Goal: Task Accomplishment & Management: Use online tool/utility

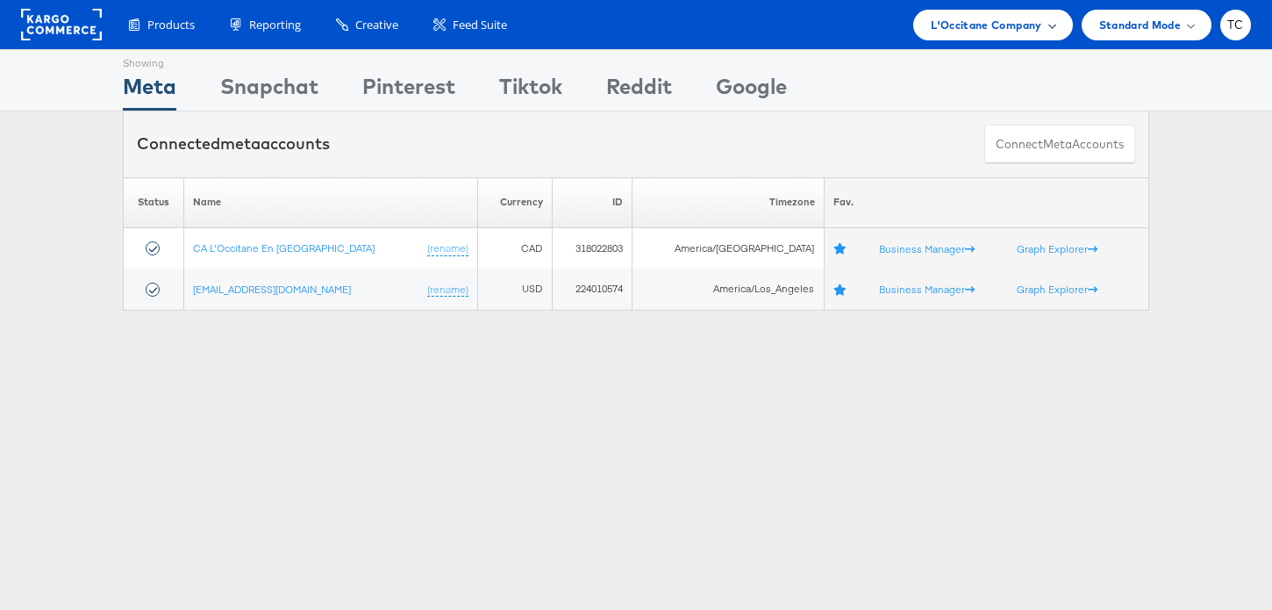
click at [966, 16] on span "L'Occitane Company" at bounding box center [986, 25] width 111 height 18
click at [962, 32] on span "L'Occitane Company" at bounding box center [986, 25] width 111 height 18
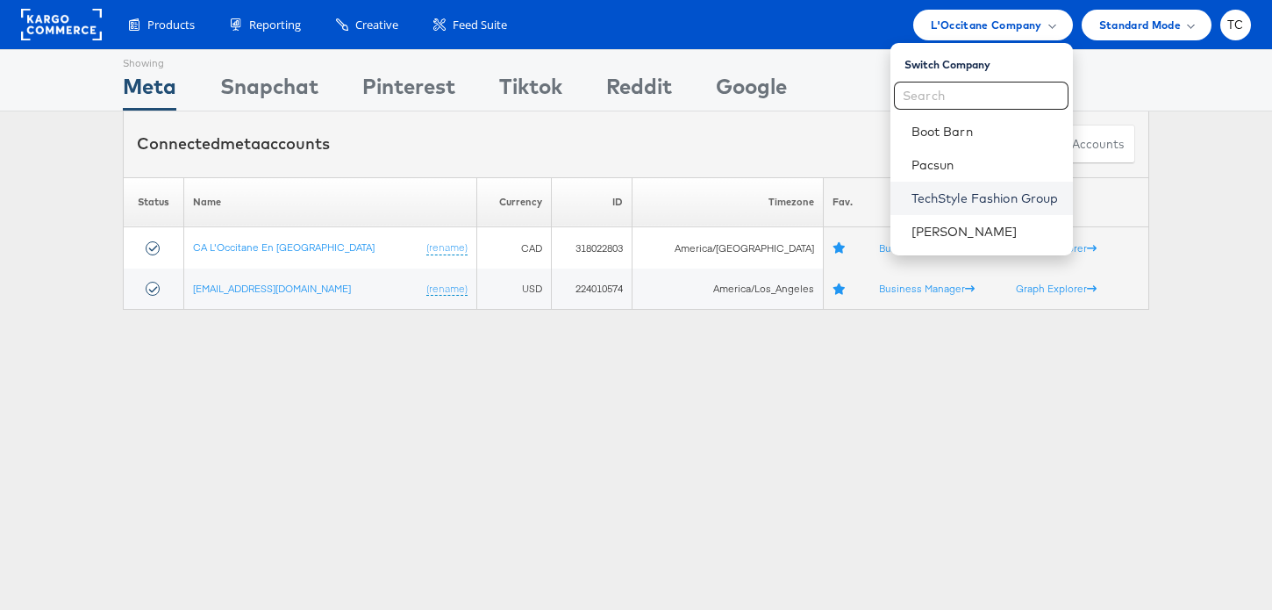
click at [967, 200] on link "TechStyle Fashion Group" at bounding box center [984, 198] width 147 height 18
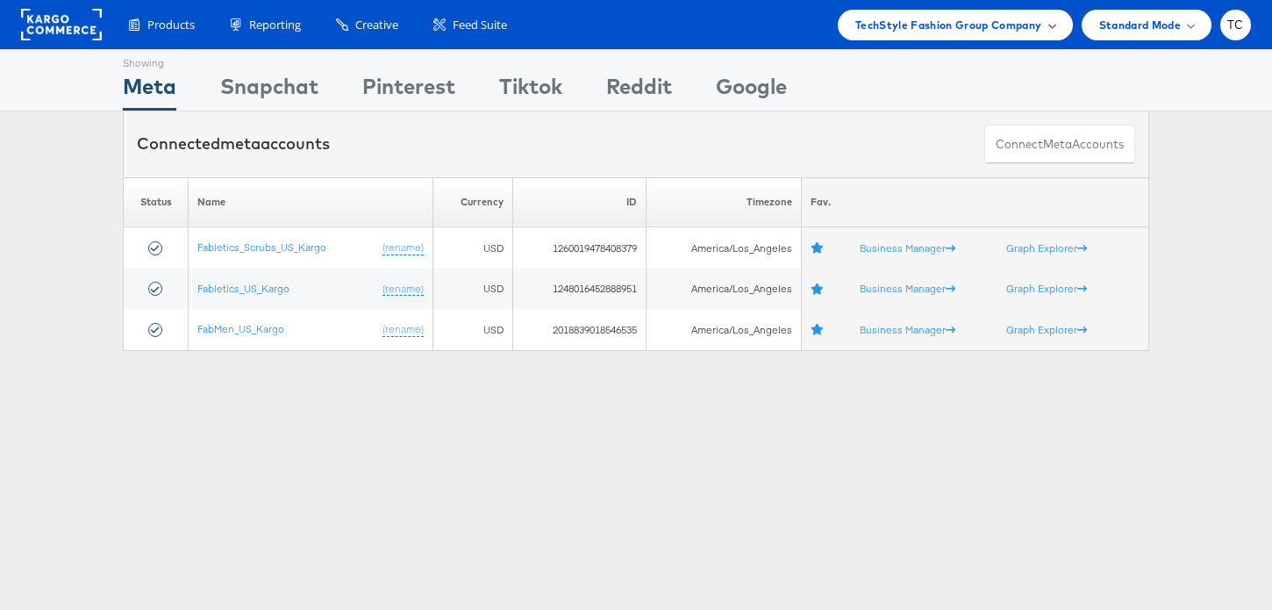
click at [994, 30] on span "TechStyle Fashion Group Company" at bounding box center [948, 25] width 187 height 18
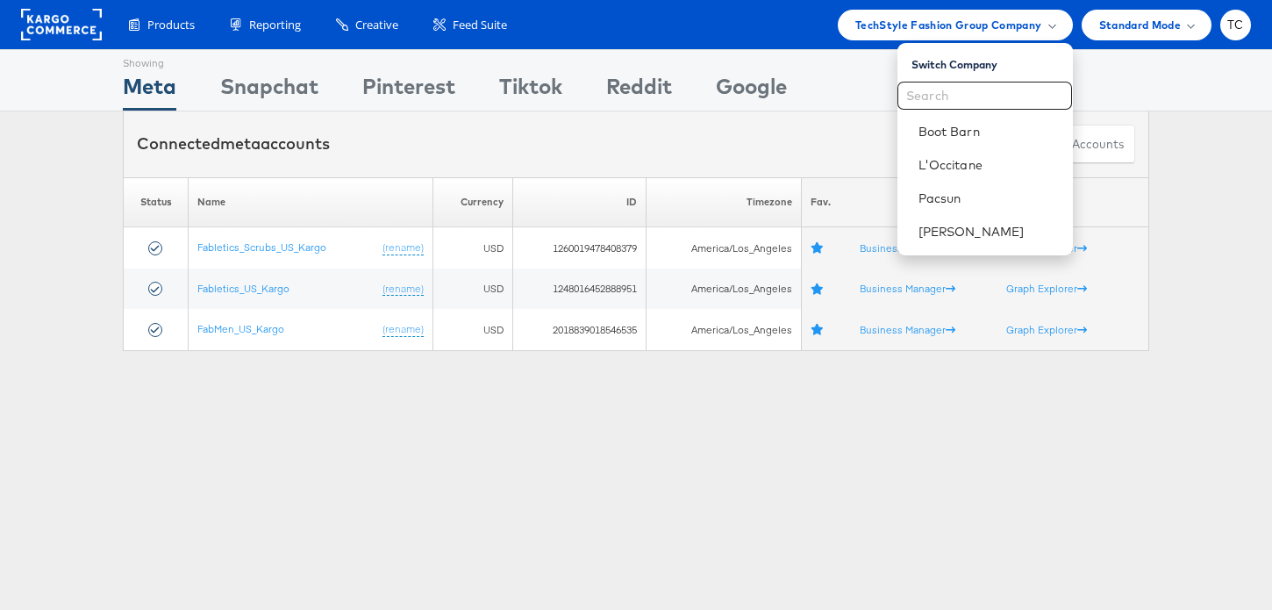
click at [493, 391] on div "Showing Meta Showing [GEOGRAPHIC_DATA] Showing Pinterest Showing Tiktok Showing…" at bounding box center [636, 487] width 1272 height 877
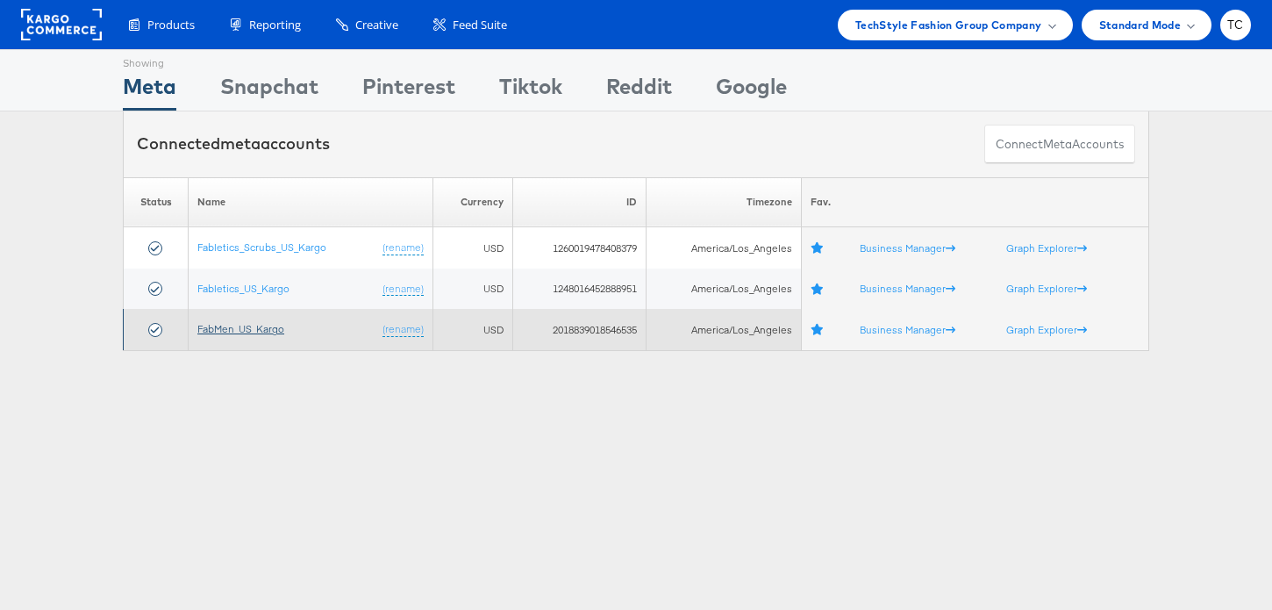
click at [241, 322] on link "FabMen_US_Kargo" at bounding box center [240, 328] width 87 height 13
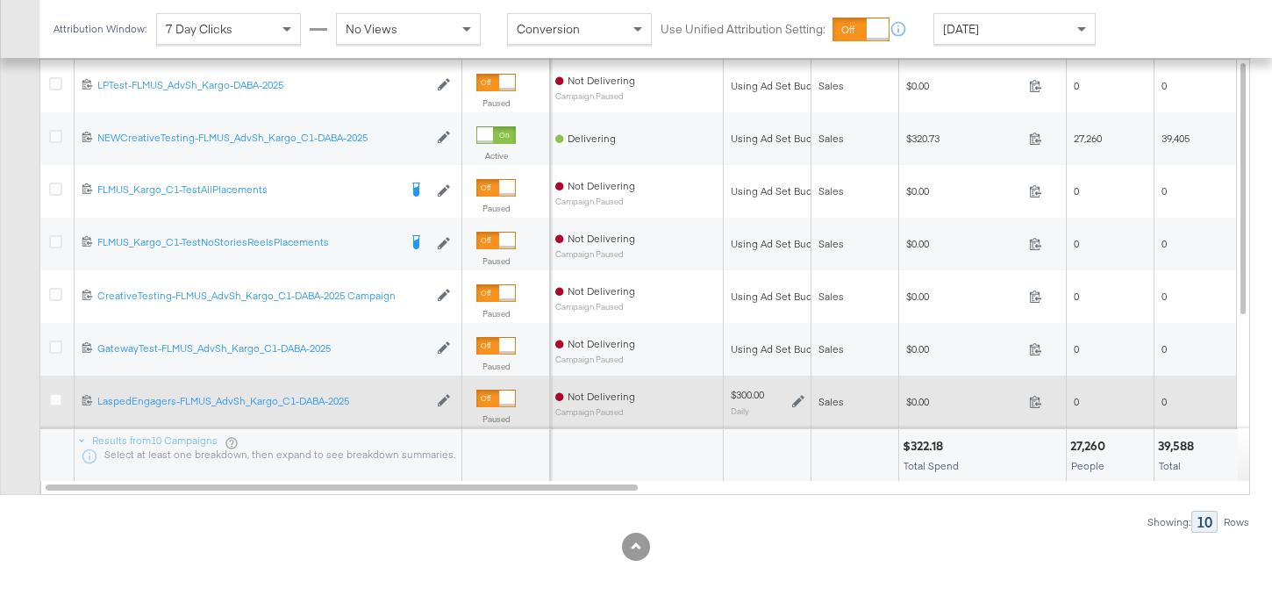
scroll to position [902, 0]
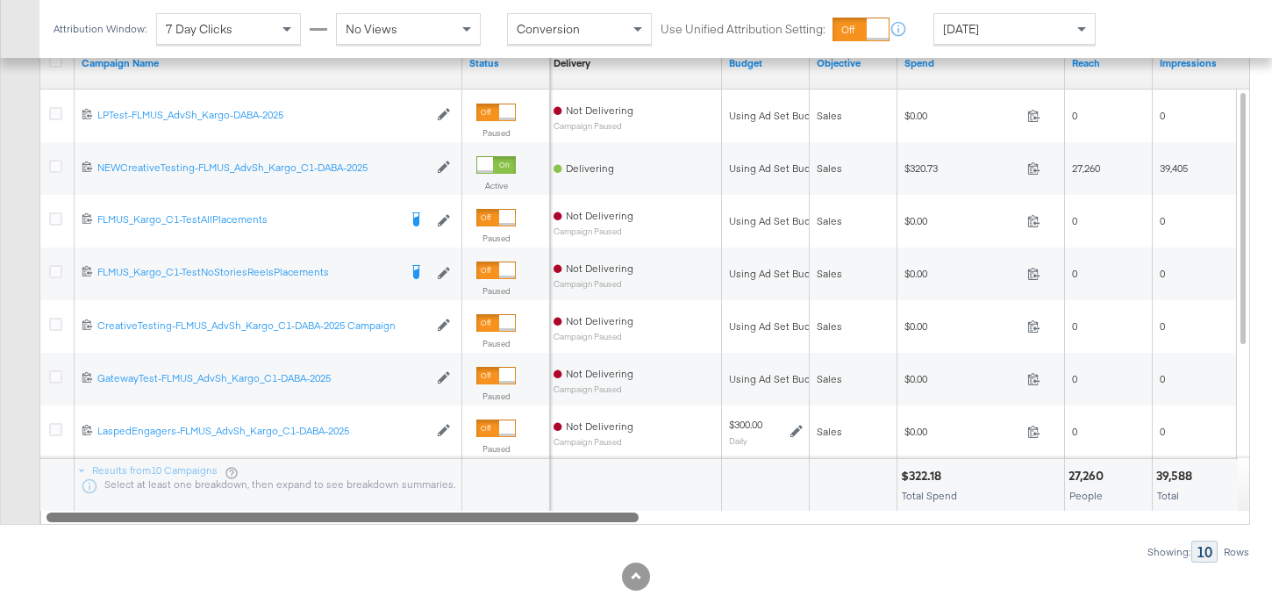
click at [553, 520] on div at bounding box center [342, 516] width 592 height 15
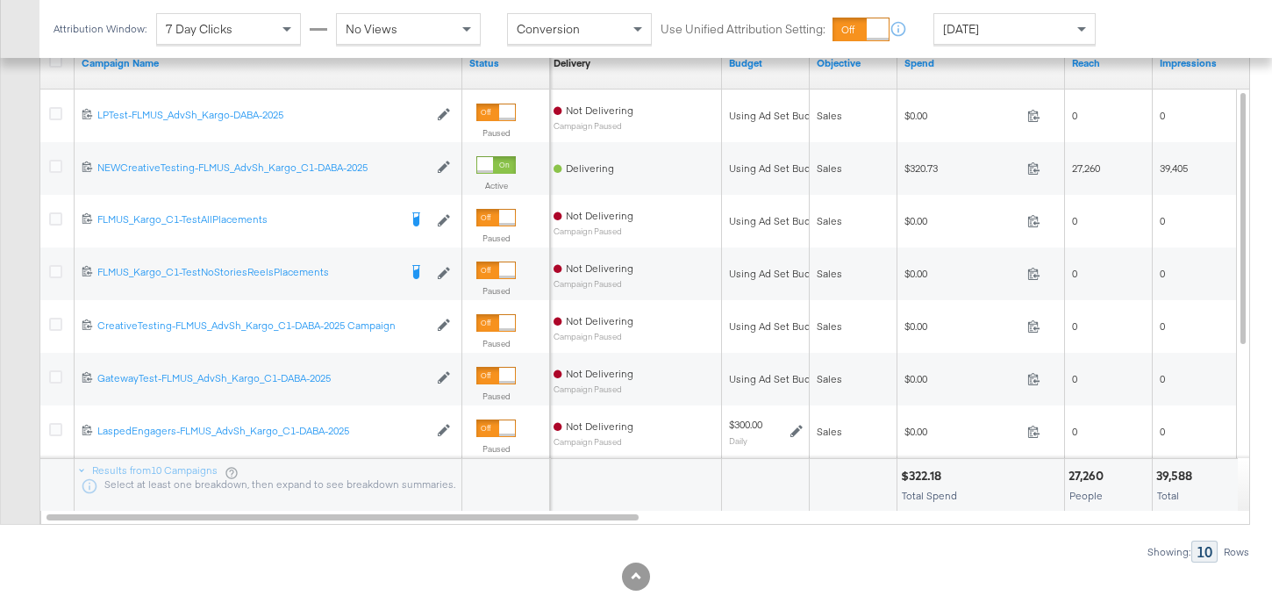
click at [460, 505] on div "Results from 10 Campaigns Select at least one breakdown, then expand to see bre…" at bounding box center [268, 485] width 387 height 53
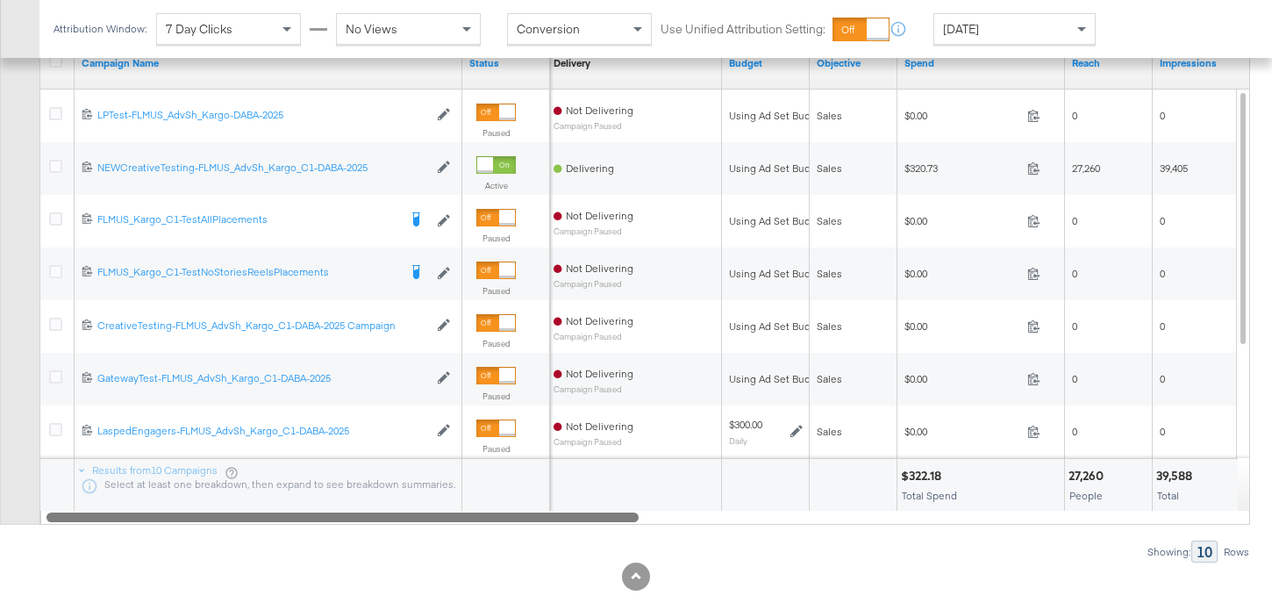
click at [391, 510] on div at bounding box center [342, 516] width 592 height 15
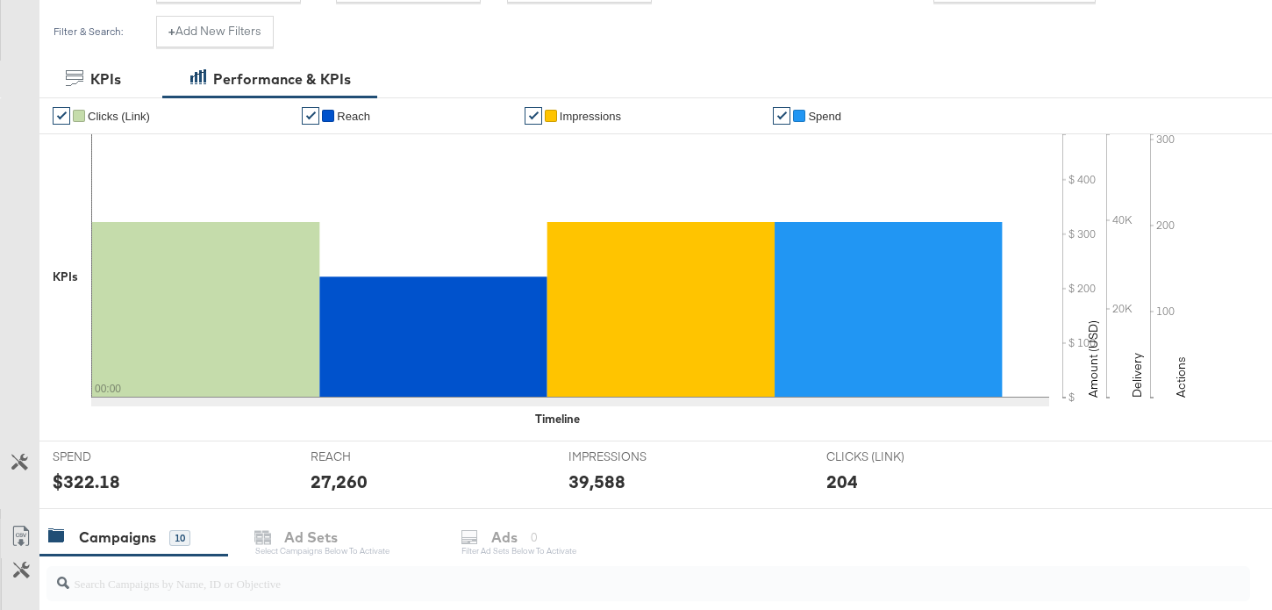
scroll to position [0, 0]
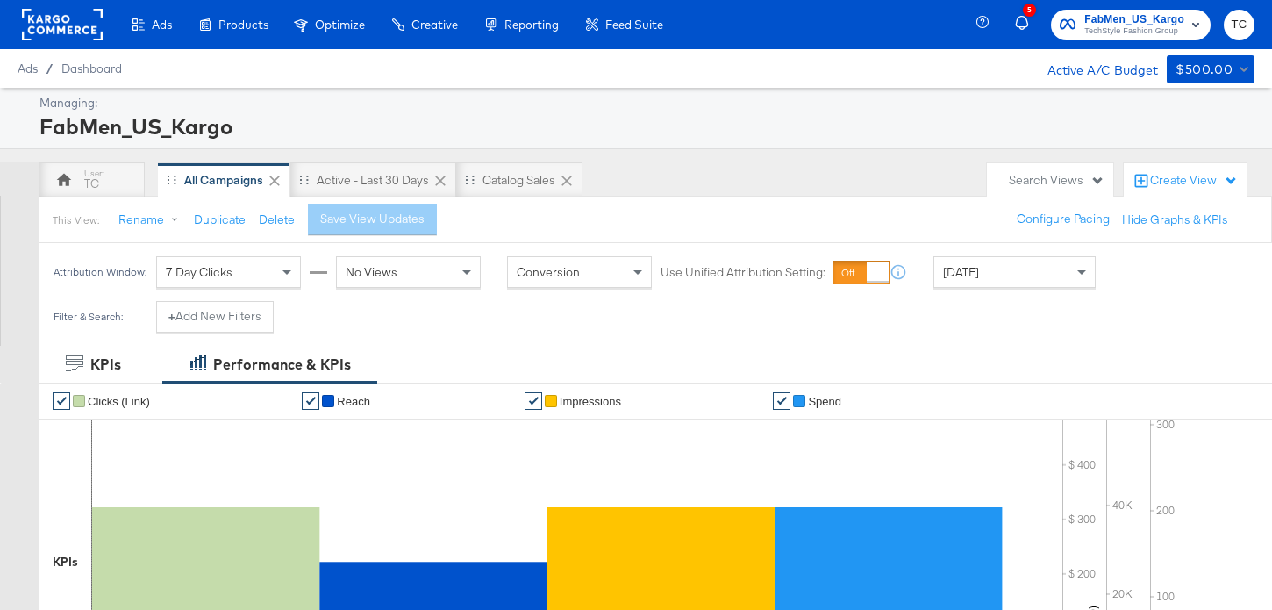
click at [1116, 27] on span "TechStyle Fashion Group" at bounding box center [1134, 32] width 100 height 14
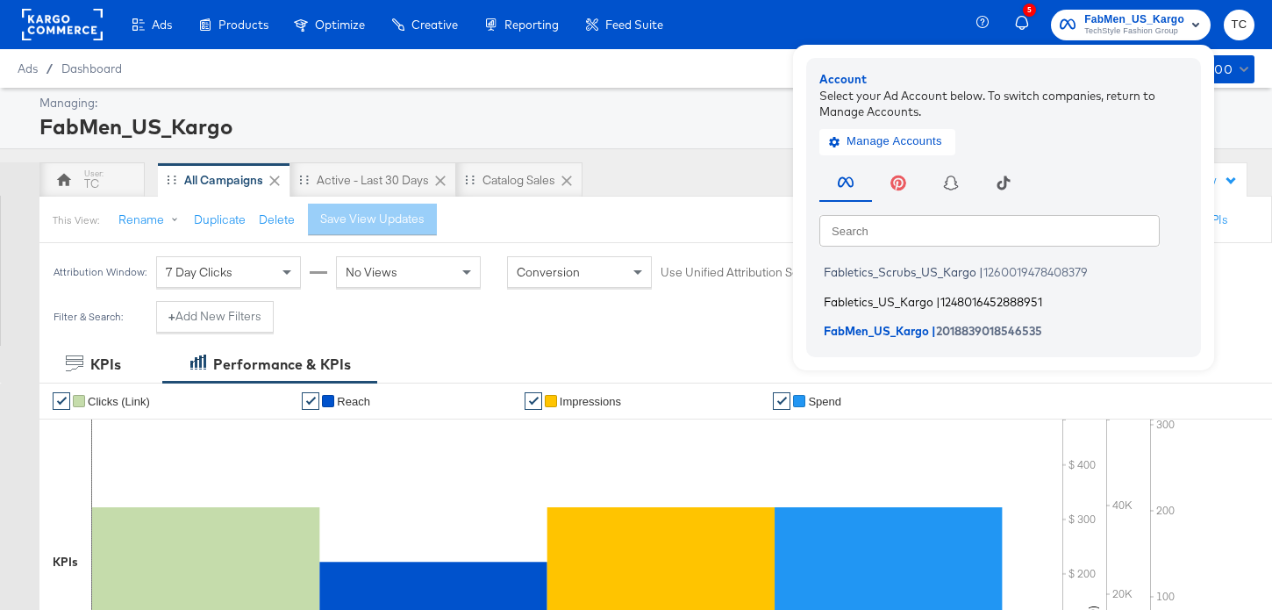
click at [924, 303] on span "Fabletics_US_Kargo" at bounding box center [879, 301] width 110 height 14
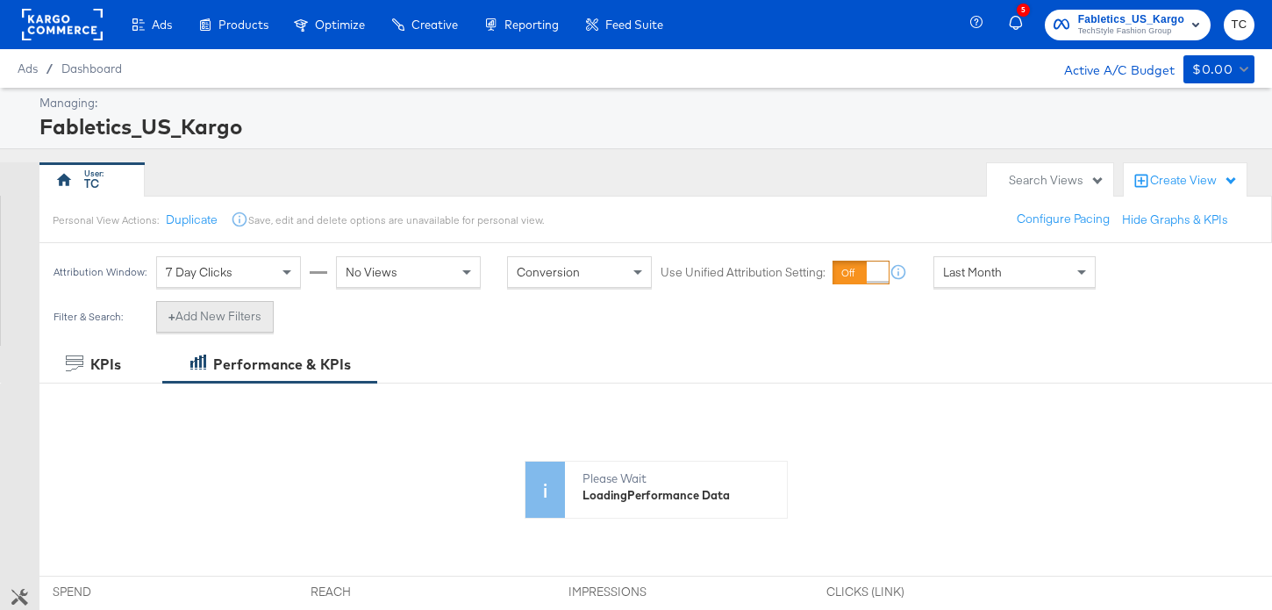
click at [241, 321] on button "+ Add New Filters" at bounding box center [215, 317] width 118 height 32
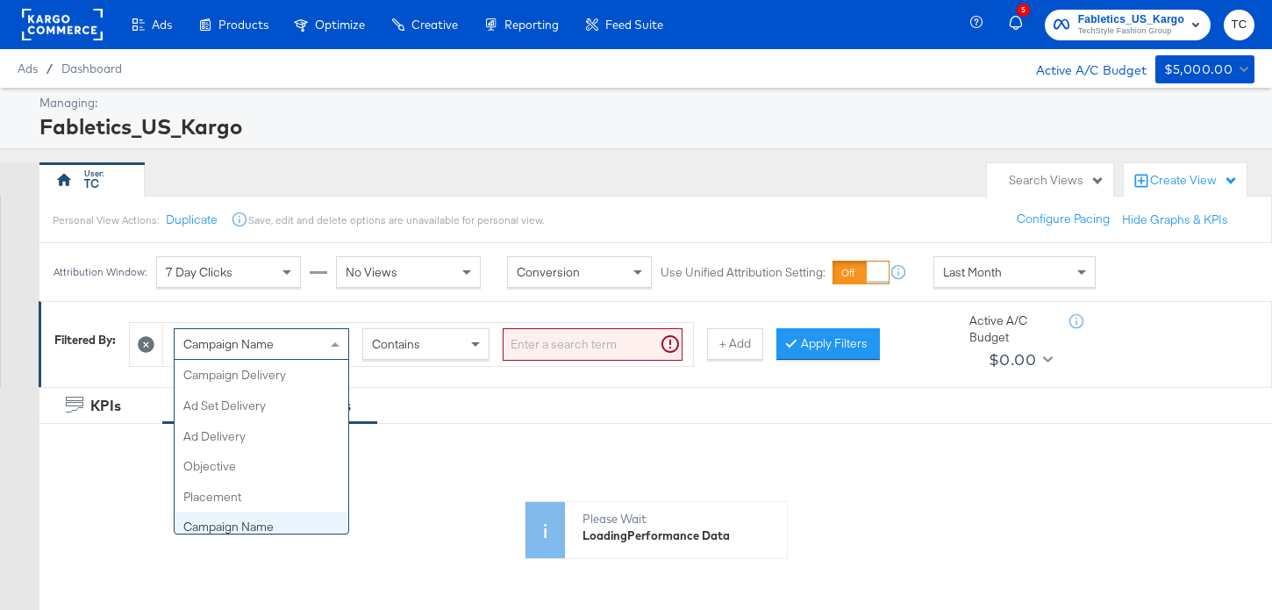
click at [257, 352] on span "Campaign Name" at bounding box center [228, 344] width 90 height 16
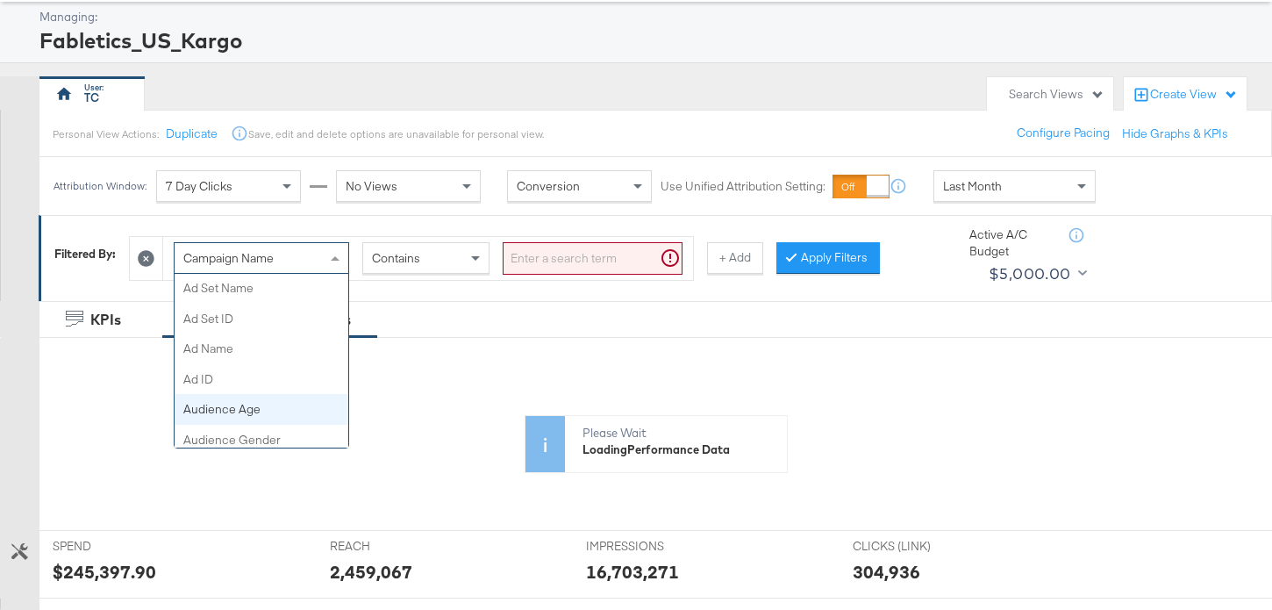
scroll to position [238, 0]
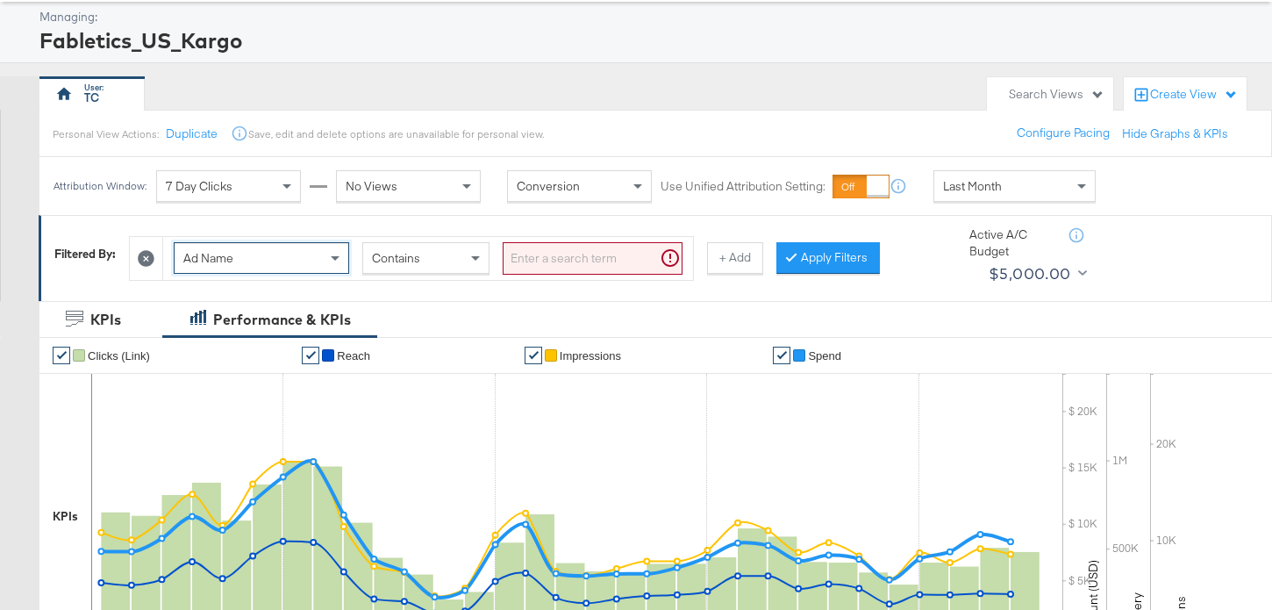
click at [548, 253] on input "search" at bounding box center [593, 258] width 180 height 32
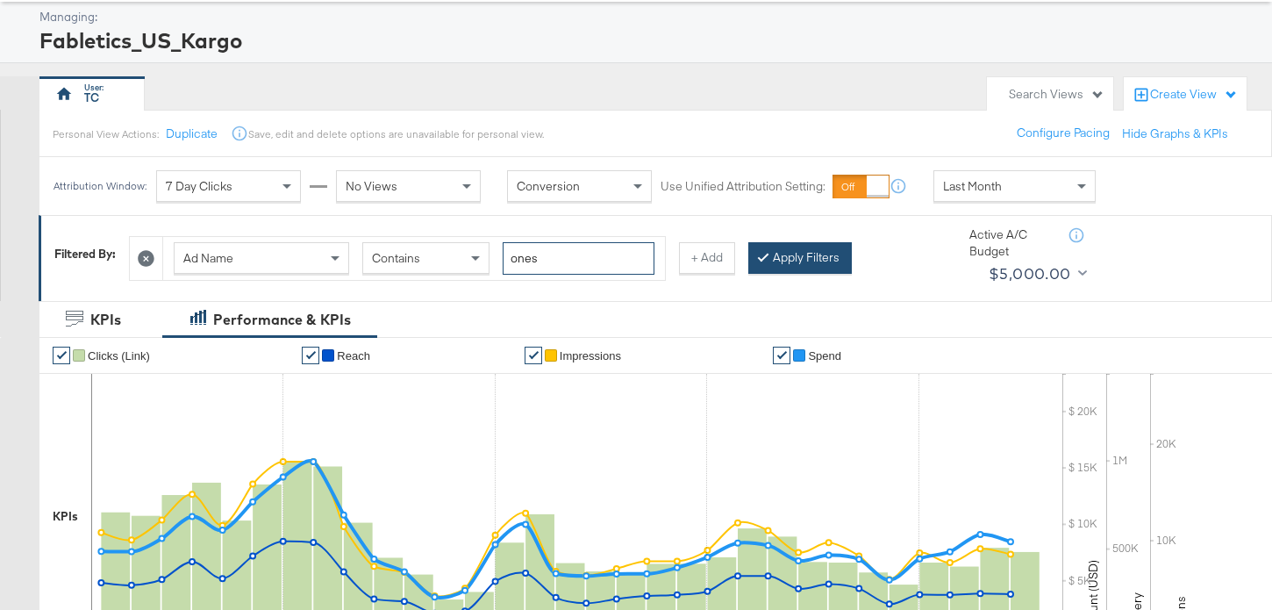
type input "ones"
click at [798, 255] on button "Apply Filters" at bounding box center [799, 258] width 103 height 32
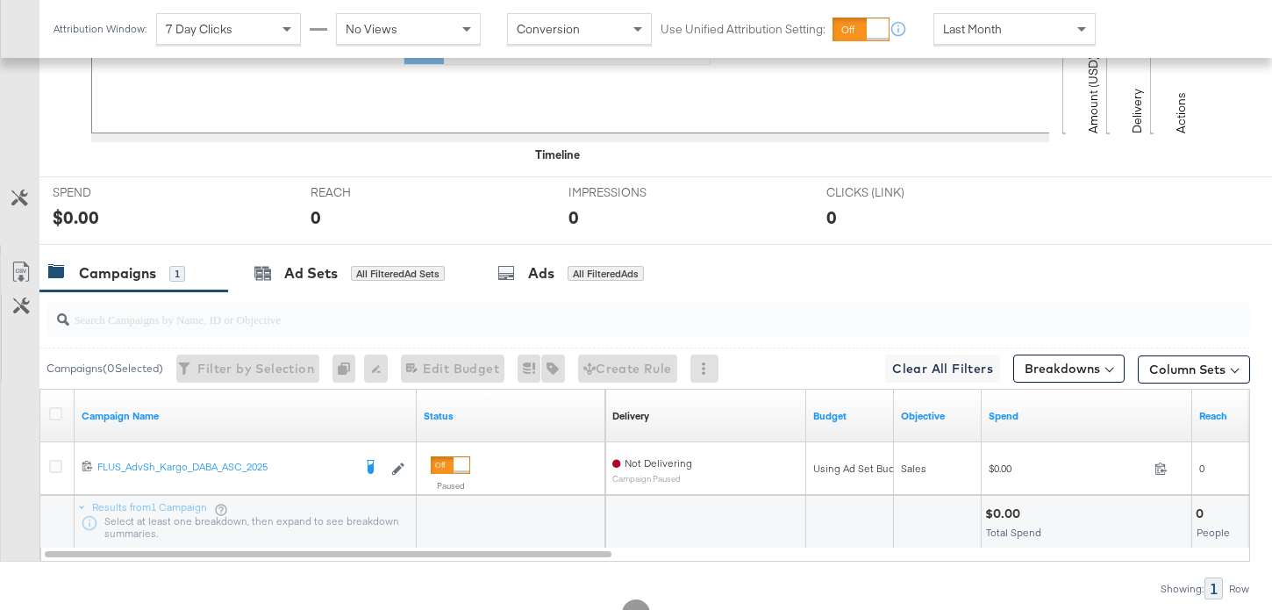
scroll to position [585, 0]
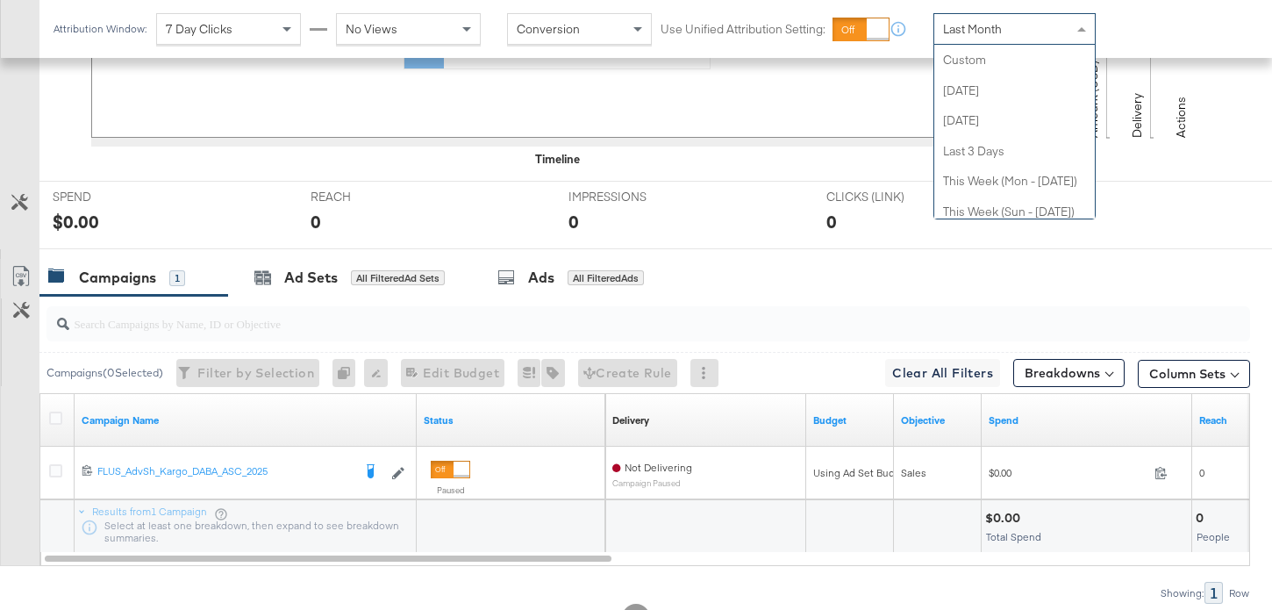
click at [1052, 35] on div "Last Month" at bounding box center [1014, 29] width 160 height 30
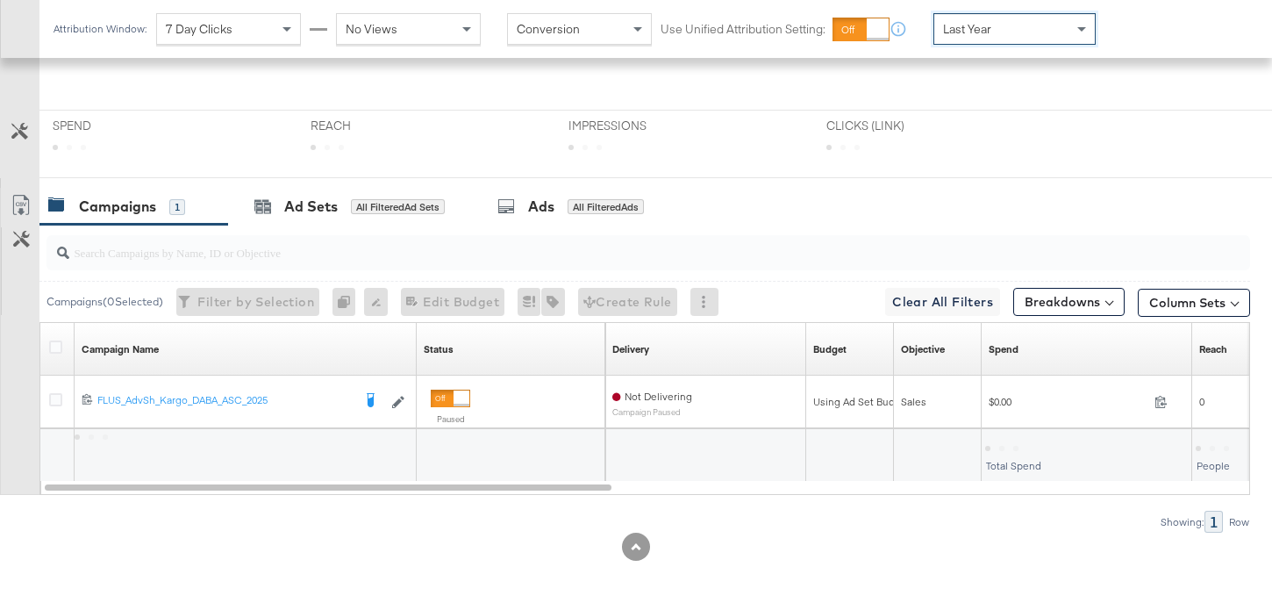
scroll to position [643, 0]
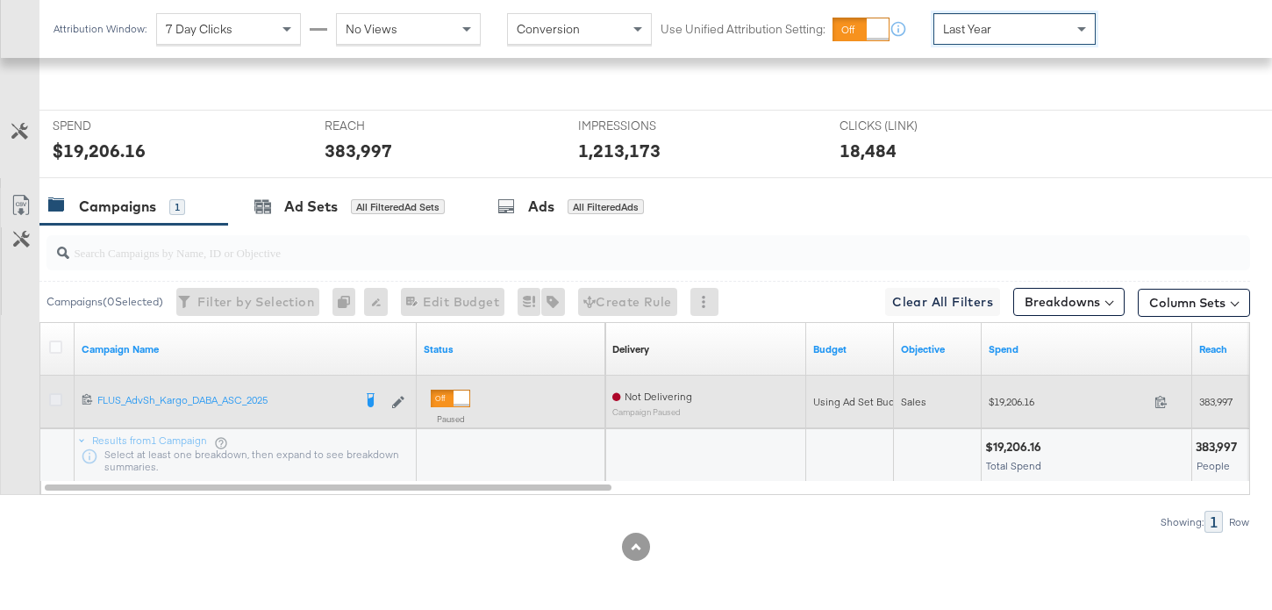
click at [56, 396] on icon at bounding box center [55, 399] width 13 height 13
click at [0, 0] on input "checkbox" at bounding box center [0, 0] width 0 height 0
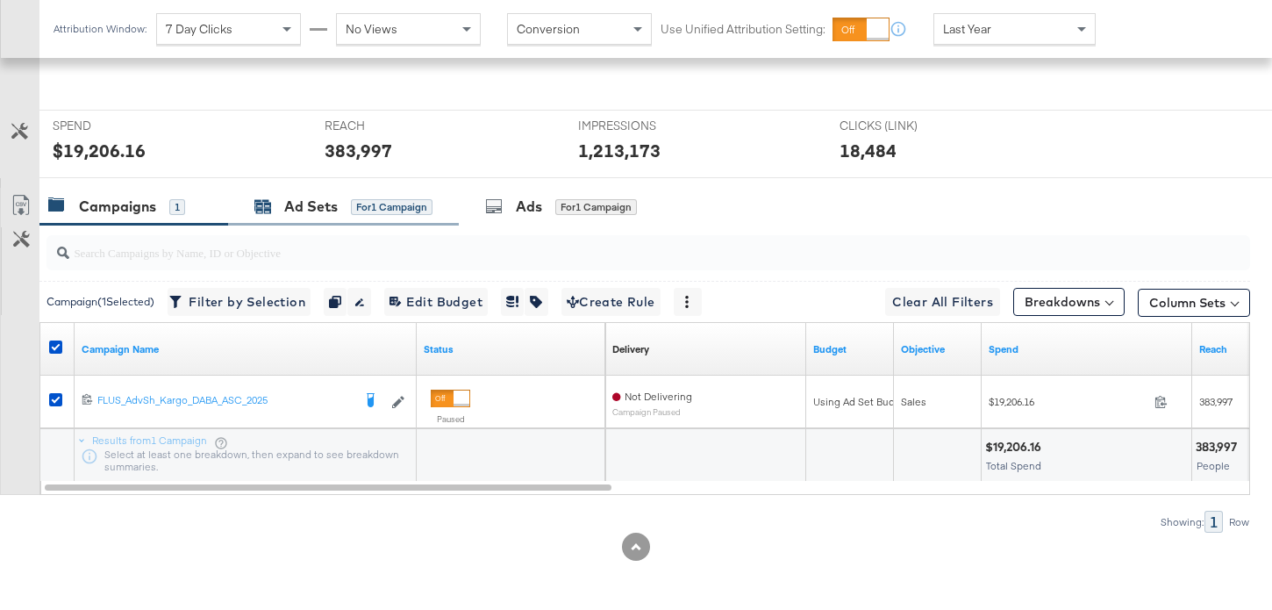
click at [368, 207] on div "for 1 Campaign" at bounding box center [392, 207] width 82 height 16
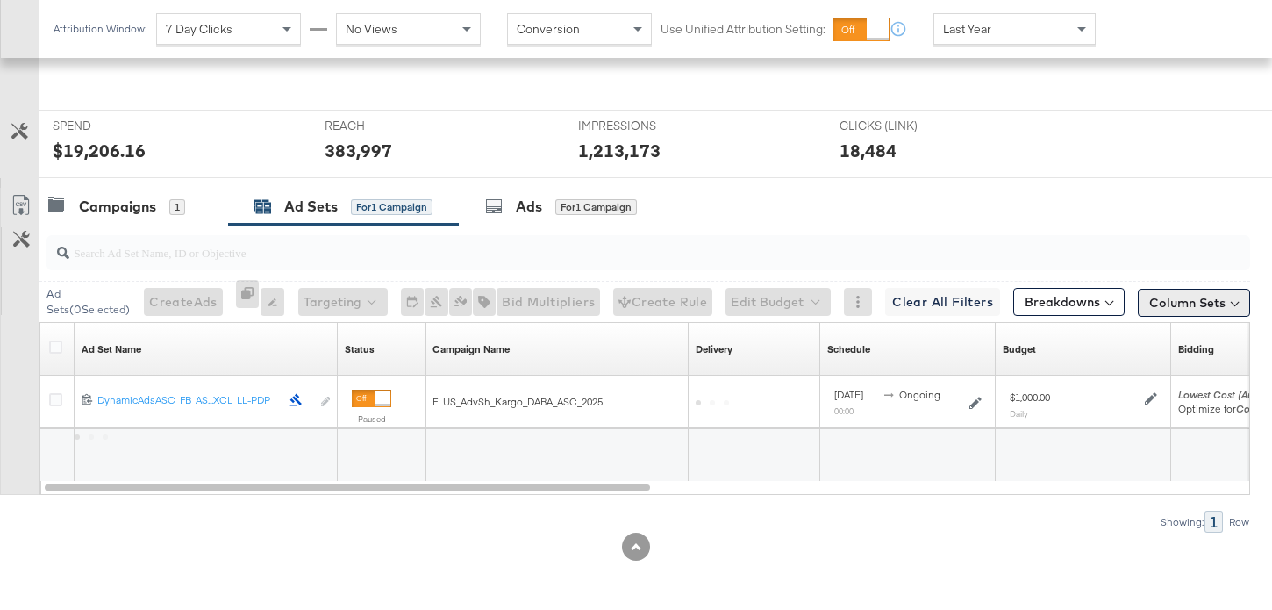
click at [1195, 310] on button "Column Sets" at bounding box center [1193, 303] width 112 height 28
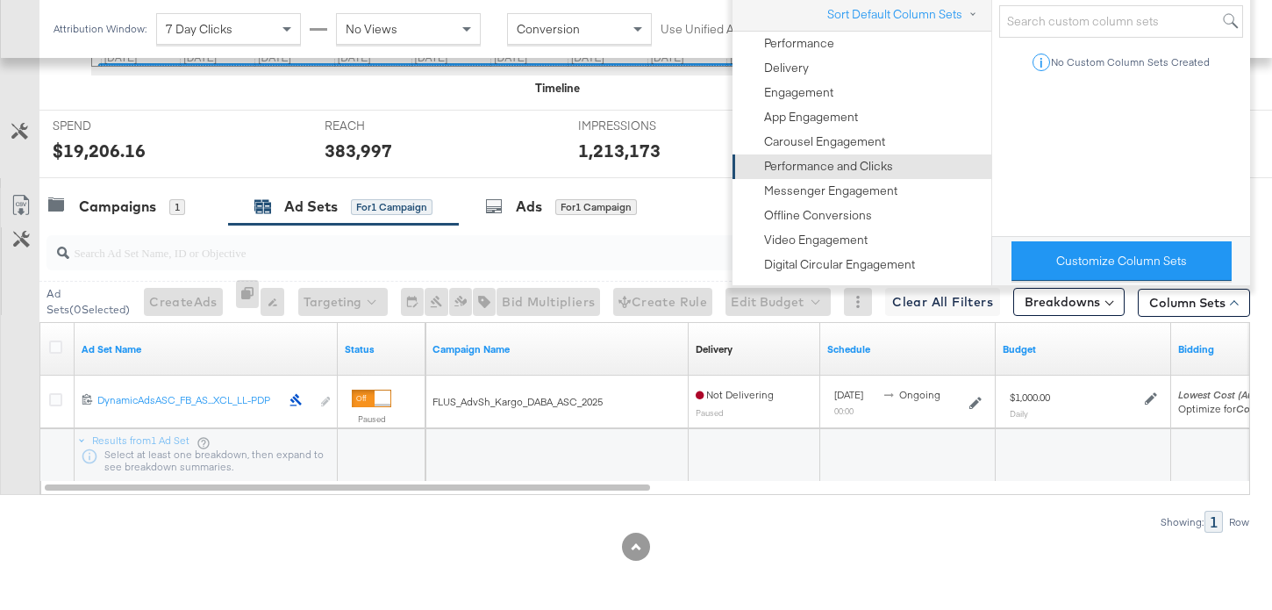
scroll to position [632, 0]
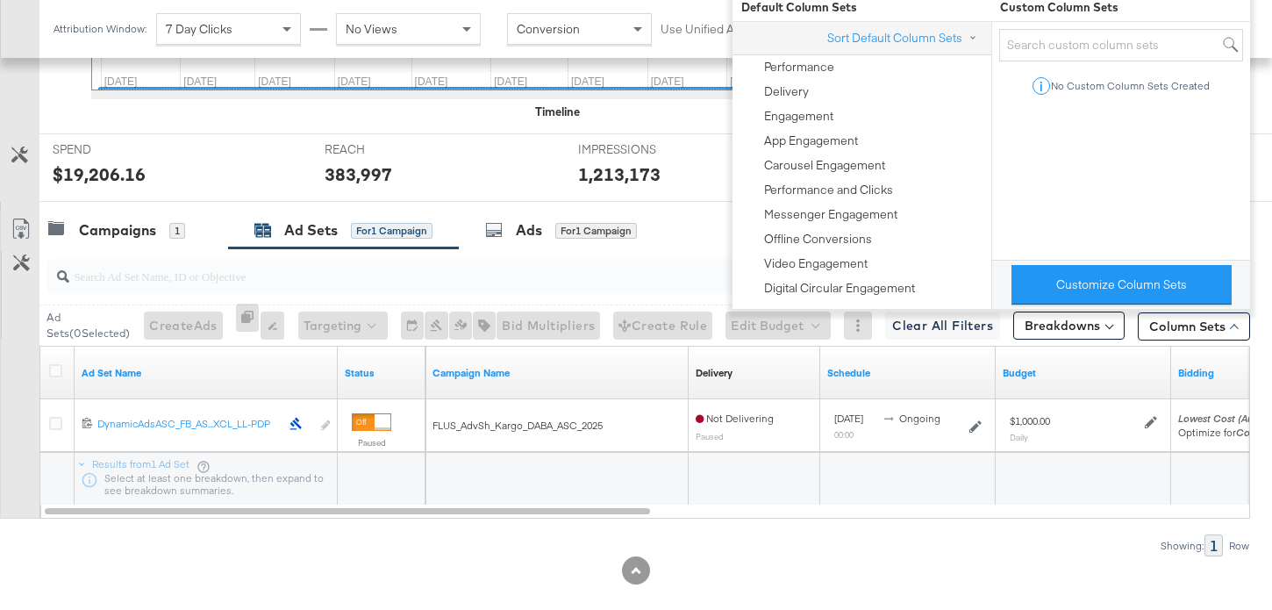
click at [907, 491] on div at bounding box center [907, 479] width 175 height 53
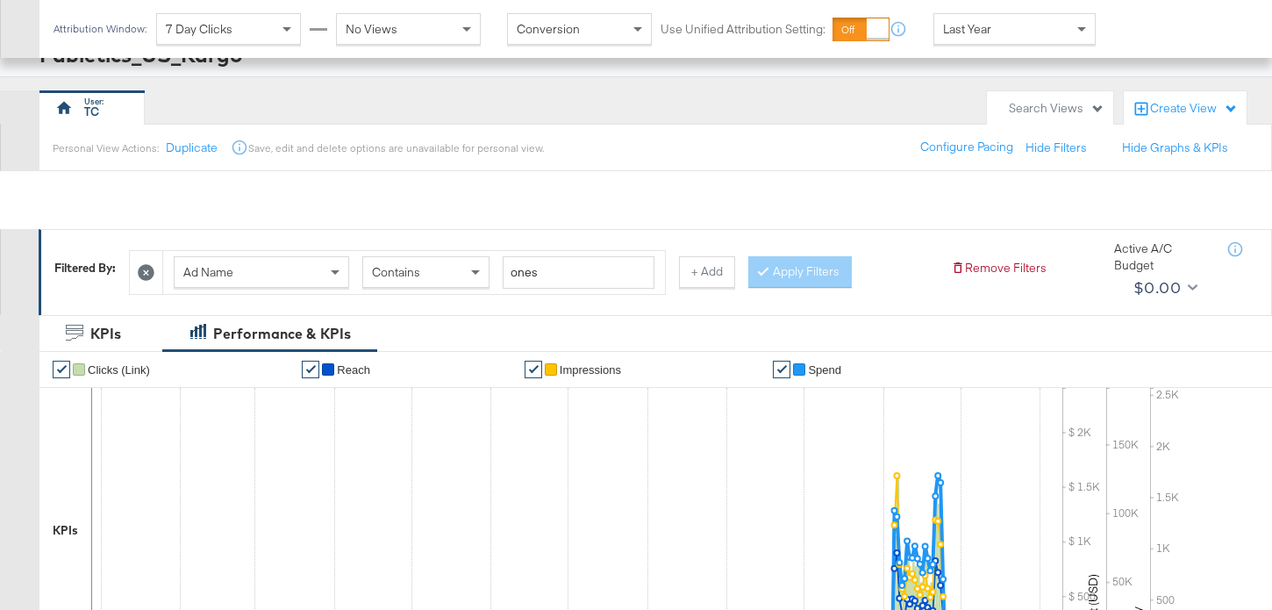
scroll to position [656, 0]
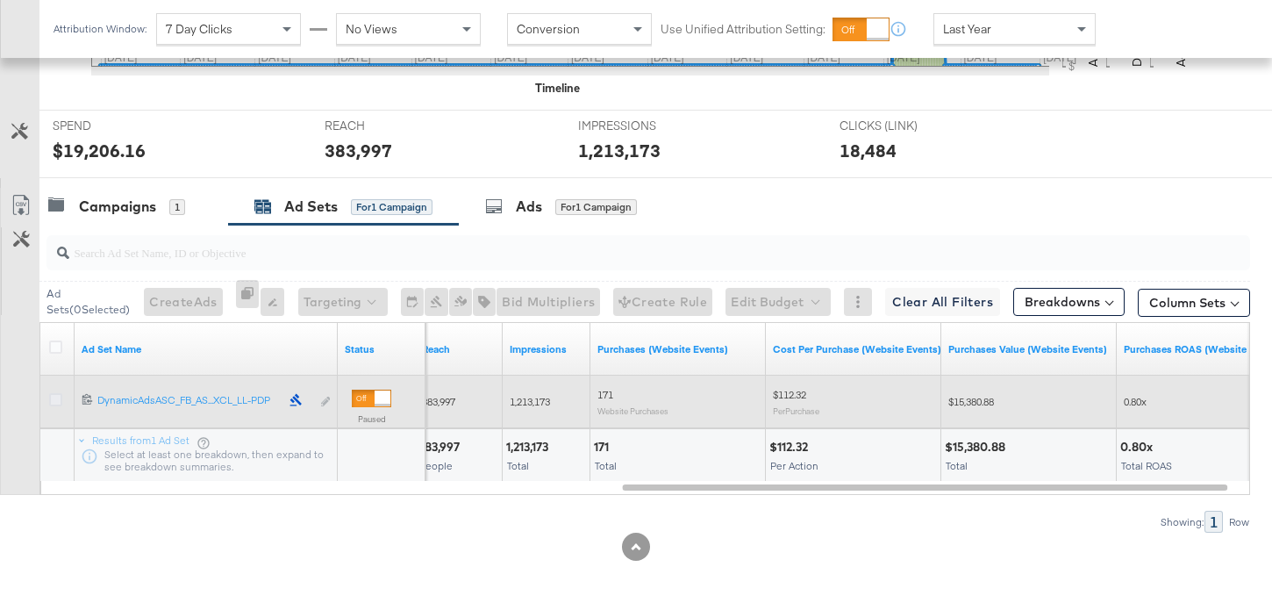
click at [57, 400] on icon at bounding box center [55, 399] width 13 height 13
click at [0, 0] on input "checkbox" at bounding box center [0, 0] width 0 height 0
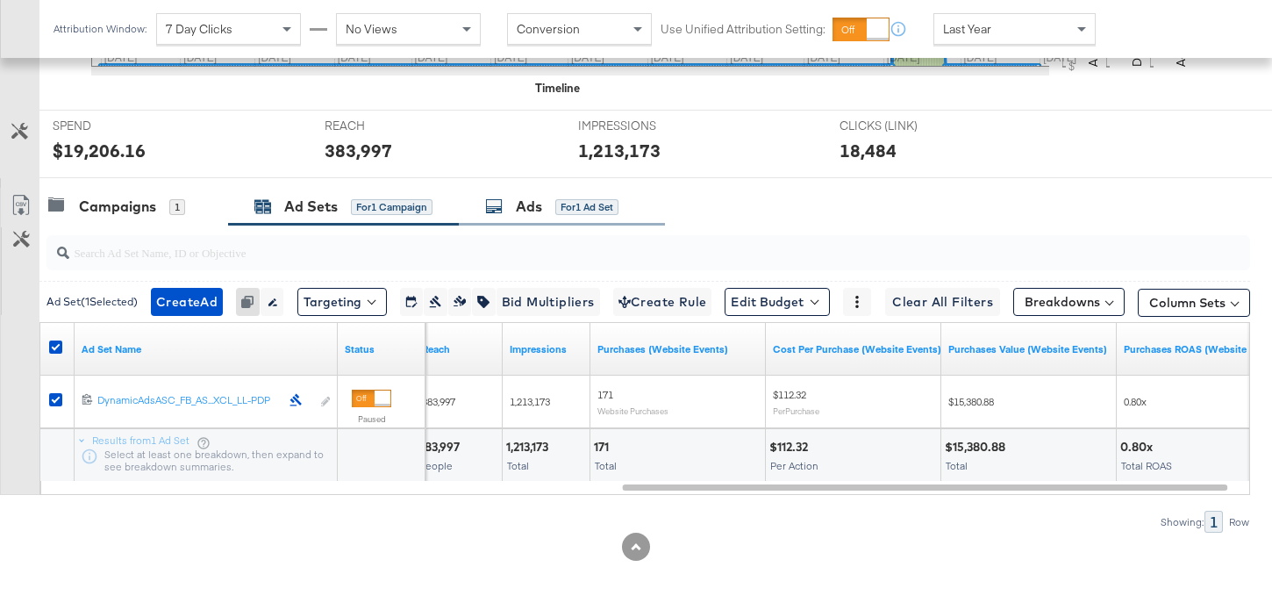
click at [524, 200] on div "Ads" at bounding box center [529, 206] width 26 height 20
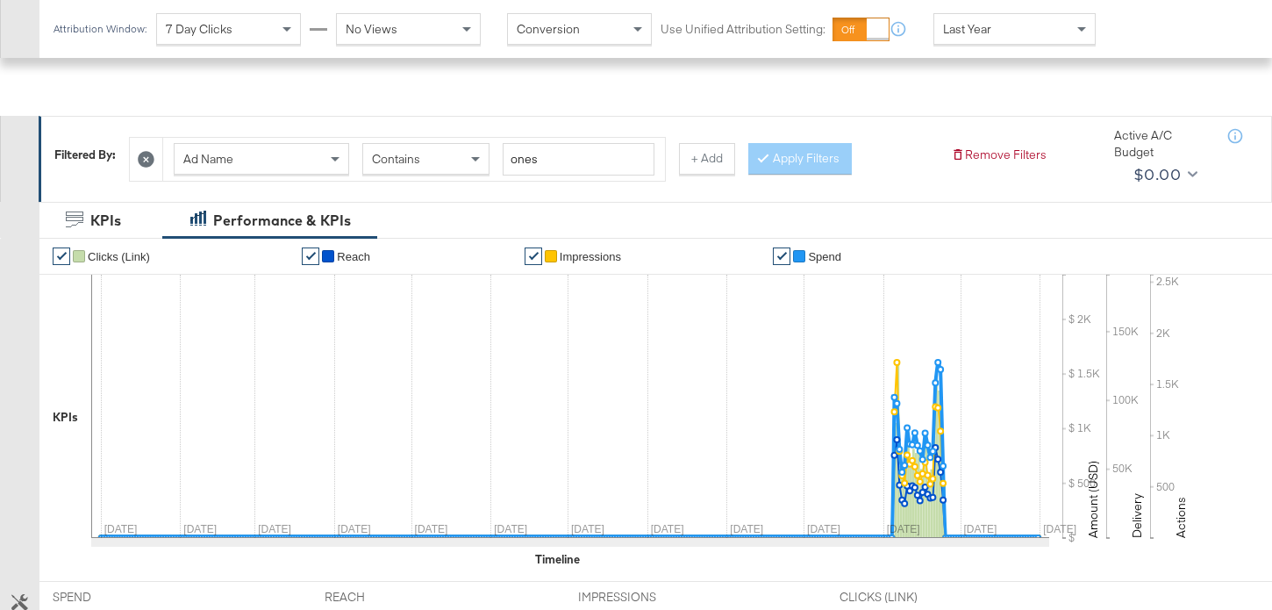
scroll to position [0, 0]
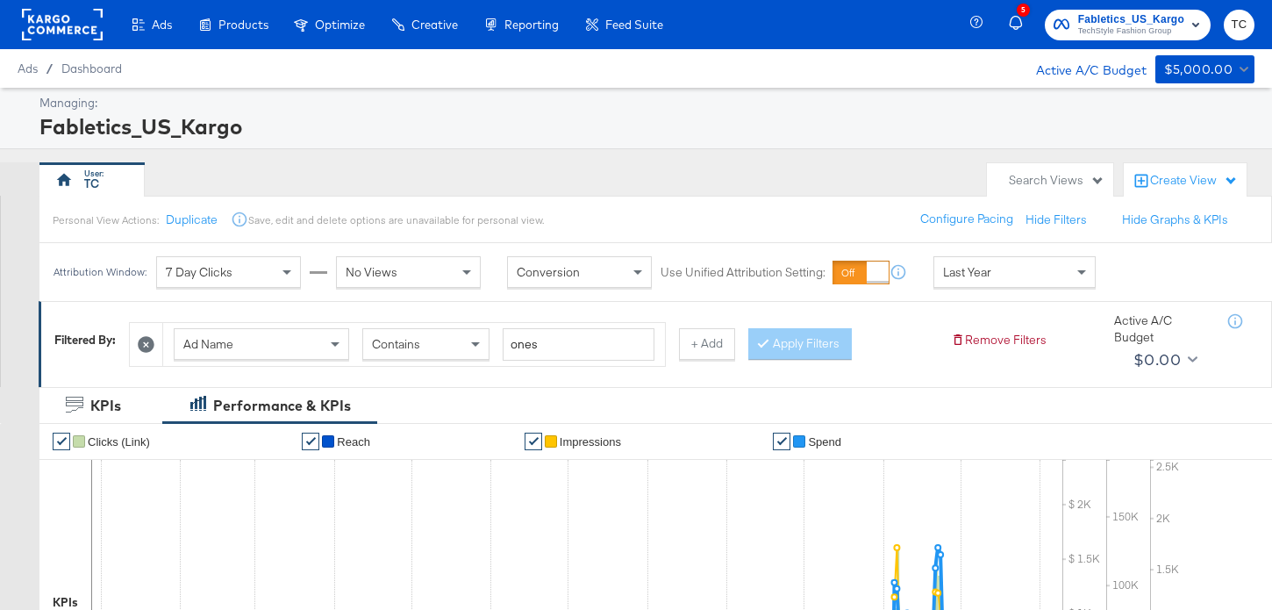
click at [1107, 26] on span "TechStyle Fashion Group" at bounding box center [1131, 32] width 106 height 14
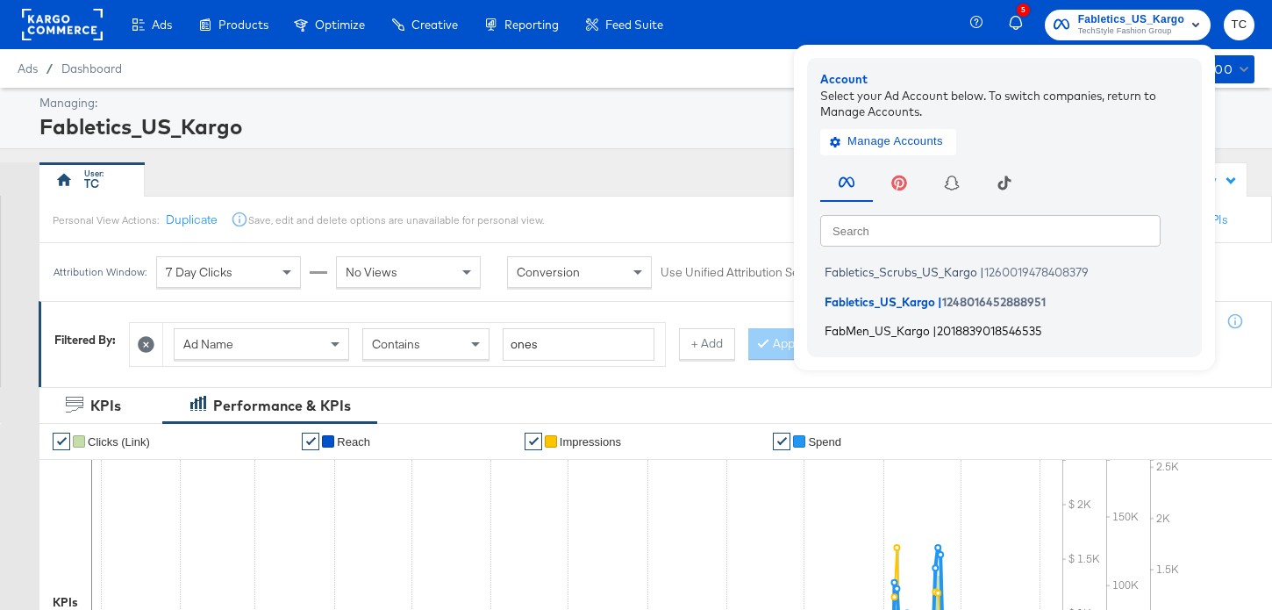
click at [947, 332] on span "2018839018546535" at bounding box center [989, 331] width 105 height 14
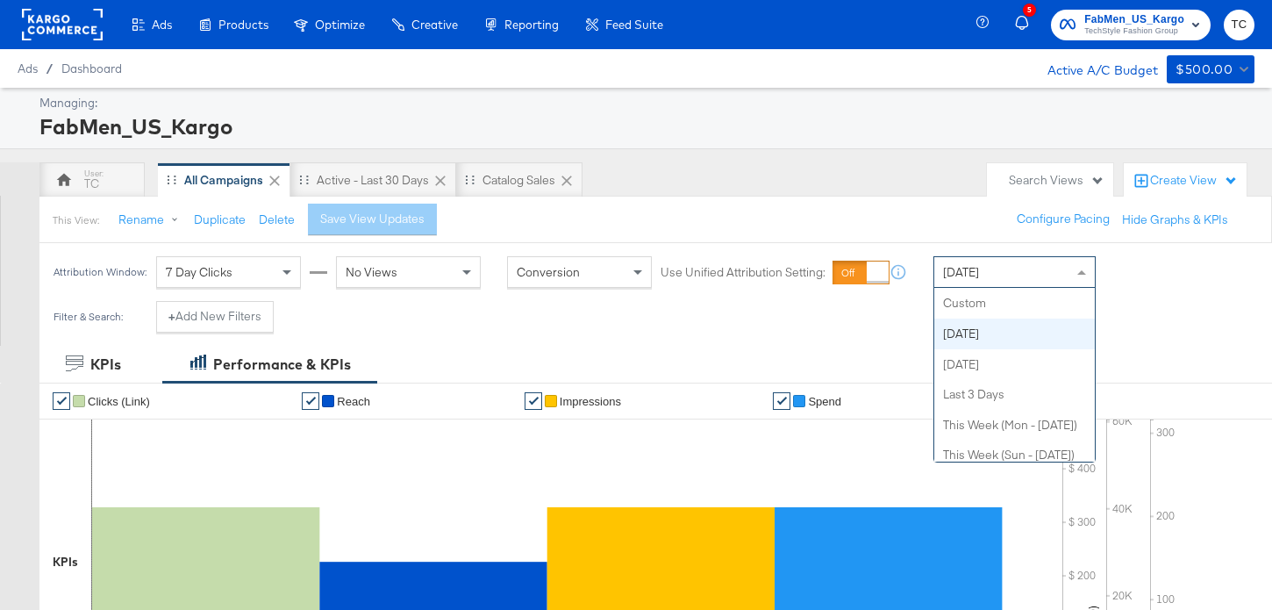
click at [967, 283] on div "[DATE]" at bounding box center [1014, 272] width 160 height 30
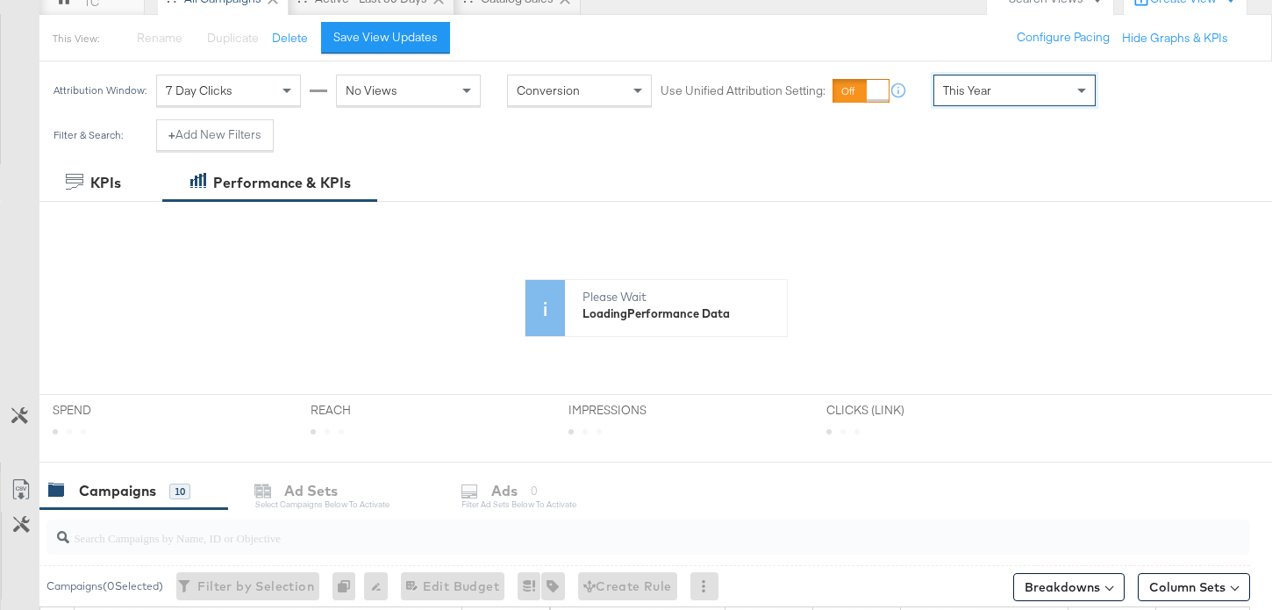
scroll to position [207, 0]
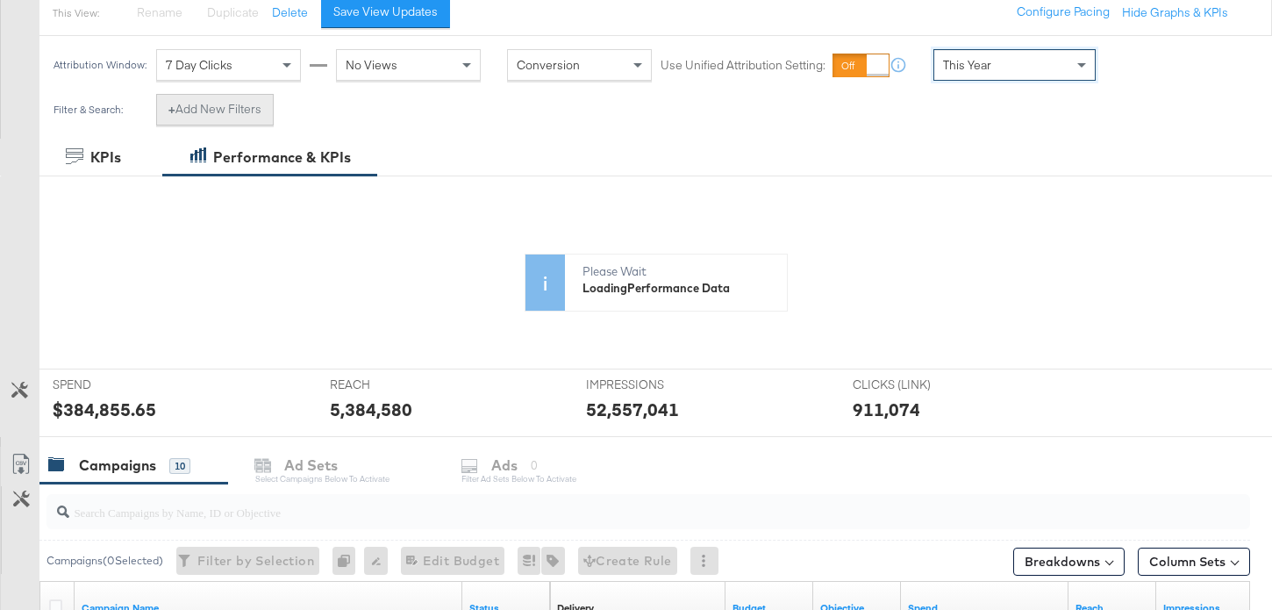
click at [268, 109] on button "+ Add New Filters" at bounding box center [215, 110] width 118 height 32
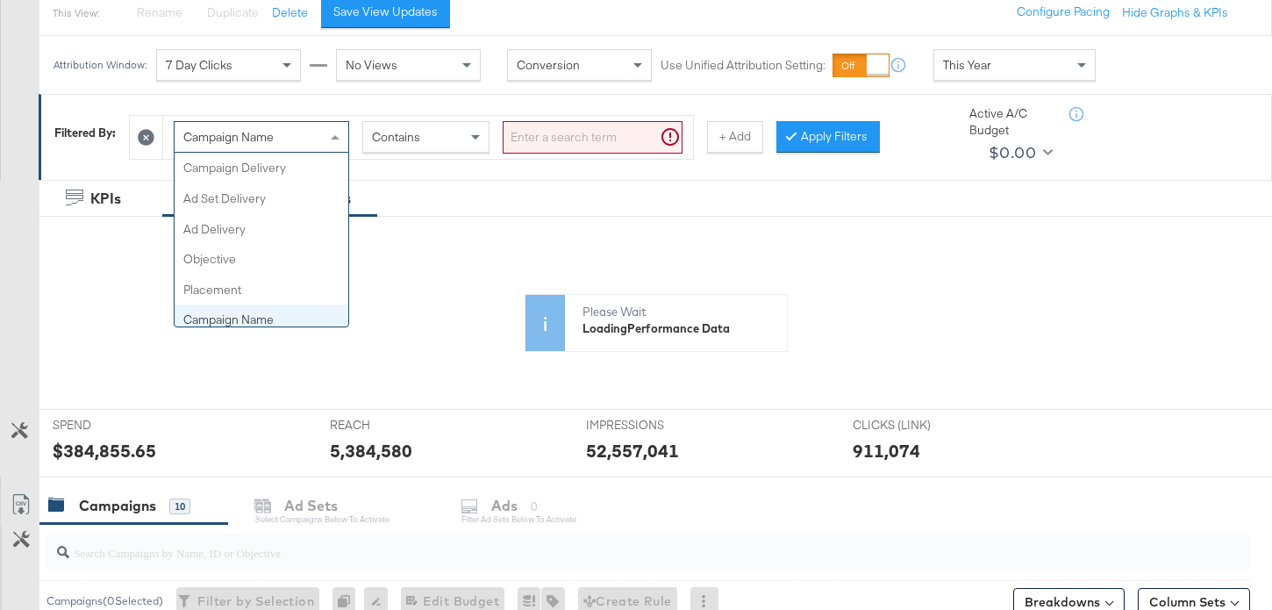
click at [266, 142] on span "Campaign Name" at bounding box center [228, 137] width 90 height 16
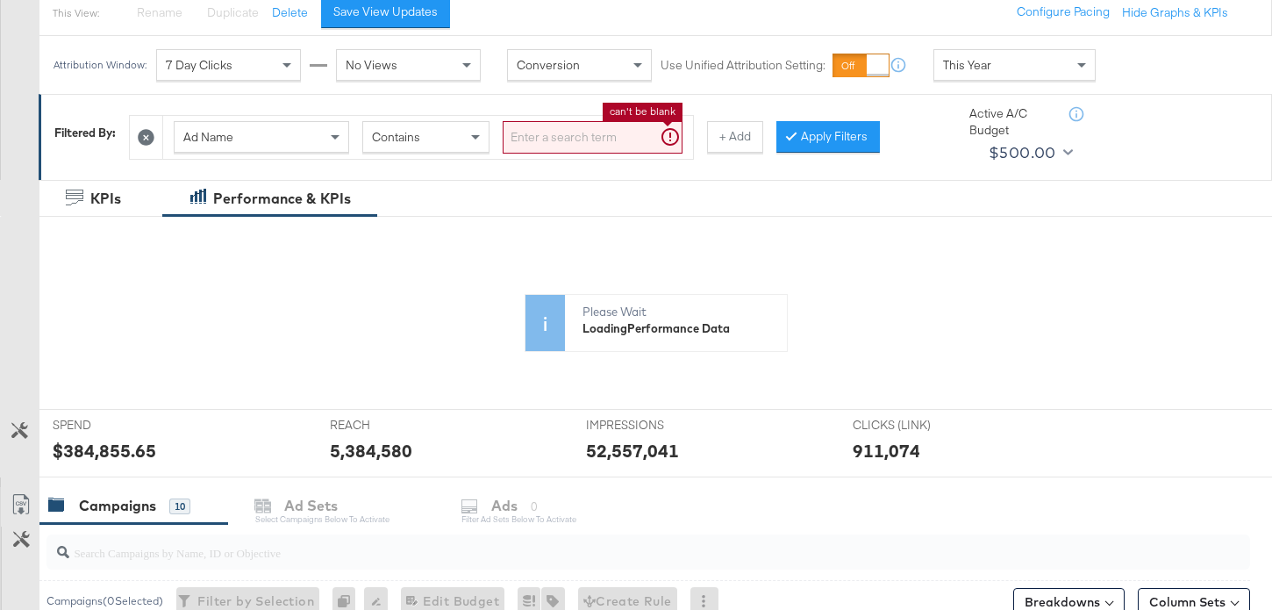
click at [541, 132] on input "search" at bounding box center [593, 137] width 180 height 32
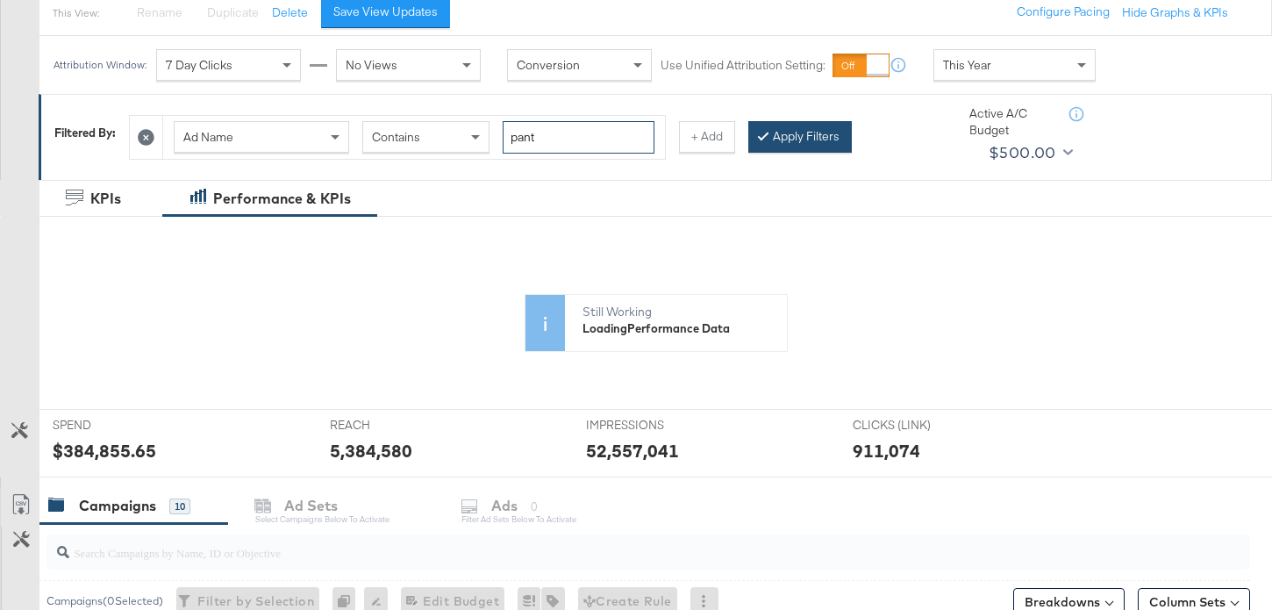
type input "pant"
click at [751, 147] on button "Apply Filters" at bounding box center [799, 137] width 103 height 32
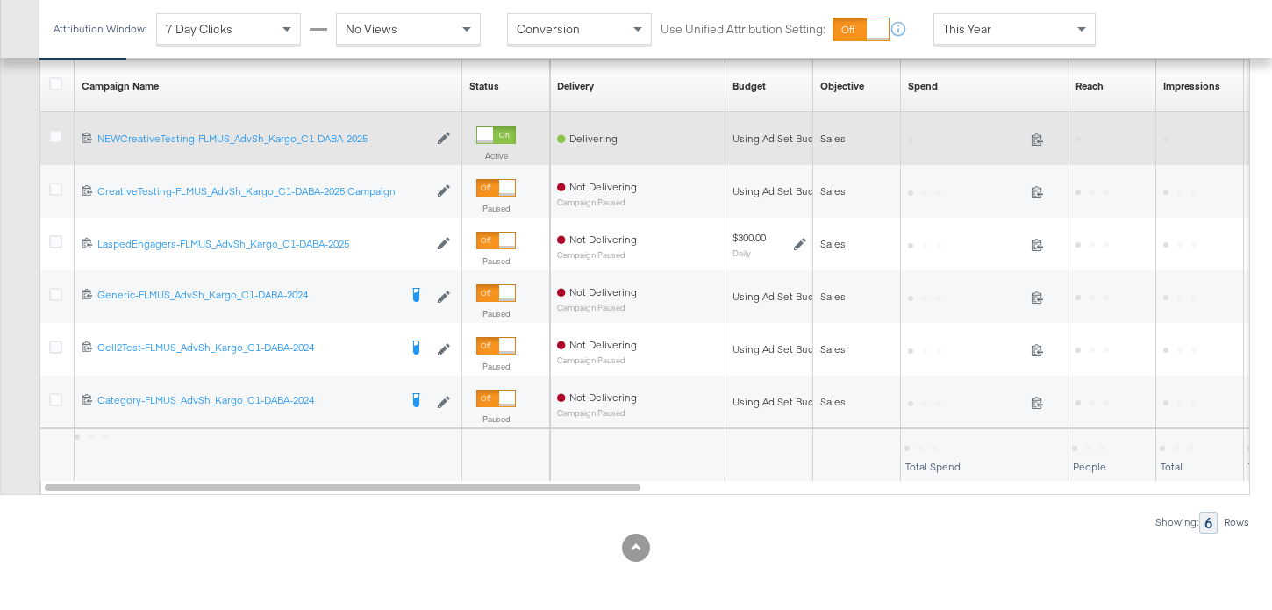
scroll to position [674, 0]
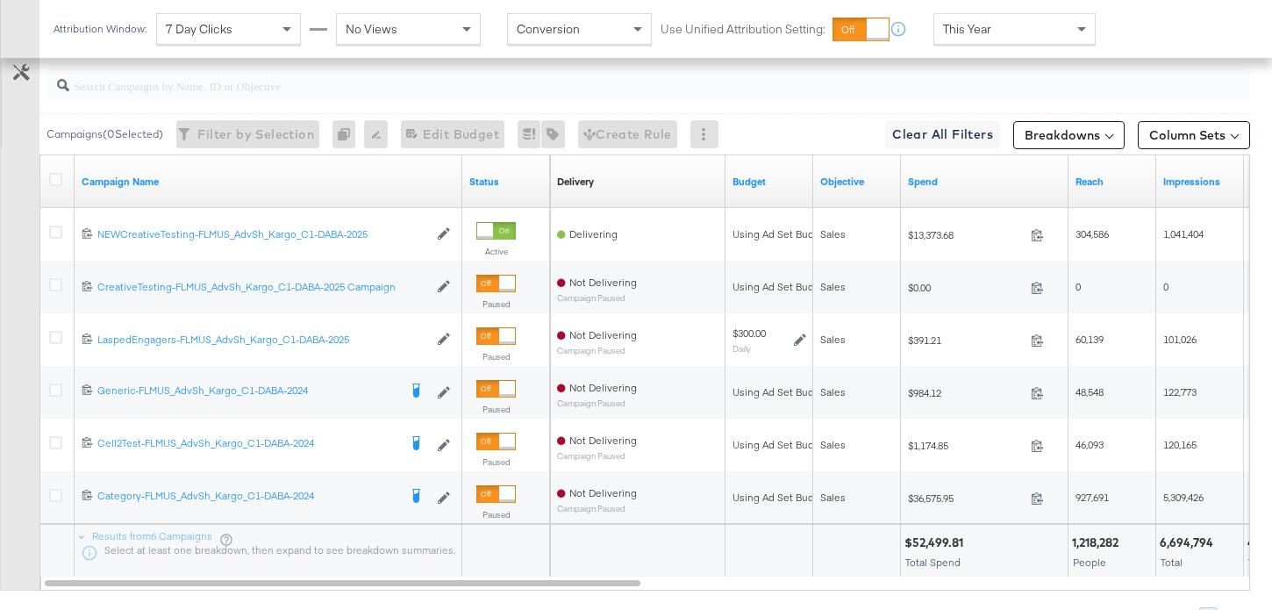
click at [60, 170] on div at bounding box center [58, 182] width 32 height 32
click at [60, 185] on icon at bounding box center [55, 179] width 13 height 13
click at [0, 0] on input "checkbox" at bounding box center [0, 0] width 0 height 0
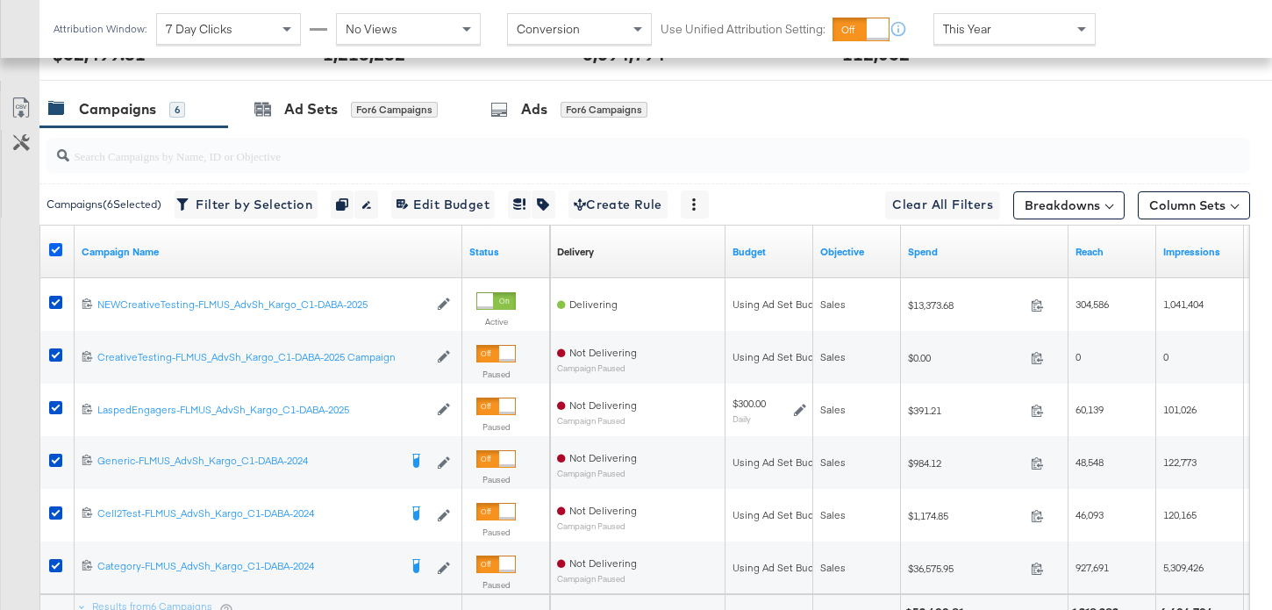
scroll to position [557, 0]
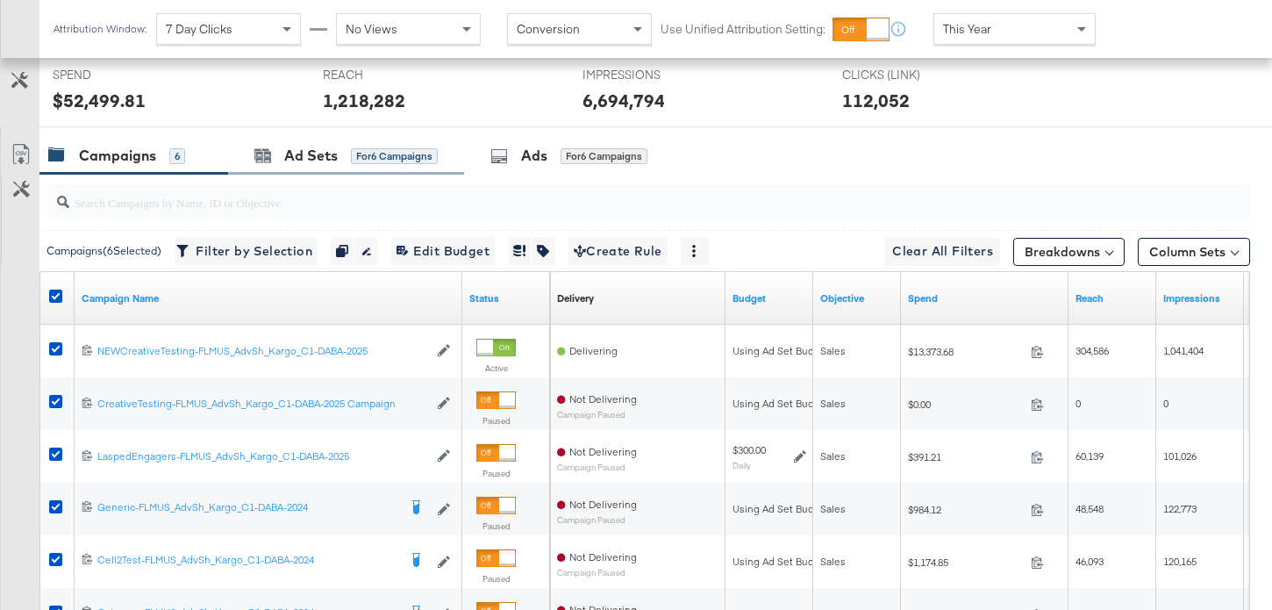
click at [291, 144] on div "Ad Sets for 6 Campaigns" at bounding box center [346, 156] width 236 height 38
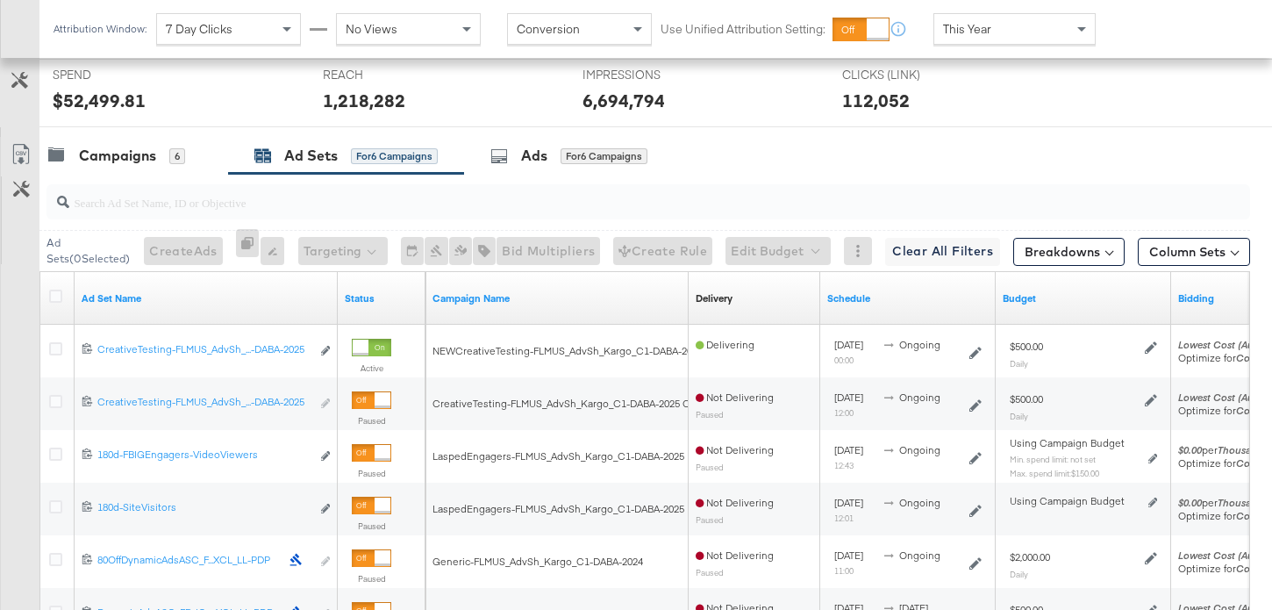
click at [62, 300] on div at bounding box center [58, 298] width 18 height 18
click at [56, 296] on icon at bounding box center [55, 295] width 13 height 13
click at [0, 0] on input "checkbox" at bounding box center [0, 0] width 0 height 0
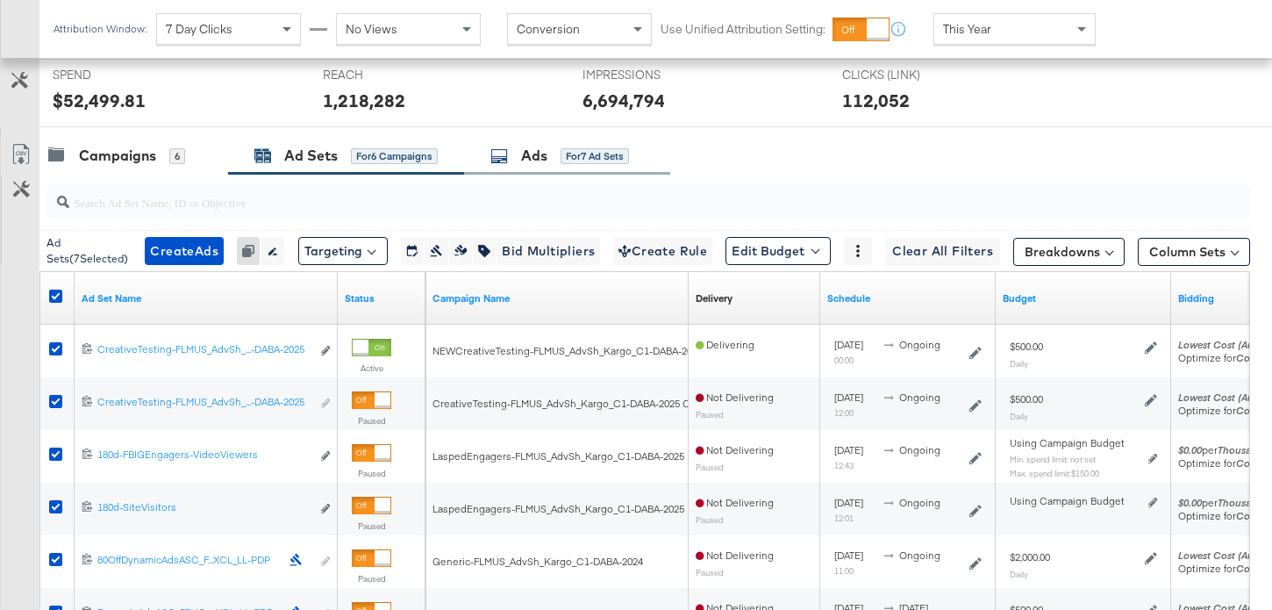
click at [508, 174] on div "Ads for 7 Ad Sets" at bounding box center [567, 156] width 206 height 38
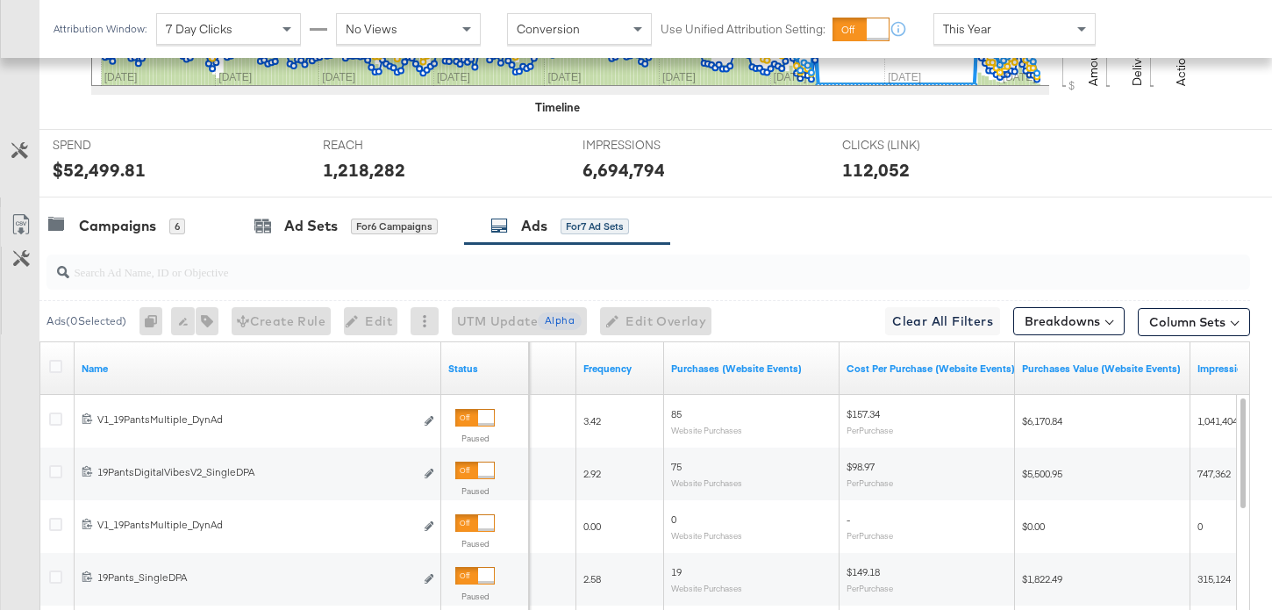
scroll to position [619, 0]
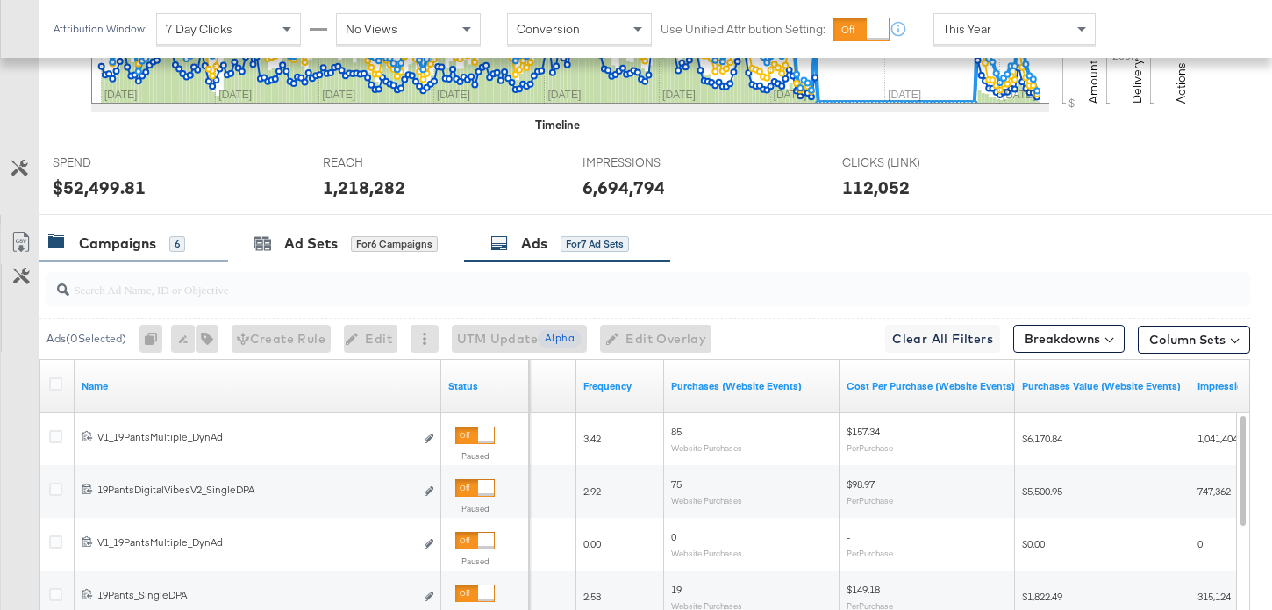
click at [168, 242] on div "Campaigns 6" at bounding box center [116, 243] width 137 height 20
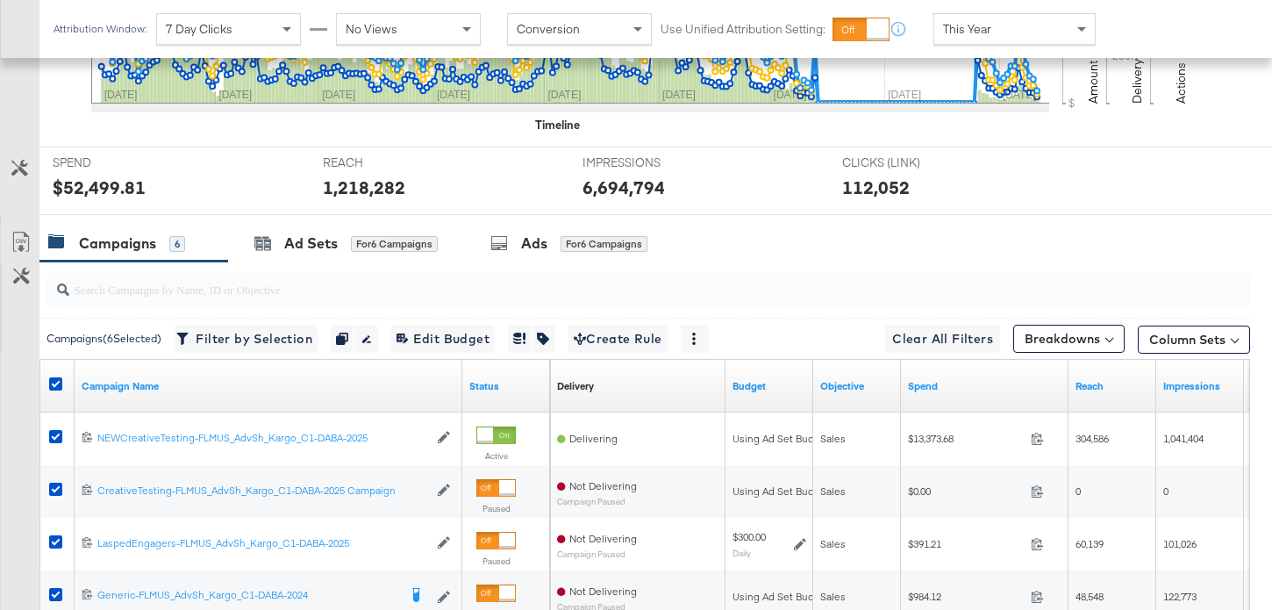
click at [64, 388] on div at bounding box center [58, 386] width 18 height 18
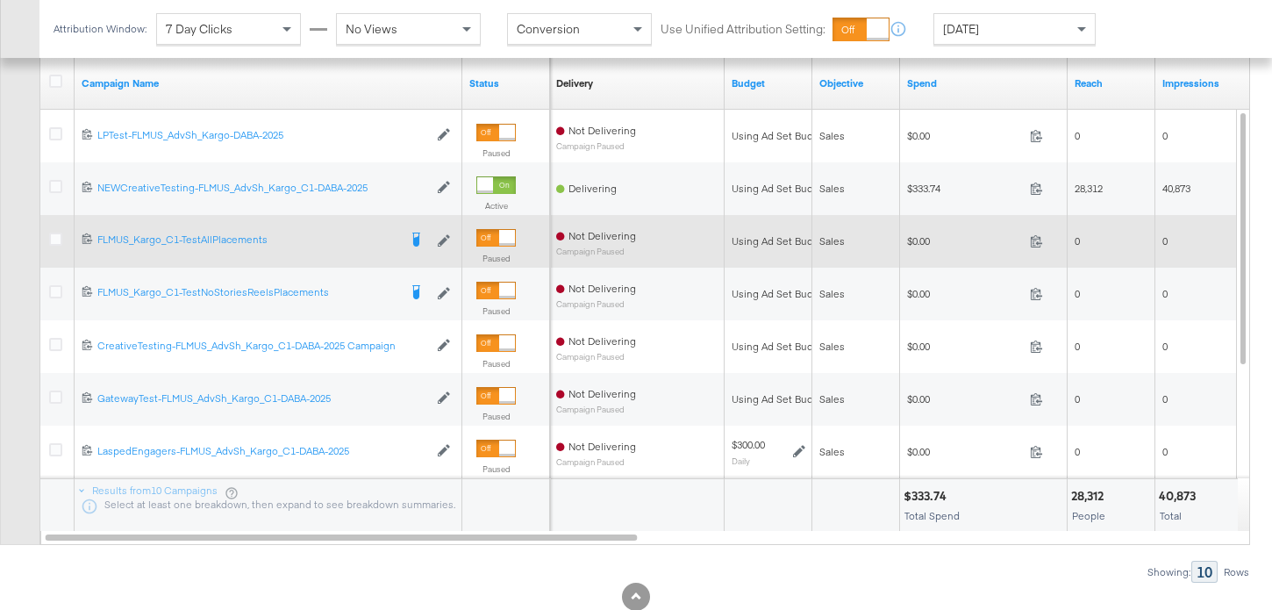
scroll to position [873, 0]
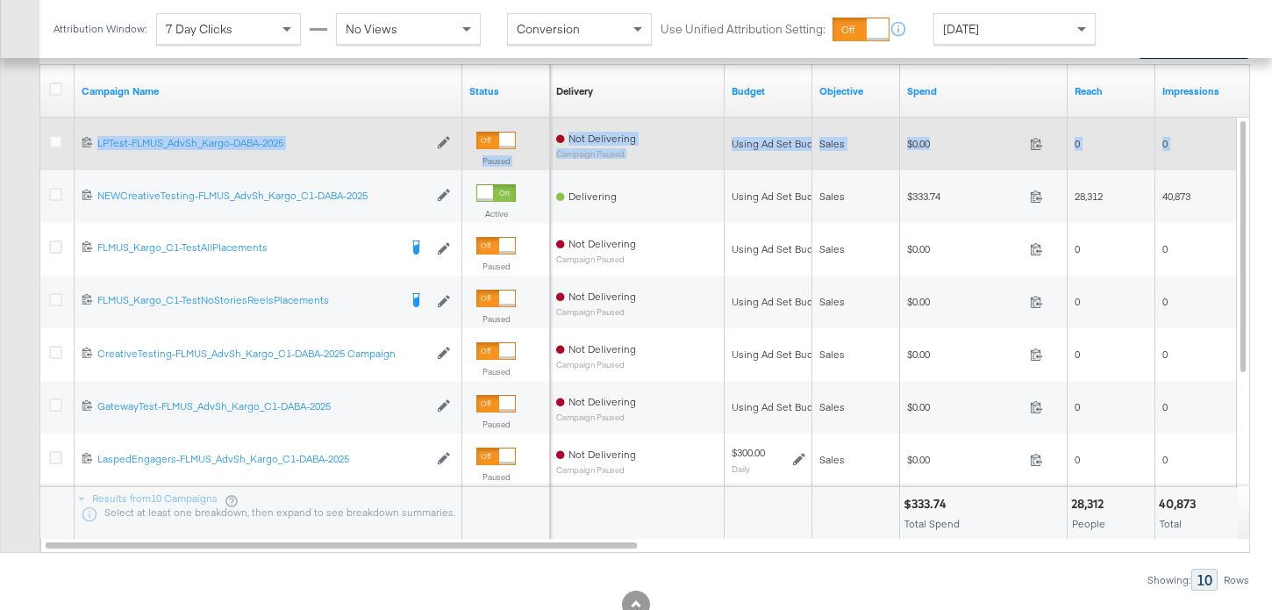
drag, startPoint x: 55, startPoint y: 196, endPoint x: 71, endPoint y: 139, distance: 60.0
click at [71, 65] on div "120232050378230171 LPTest-FLMUS_AdvSh_Kargo-DABA-2025 LPTest-FLMUS_AdvSh_Kargo-…" at bounding box center [645, 65] width 1210 height 0
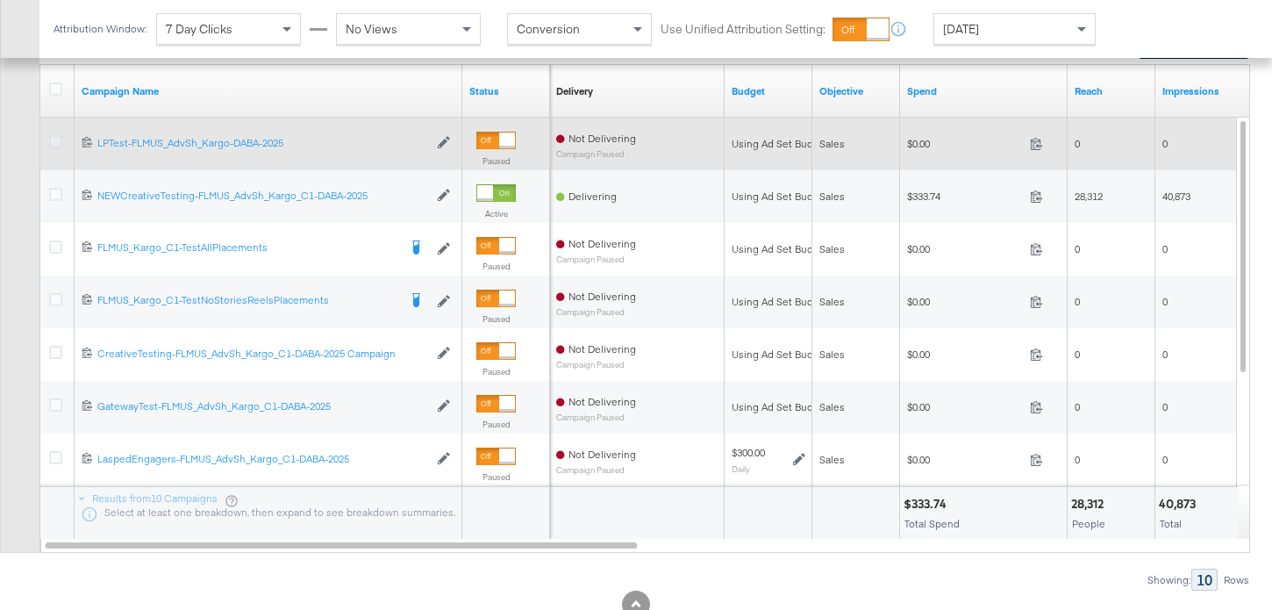
click at [55, 140] on icon at bounding box center [55, 141] width 13 height 13
click at [0, 0] on input "checkbox" at bounding box center [0, 0] width 0 height 0
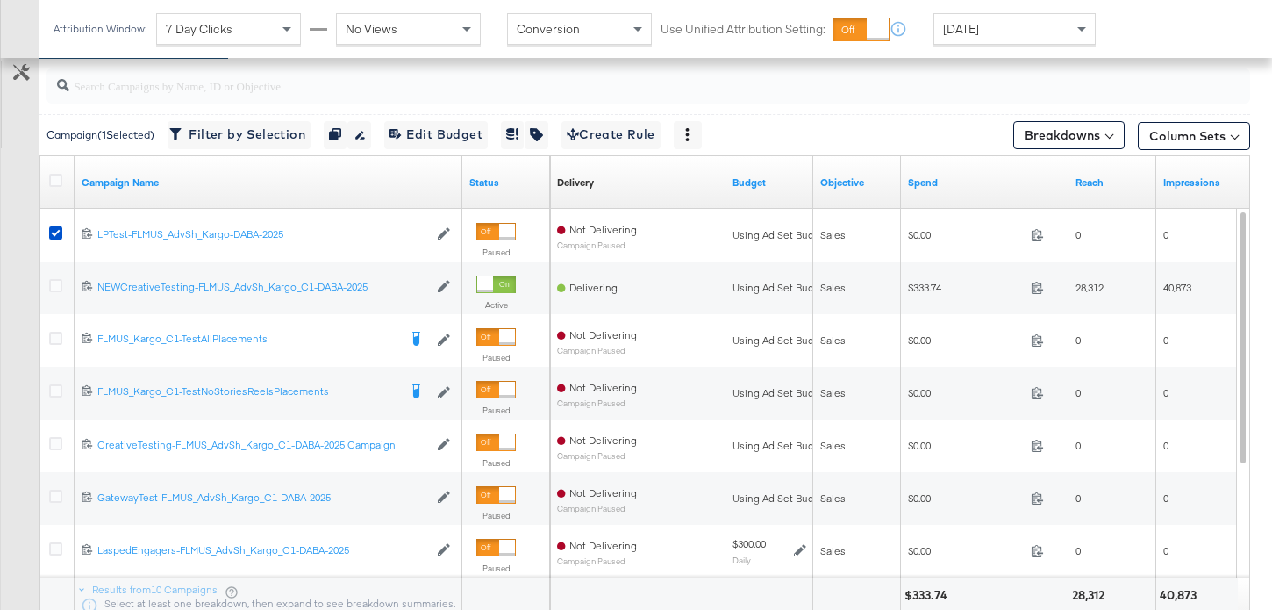
scroll to position [715, 0]
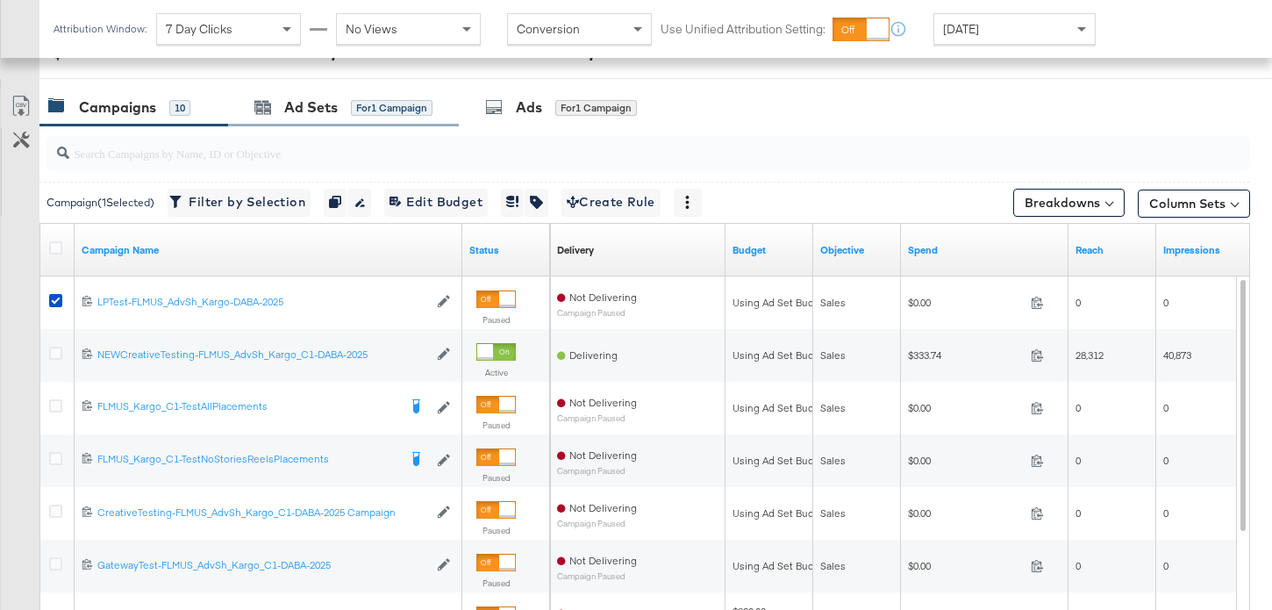
click at [259, 123] on div "Ad Sets for 1 Campaign" at bounding box center [343, 108] width 231 height 38
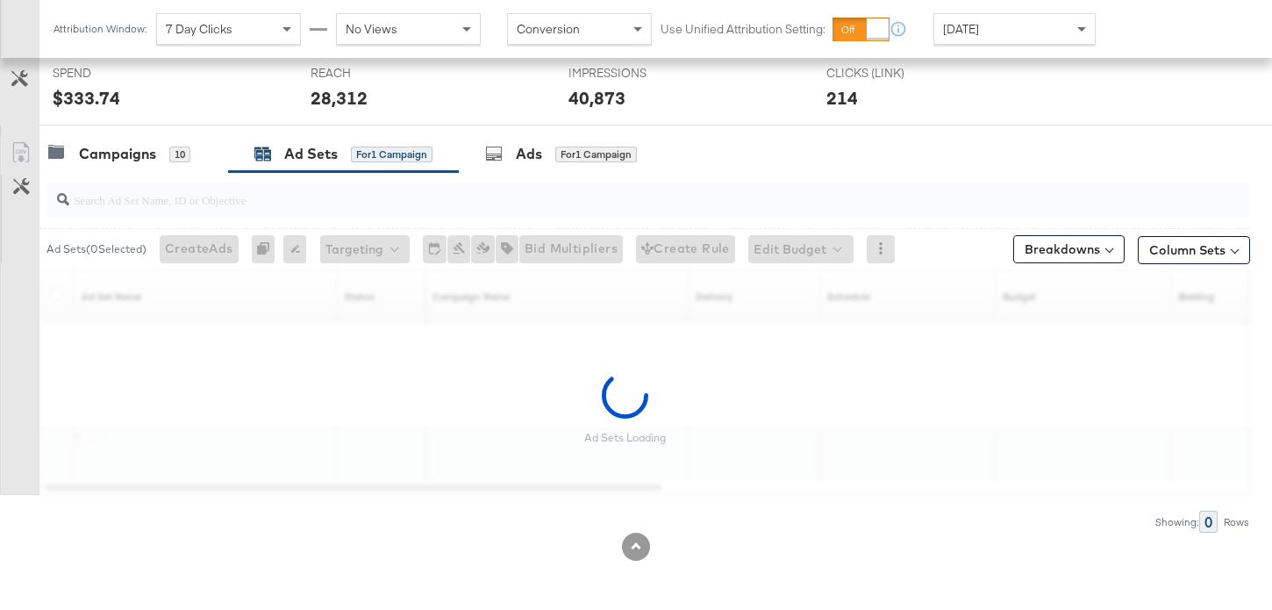
scroll to position [616, 0]
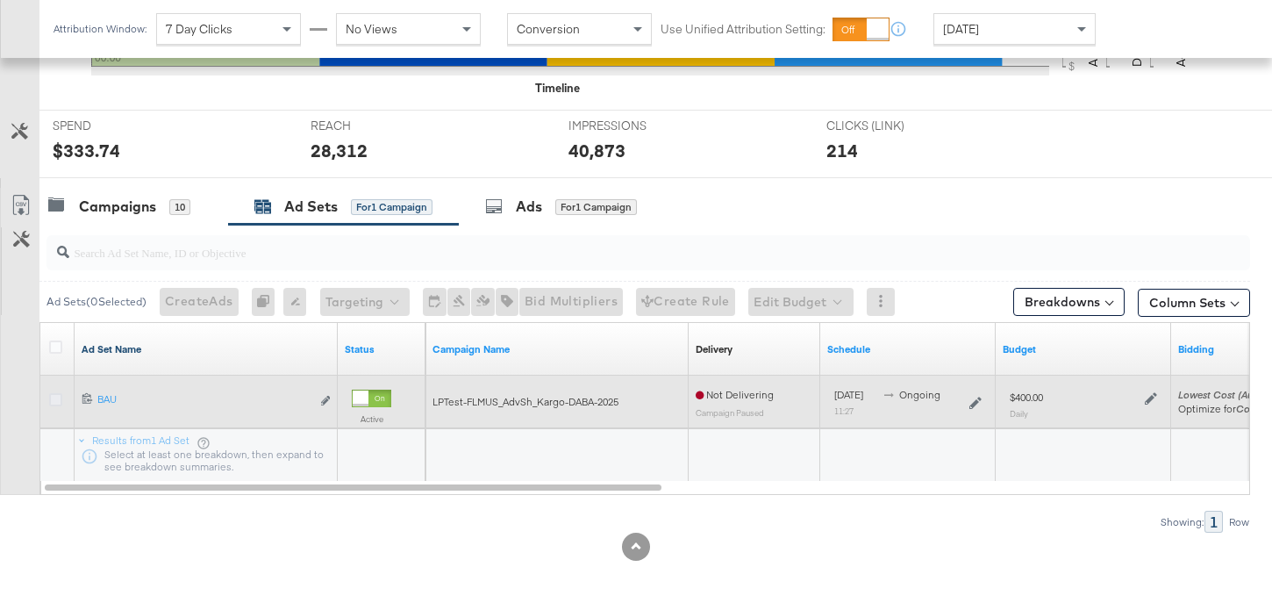
click at [53, 396] on icon at bounding box center [55, 399] width 13 height 13
click at [0, 0] on input "checkbox" at bounding box center [0, 0] width 0 height 0
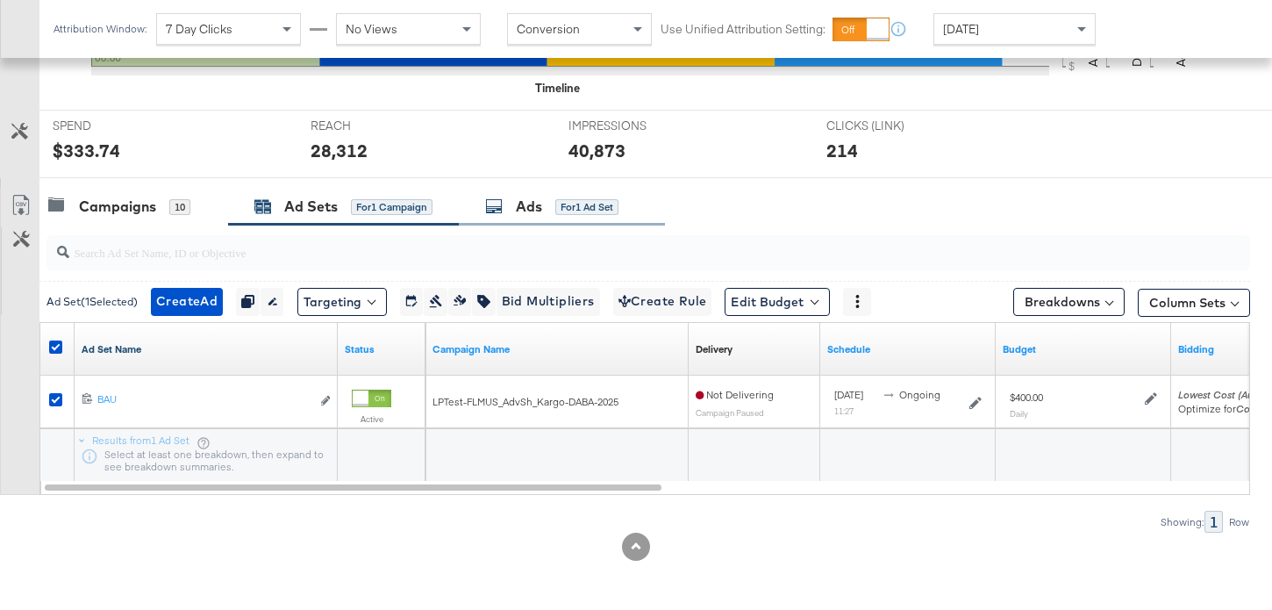
click at [517, 210] on div "Ads for 1 Ad Set" at bounding box center [551, 206] width 133 height 20
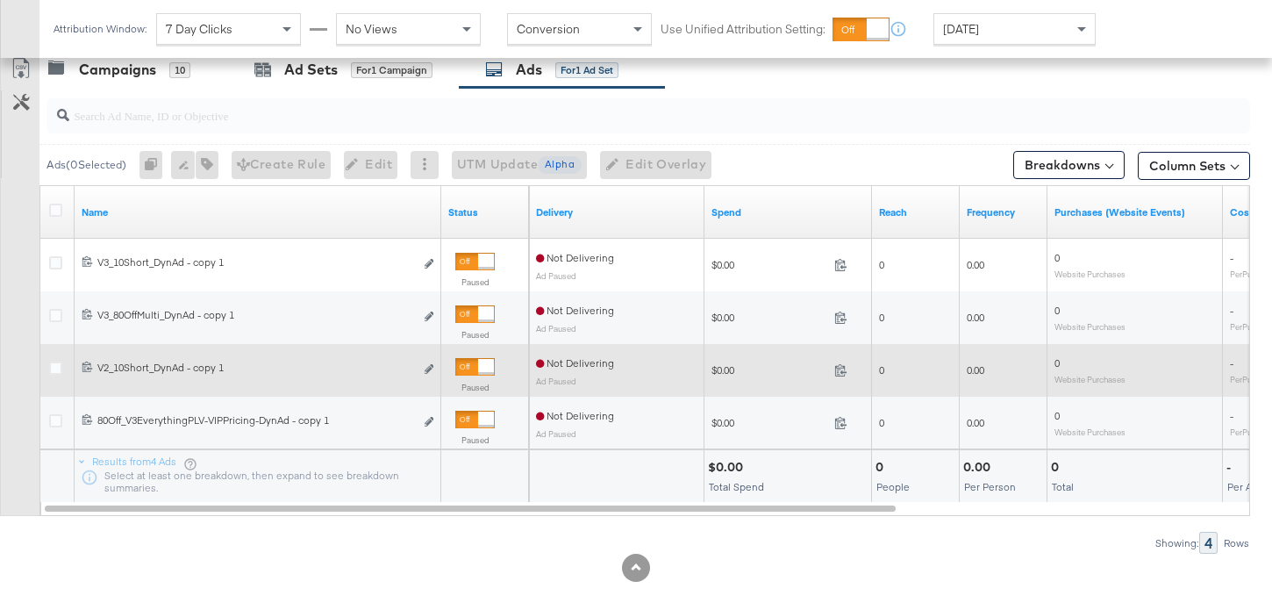
scroll to position [755, 0]
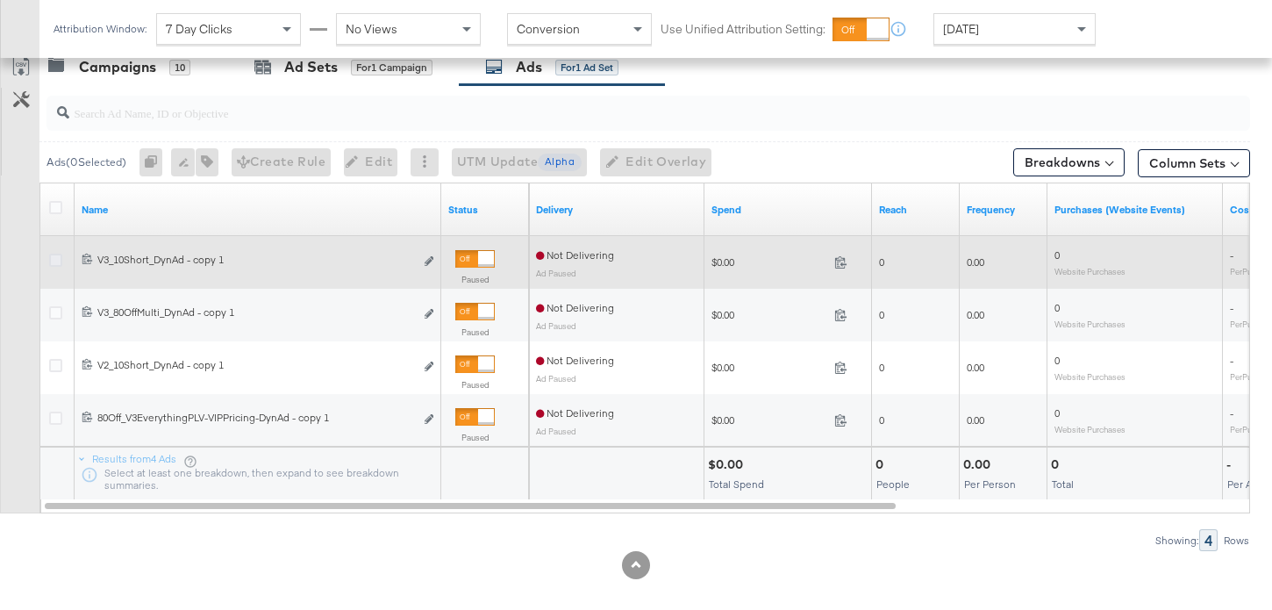
click at [53, 262] on icon at bounding box center [55, 259] width 13 height 13
click at [0, 0] on input "checkbox" at bounding box center [0, 0] width 0 height 0
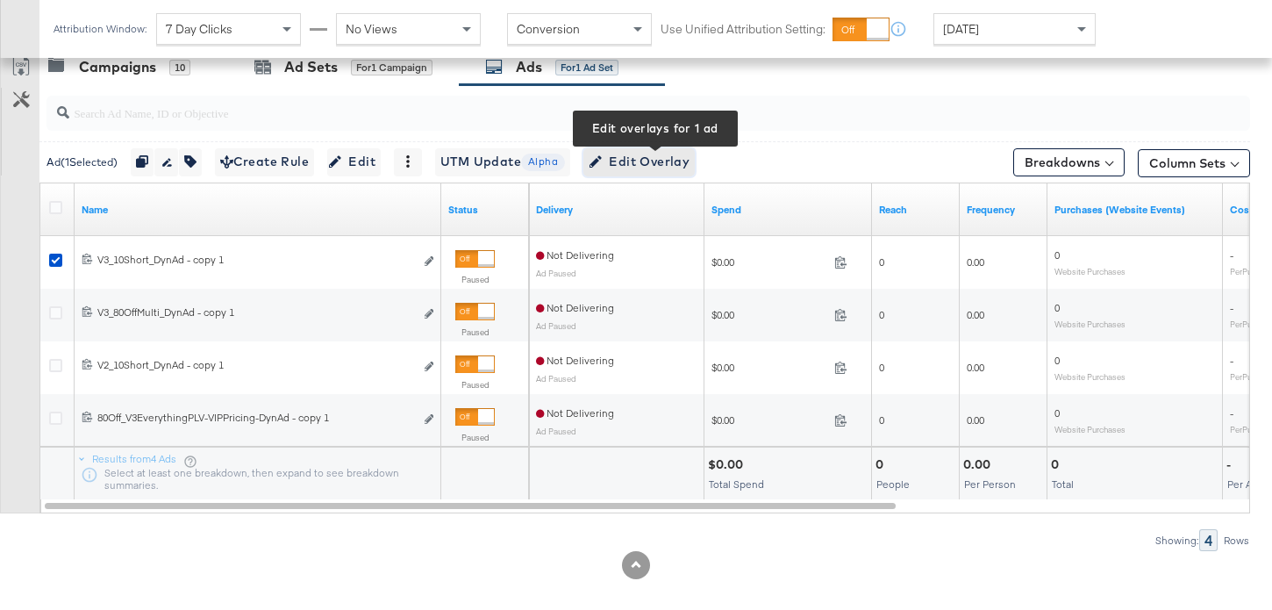
click at [660, 169] on span "Edit Overlay Edit overlays for 1 ad" at bounding box center [638, 162] width 101 height 22
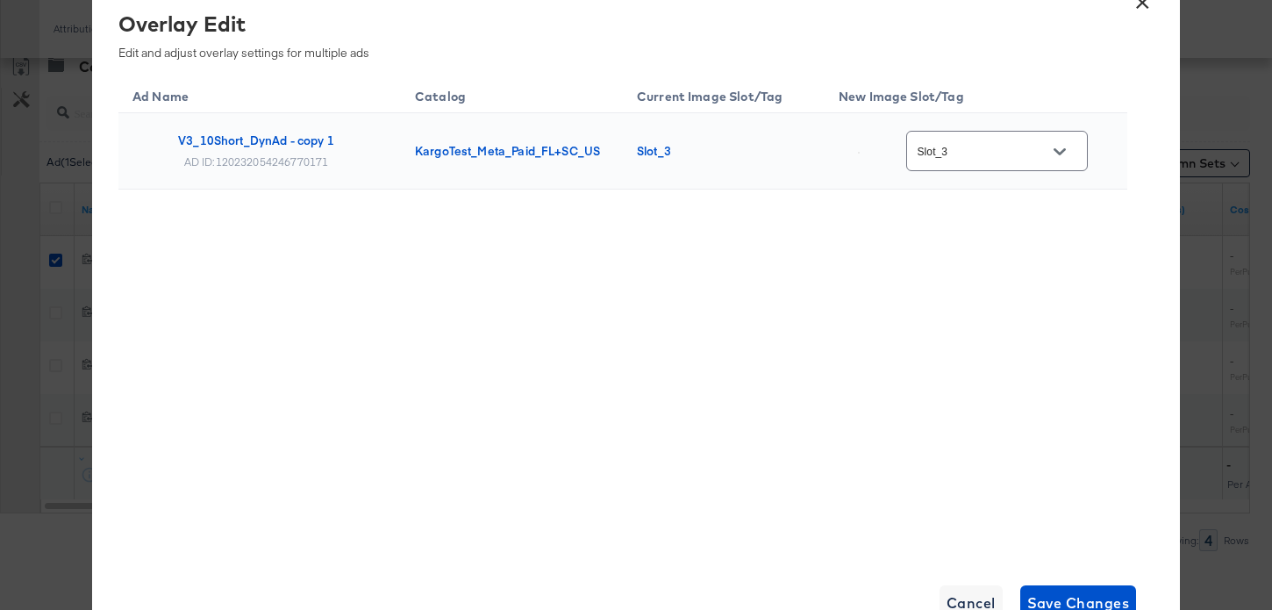
click at [1077, 146] on div at bounding box center [1059, 152] width 37 height 26
click at [1062, 159] on button "Open" at bounding box center [1059, 152] width 26 height 26
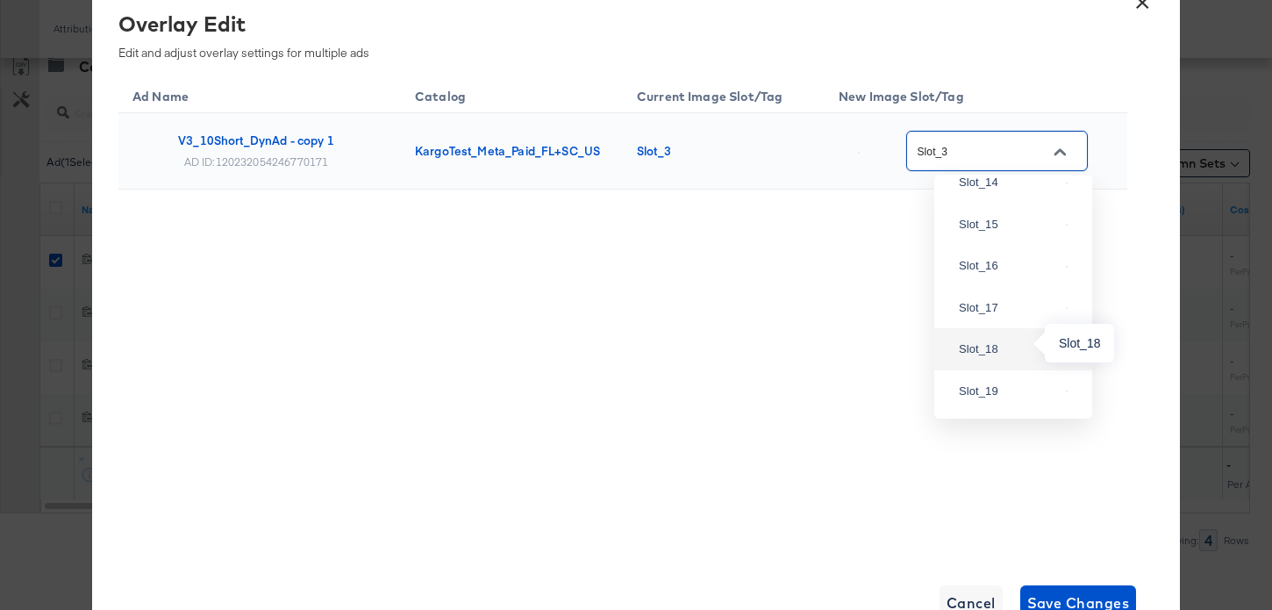
scroll to position [1742, 0]
click at [1009, 240] on div "Slot_15" at bounding box center [1013, 225] width 130 height 32
type input "Slot_15"
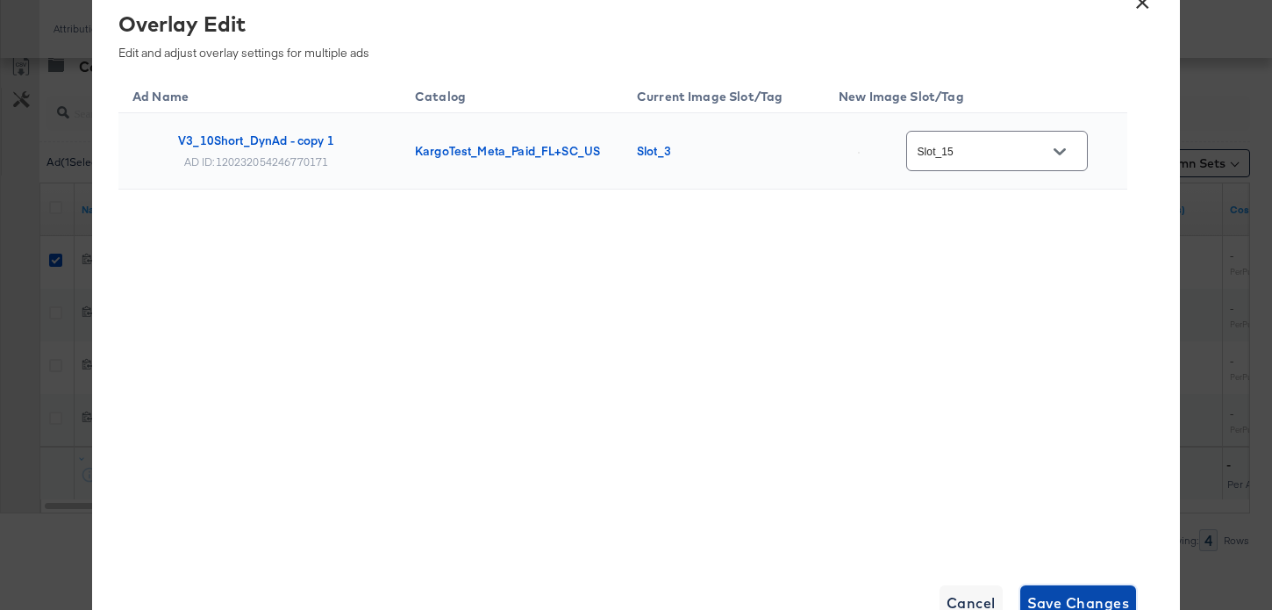
click at [1070, 601] on span "Save Changes" at bounding box center [1078, 602] width 103 height 25
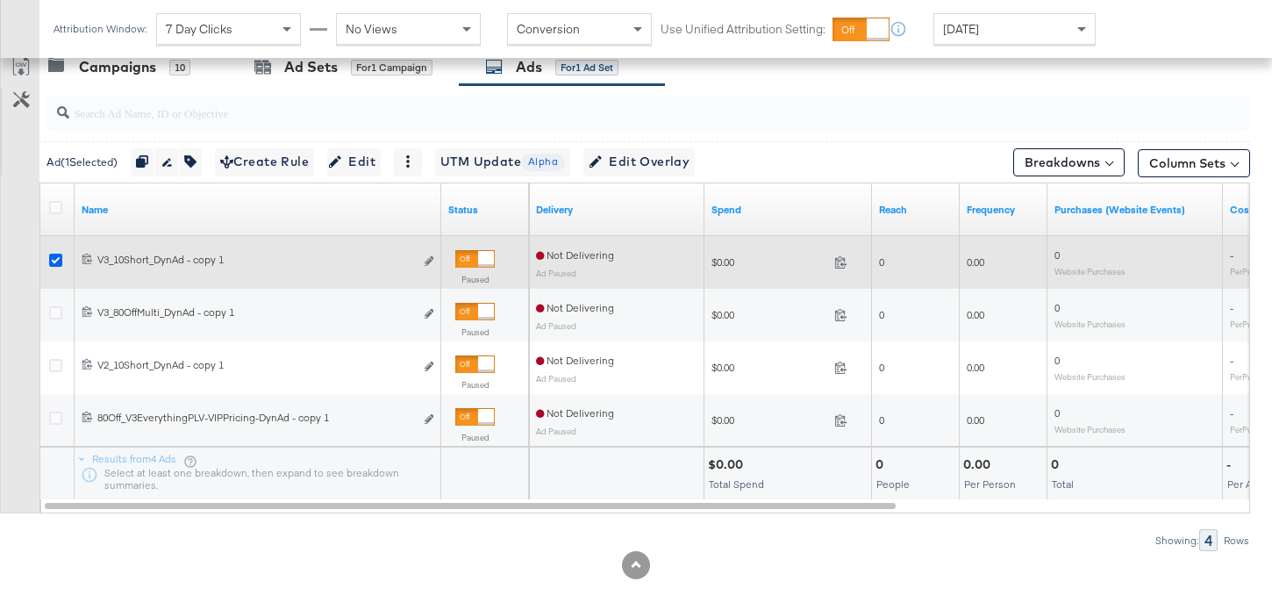
click at [57, 260] on icon at bounding box center [55, 259] width 13 height 13
click at [0, 0] on input "checkbox" at bounding box center [0, 0] width 0 height 0
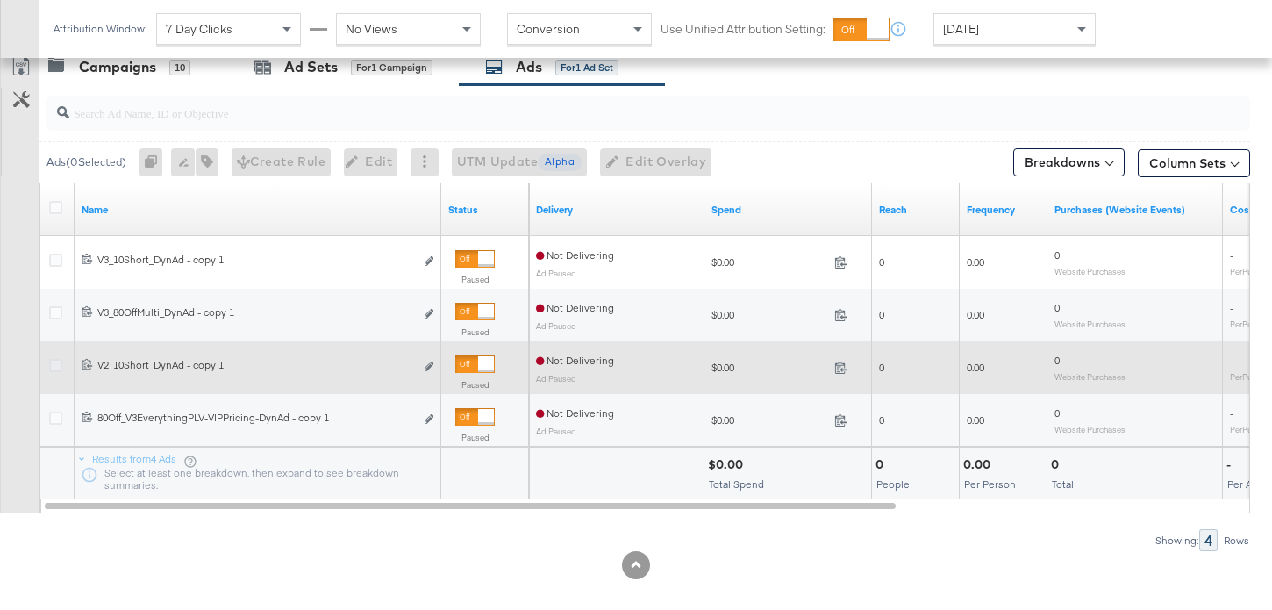
click at [58, 366] on icon at bounding box center [55, 365] width 13 height 13
click at [0, 0] on input "checkbox" at bounding box center [0, 0] width 0 height 0
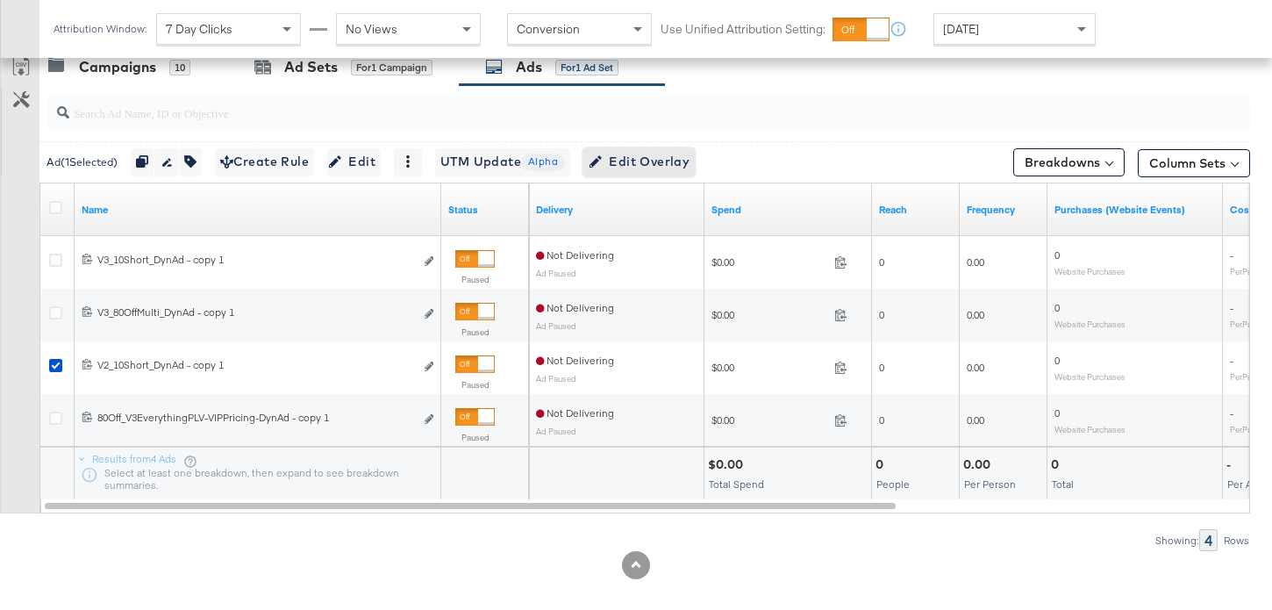
click at [650, 170] on span "Edit Overlay Edit overlays for 1 ad" at bounding box center [638, 162] width 101 height 22
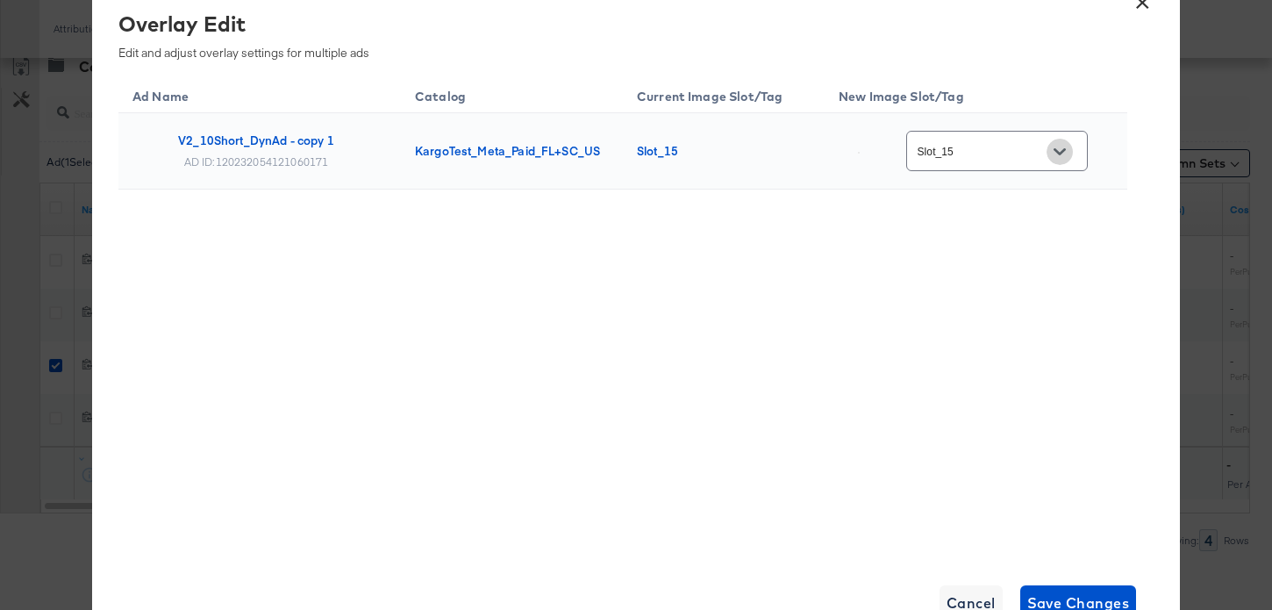
click at [1066, 156] on icon "Open" at bounding box center [1059, 152] width 12 height 12
click at [1063, 146] on icon "Open" at bounding box center [1059, 152] width 12 height 12
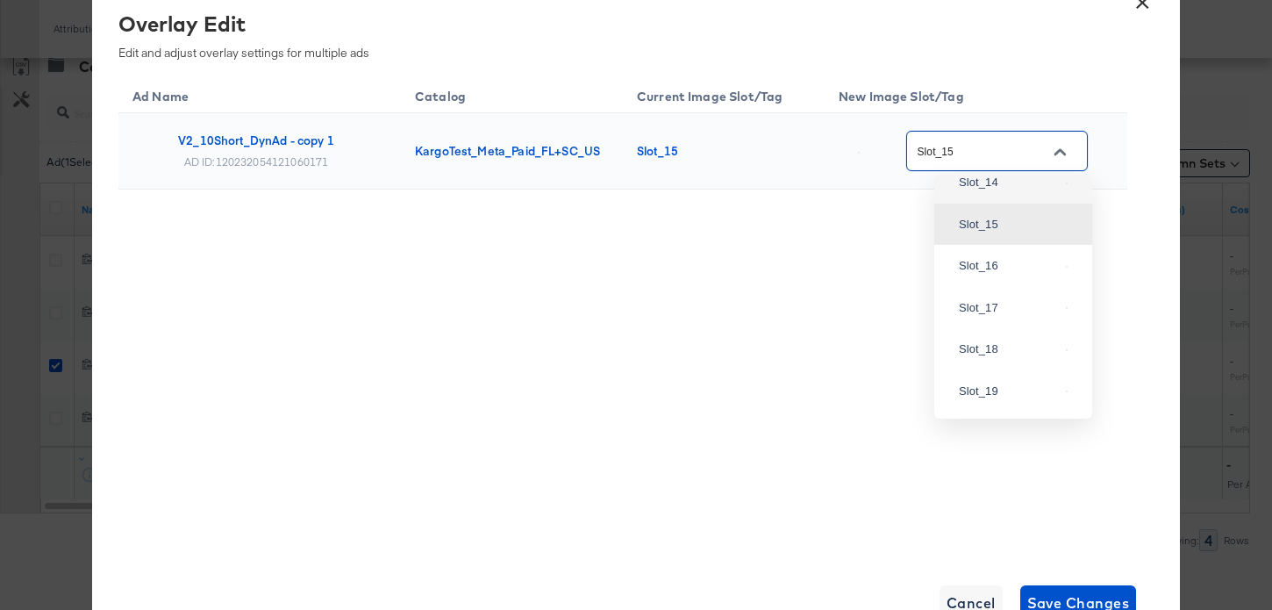
scroll to position [1722, 0]
click at [1029, 282] on div "Slot_16" at bounding box center [1013, 266] width 130 height 32
type input "Slot_16"
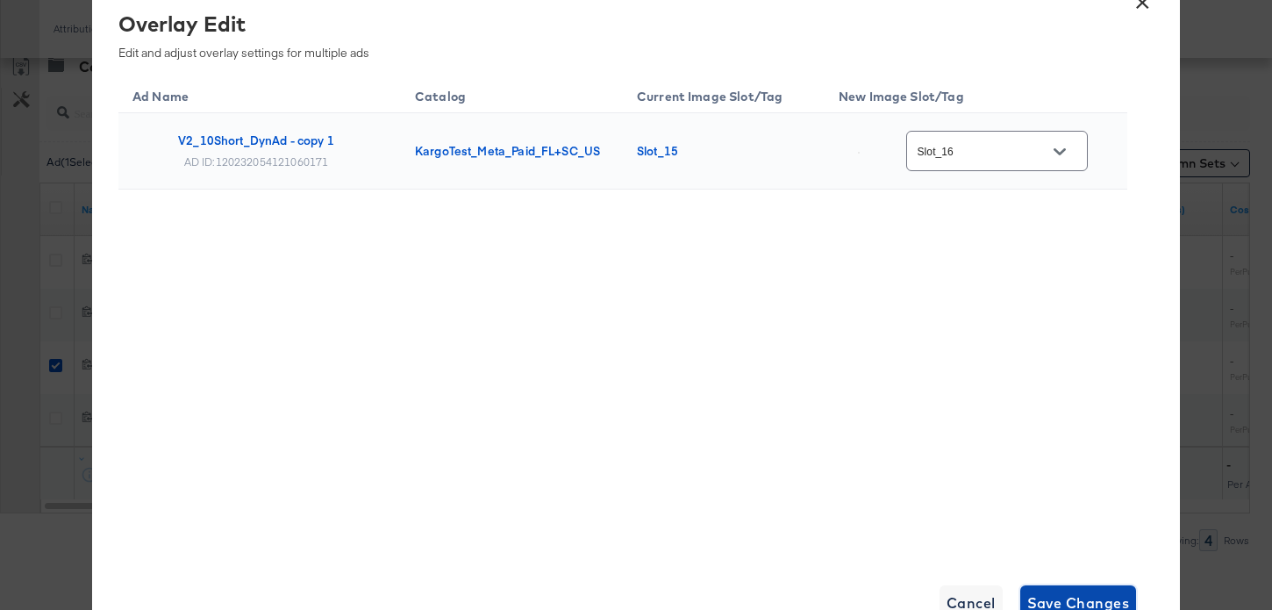
click at [1085, 600] on span "Save Changes" at bounding box center [1078, 602] width 103 height 25
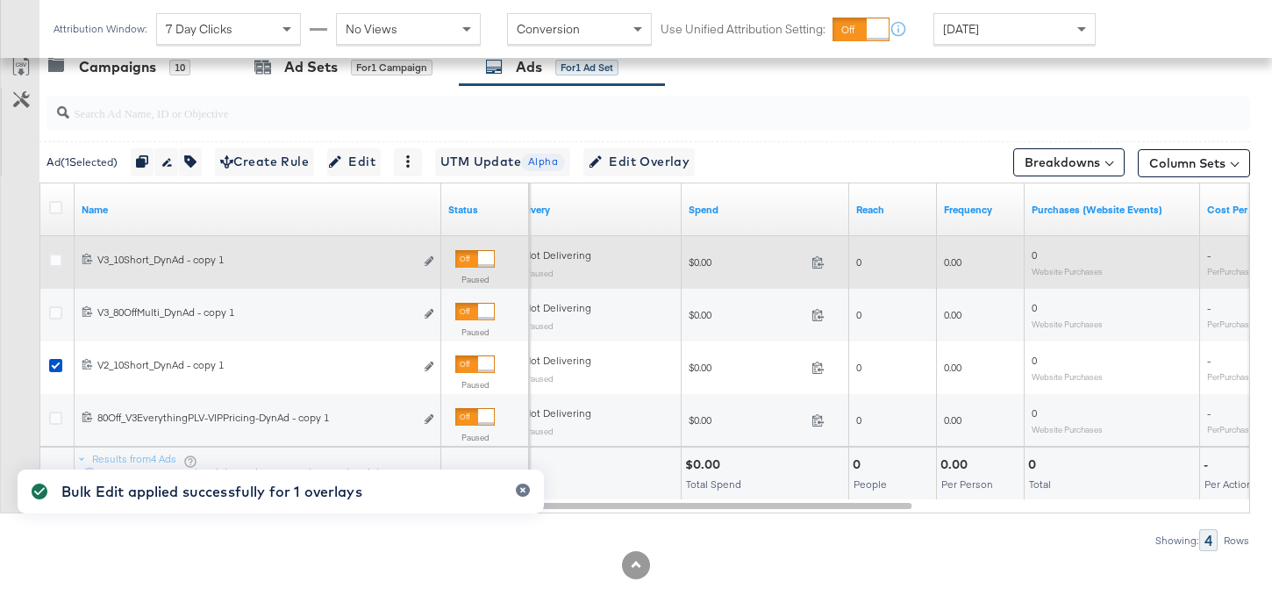
scroll to position [0, 0]
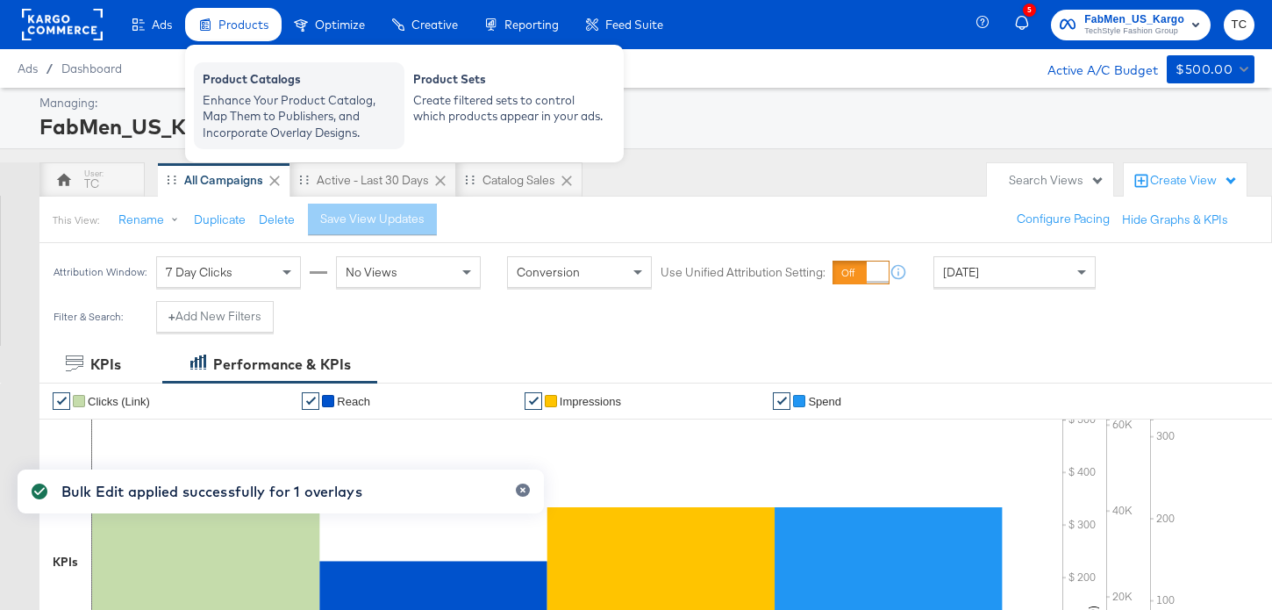
click at [260, 98] on div "Enhance Your Product Catalog, Map Them to Publishers, and Incorporate Overlay D…" at bounding box center [299, 116] width 193 height 49
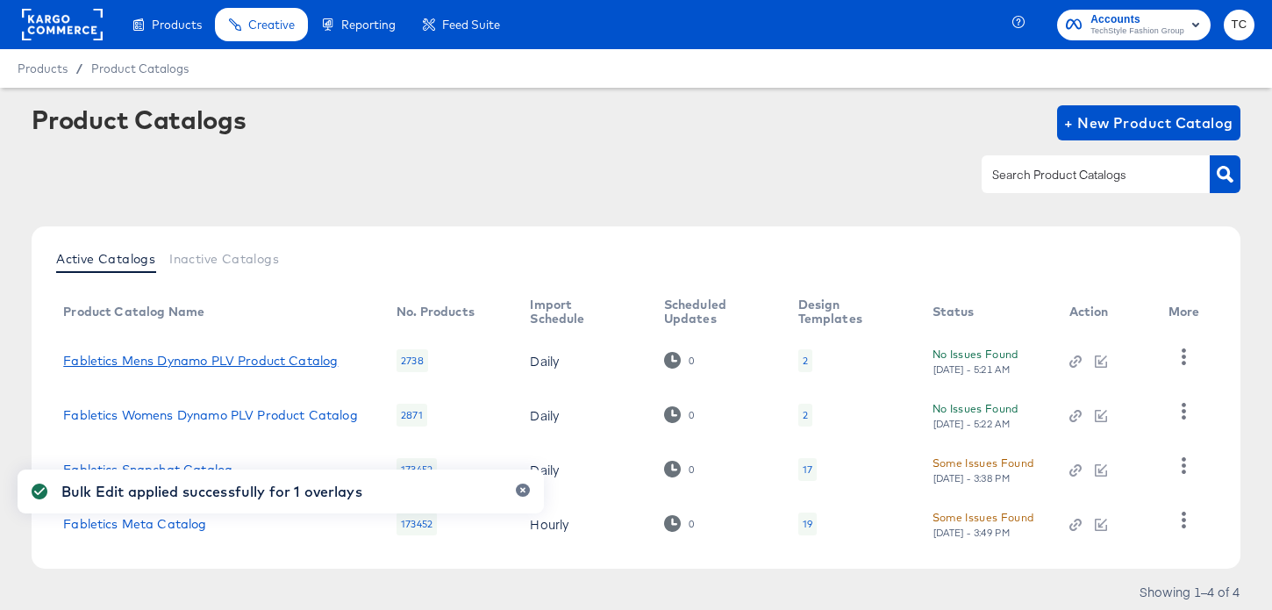
scroll to position [57, 0]
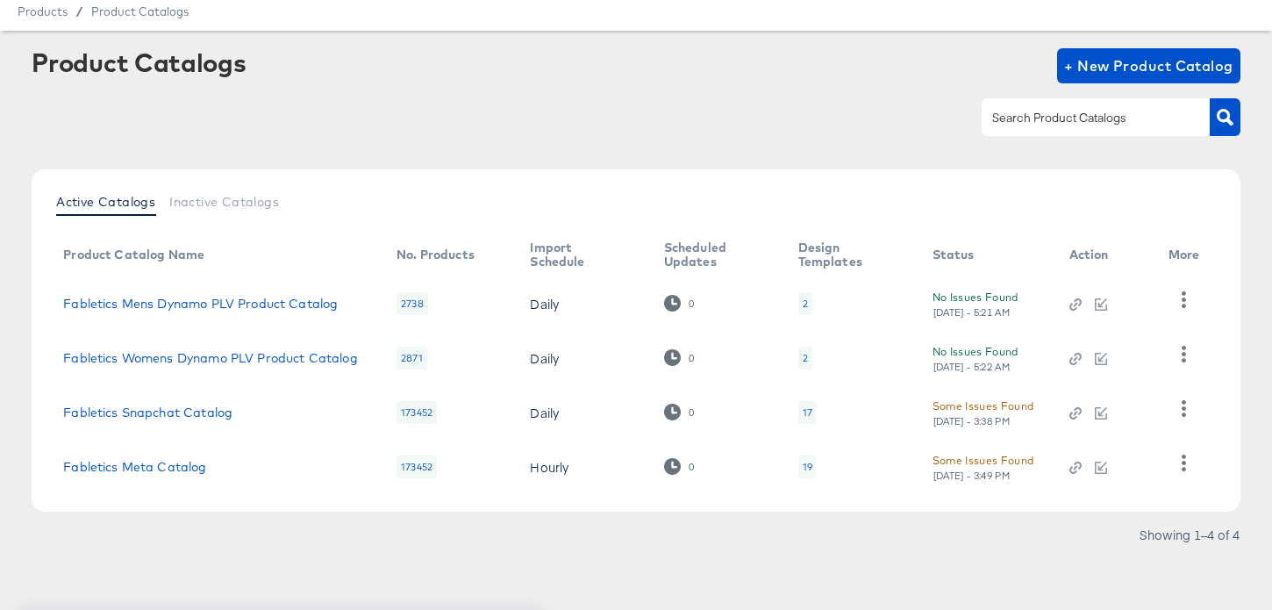
click at [174, 464] on div "Product Catalogs + New Product Catalog Active Catalogs Inactive Catalogs Produc…" at bounding box center [636, 320] width 1272 height 579
click at [174, 464] on link "Fabletics Meta Catalog" at bounding box center [134, 467] width 143 height 14
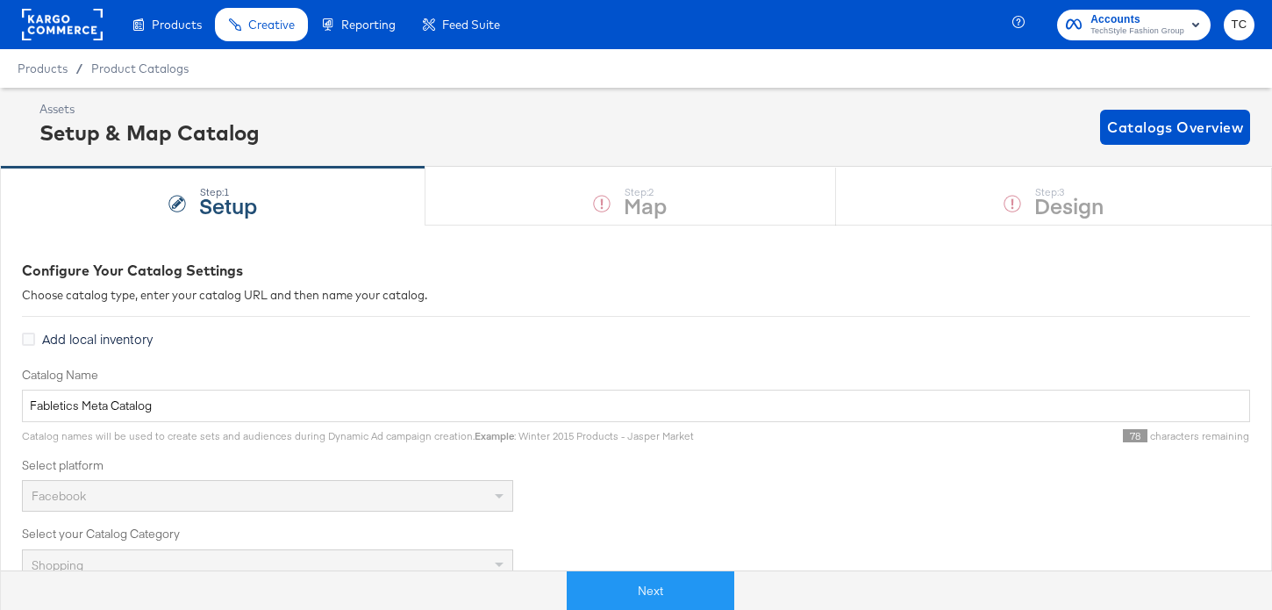
click at [771, 159] on div "Assets Setup & Map Catalog Catalogs Overview" at bounding box center [636, 127] width 1272 height 79
click at [667, 574] on button "Next" at bounding box center [651, 590] width 168 height 39
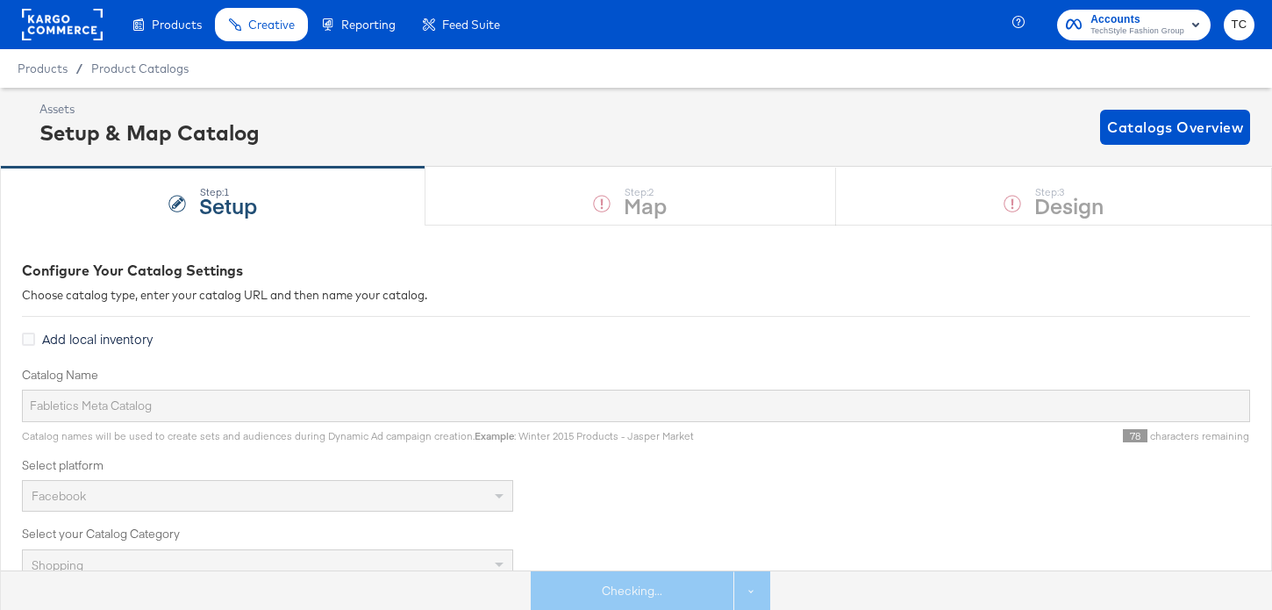
click at [988, 205] on div "Step: 1 Setup Step: 2 Map Step: 3 Design" at bounding box center [636, 196] width 1272 height 58
click at [988, 205] on div "Step: 3 Design" at bounding box center [1054, 197] width 436 height 58
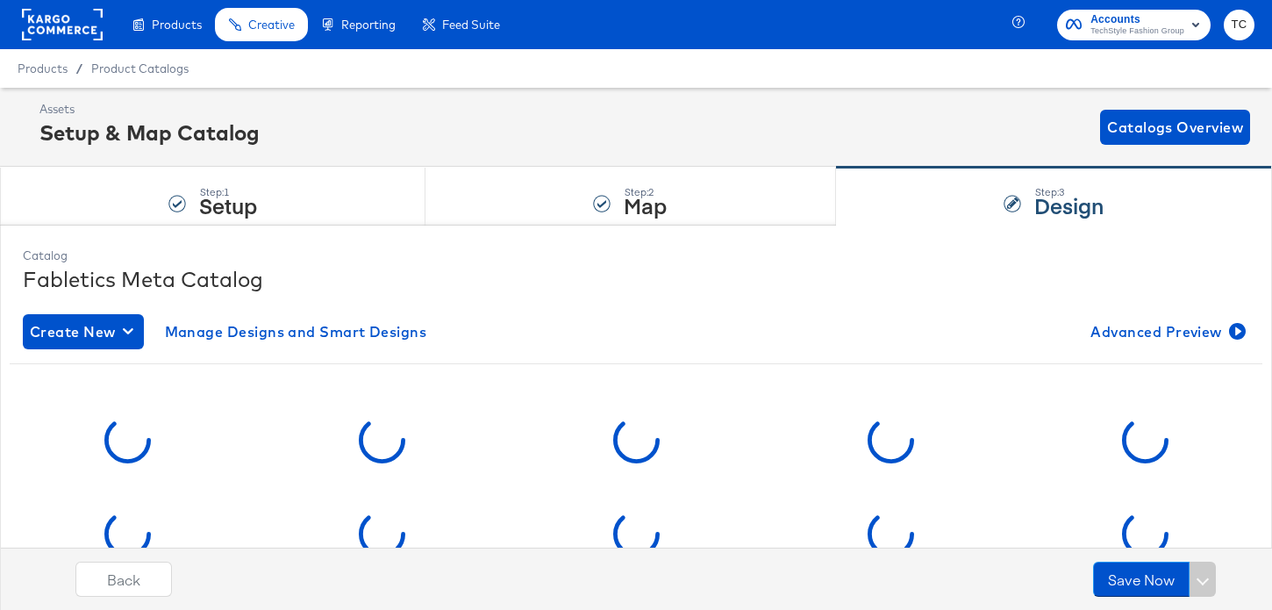
click at [988, 205] on div "Step: 3 Design" at bounding box center [1054, 197] width 436 height 58
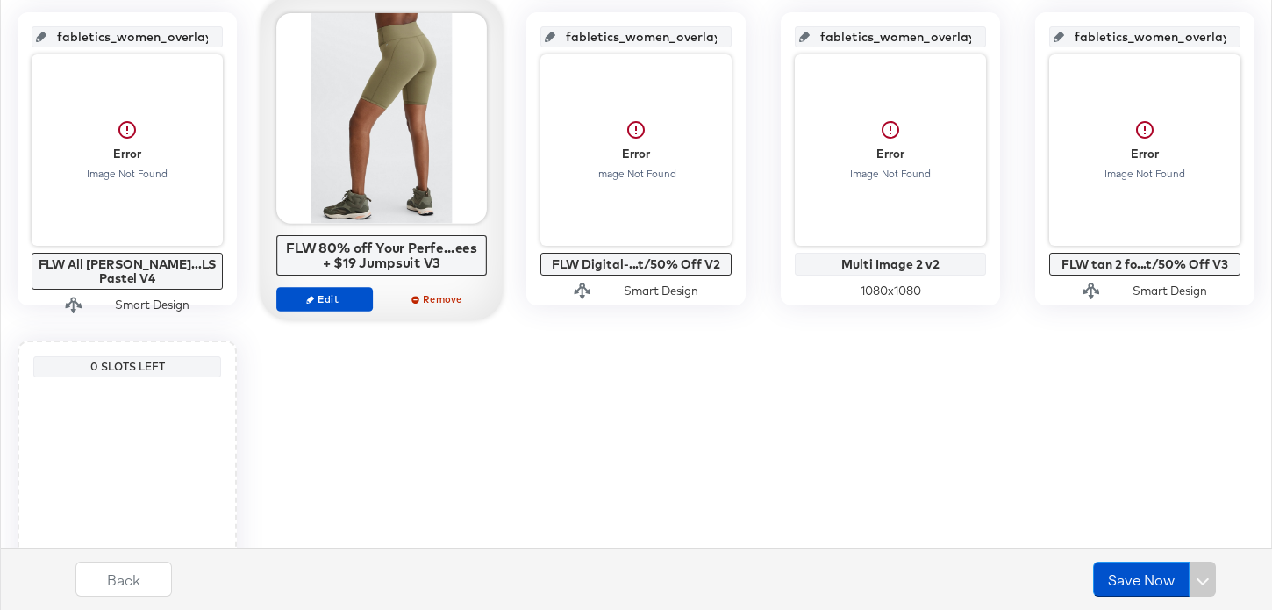
scroll to position [1427, 0]
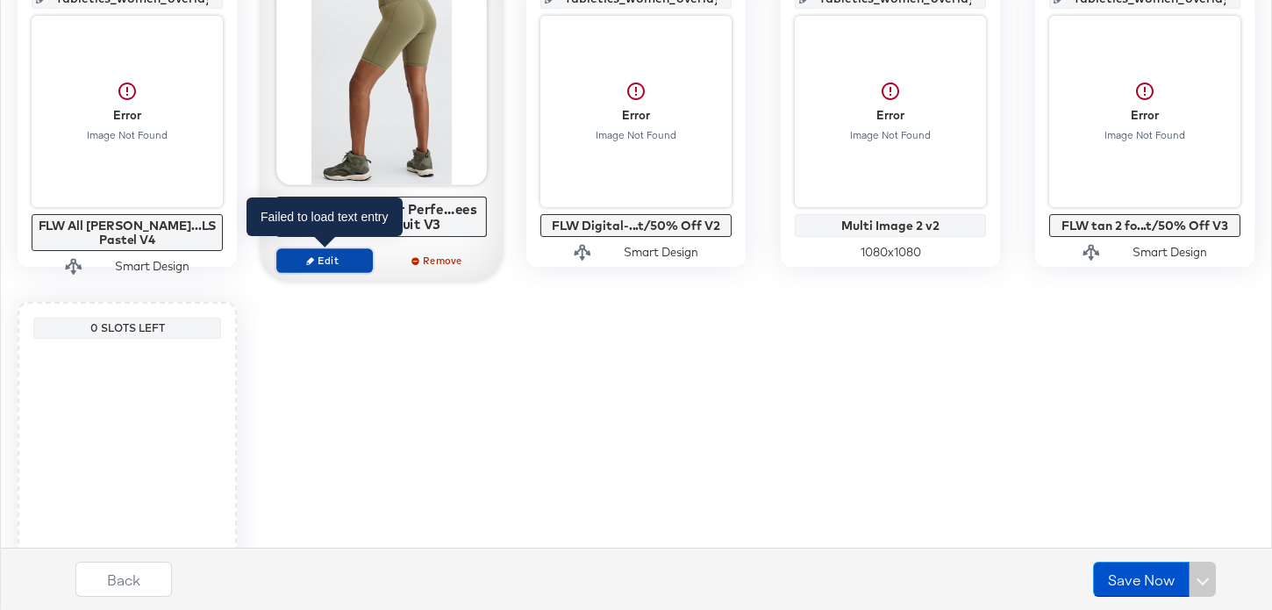
click at [346, 265] on span "Edit" at bounding box center [324, 259] width 81 height 13
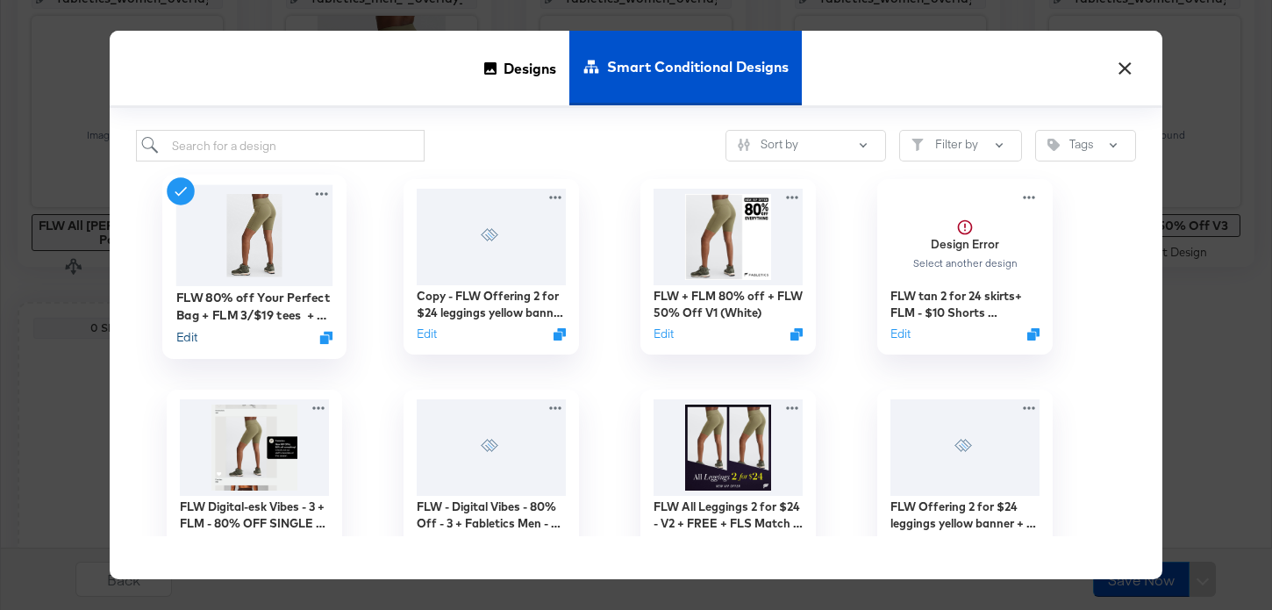
click at [193, 343] on button "Edit" at bounding box center [186, 337] width 21 height 17
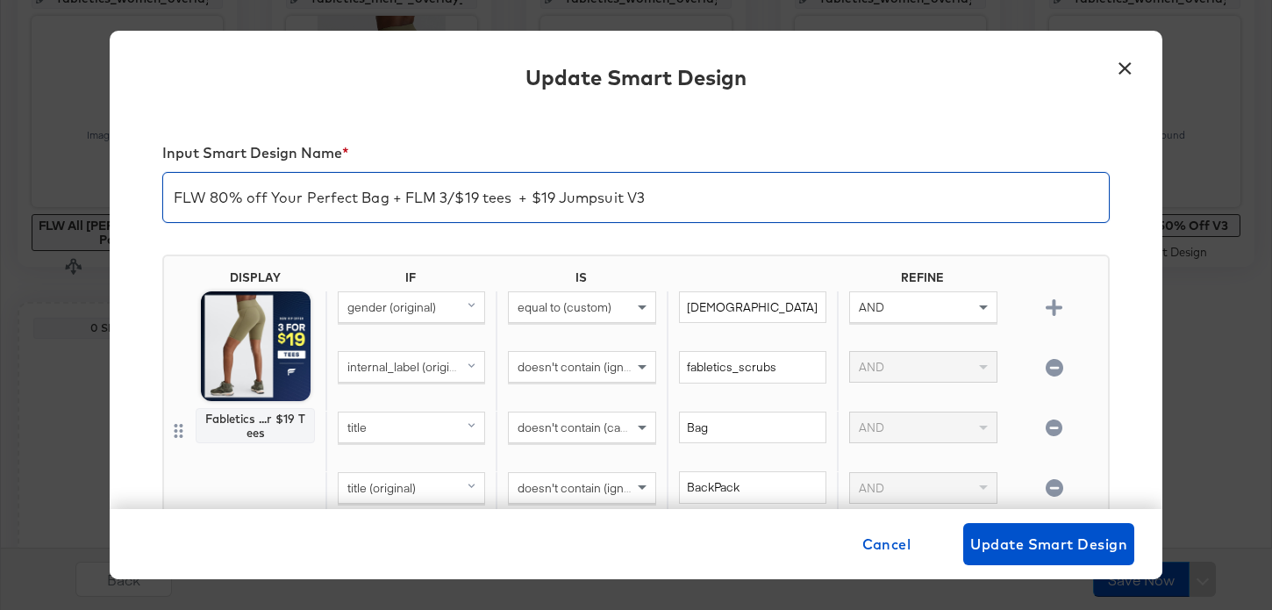
drag, startPoint x: 534, startPoint y: 202, endPoint x: 752, endPoint y: 222, distance: 219.3
click at [753, 222] on div "Input Smart Design Name * FLW 80% off Your Perfect Bag + FLM 3/$19 tees + $19 J…" at bounding box center [635, 185] width 947 height 111
click at [752, 222] on div "FLW 80% off Your Perfect Bag + FLM 3/$19 tees + $19 Jumpsuit V3" at bounding box center [635, 197] width 947 height 51
click at [449, 206] on input "FLW 80% off Your Perfect Bag + FLM 3/$19 tees + $19 Jumpsuit V3" at bounding box center [635, 190] width 945 height 49
drag, startPoint x: 439, startPoint y: 201, endPoint x: 506, endPoint y: 202, distance: 67.5
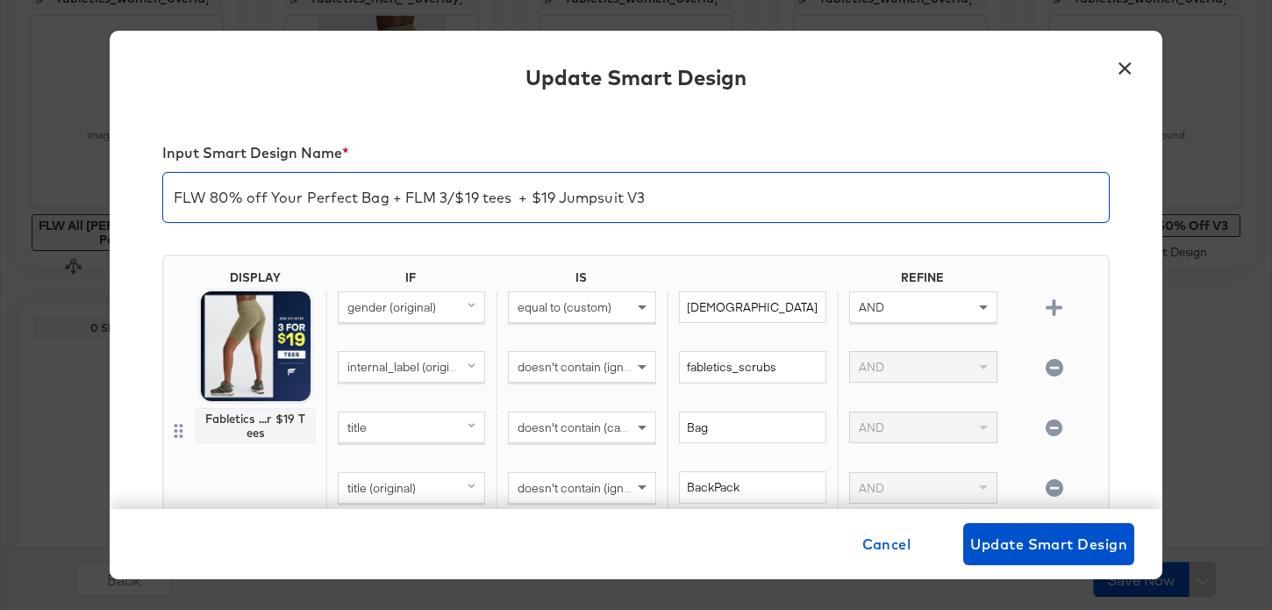
click at [506, 202] on input "FLW 80% off Your Perfect Bag + FLM 3/$19 tees + $19 Jumpsuit V3" at bounding box center [635, 190] width 945 height 49
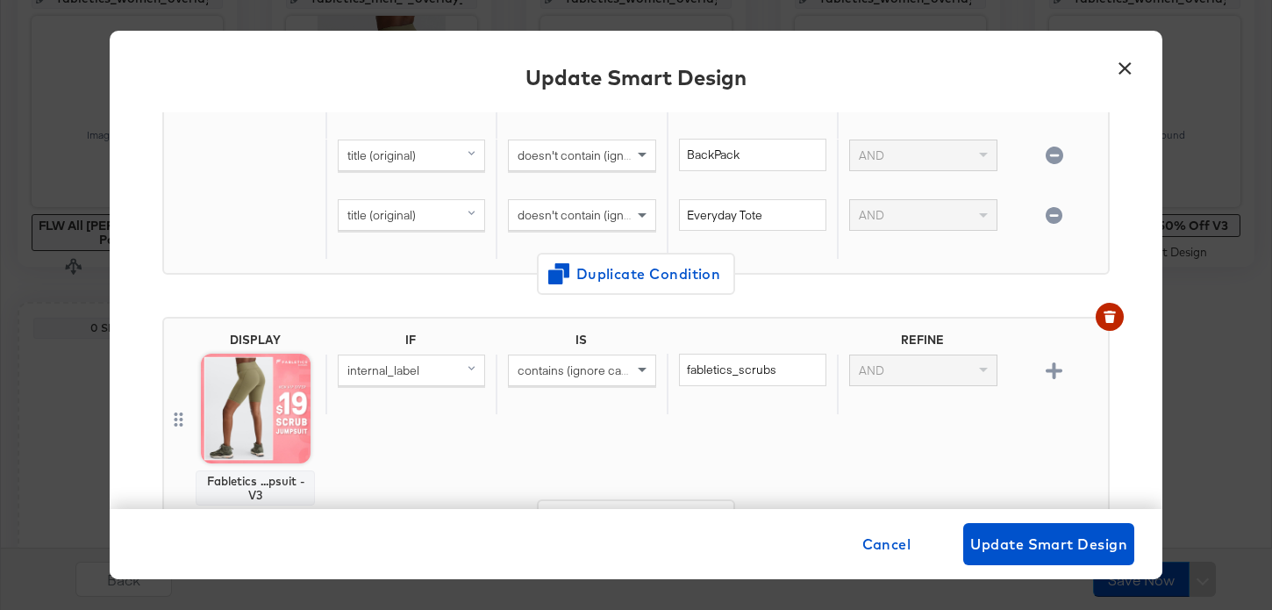
scroll to position [0, 0]
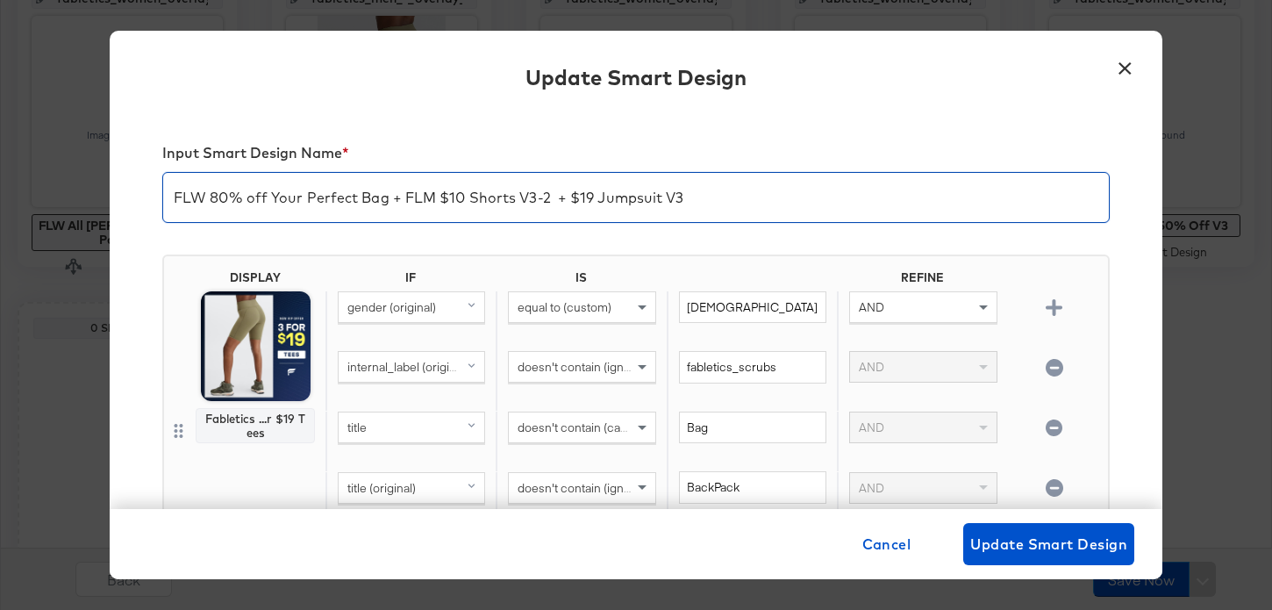
type input "FLW 80% off Your Perfect Bag + FLM $10 Shorts V3-2 + $19 Jumpsuit V3"
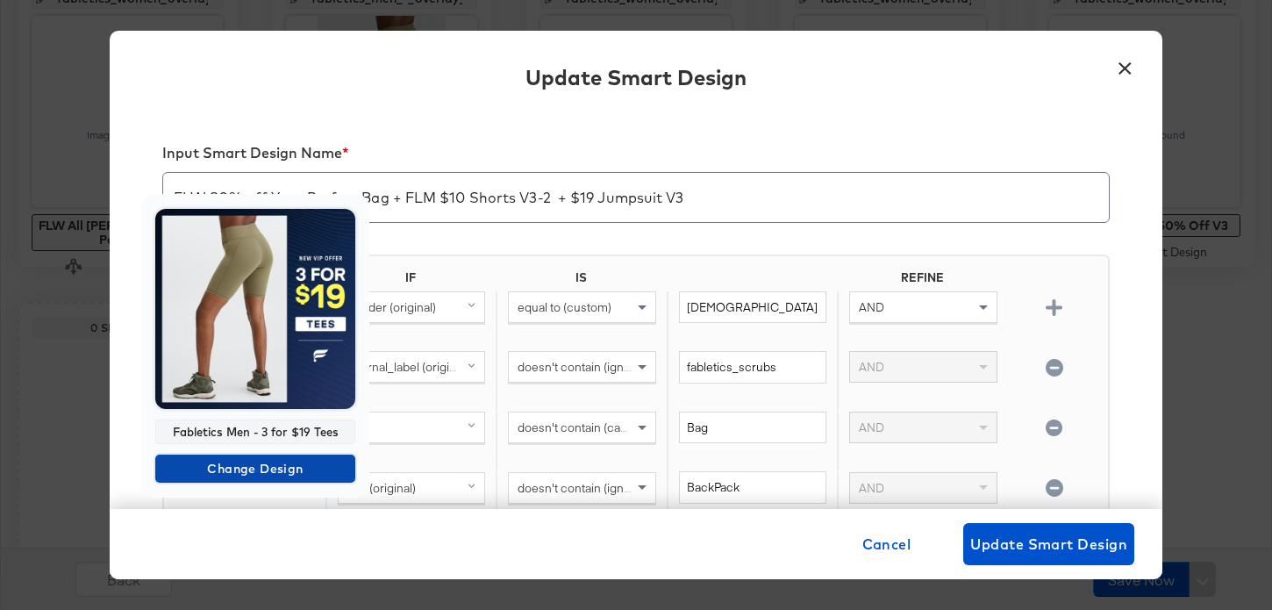
click at [291, 462] on span "Change Design" at bounding box center [255, 469] width 186 height 22
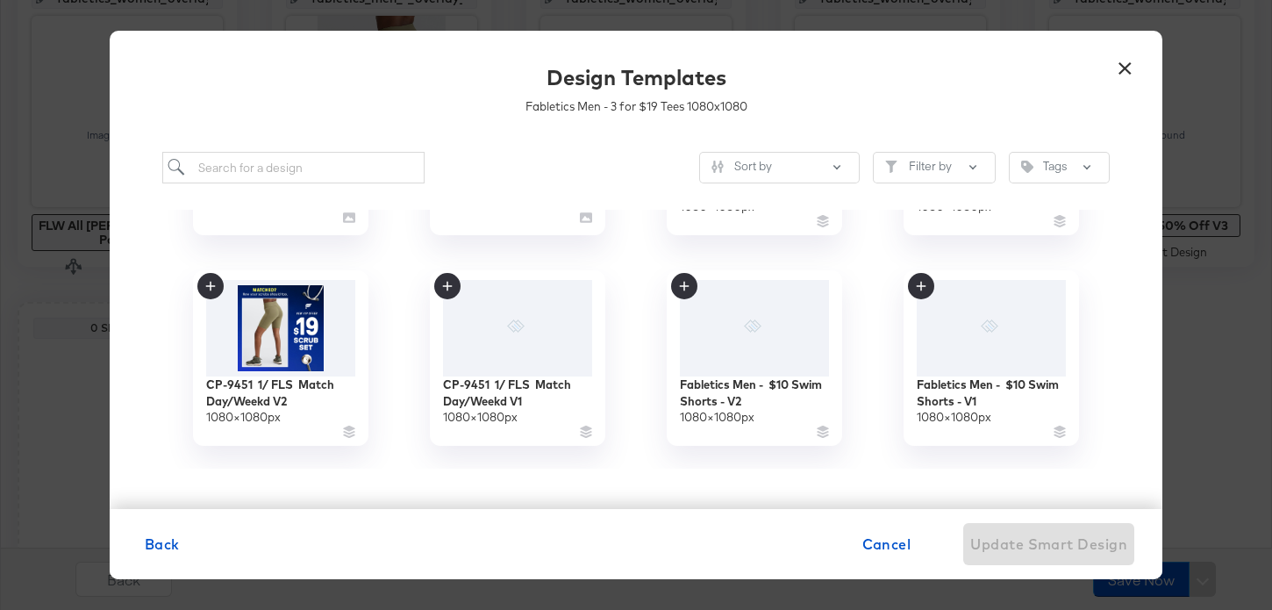
scroll to position [5249, 0]
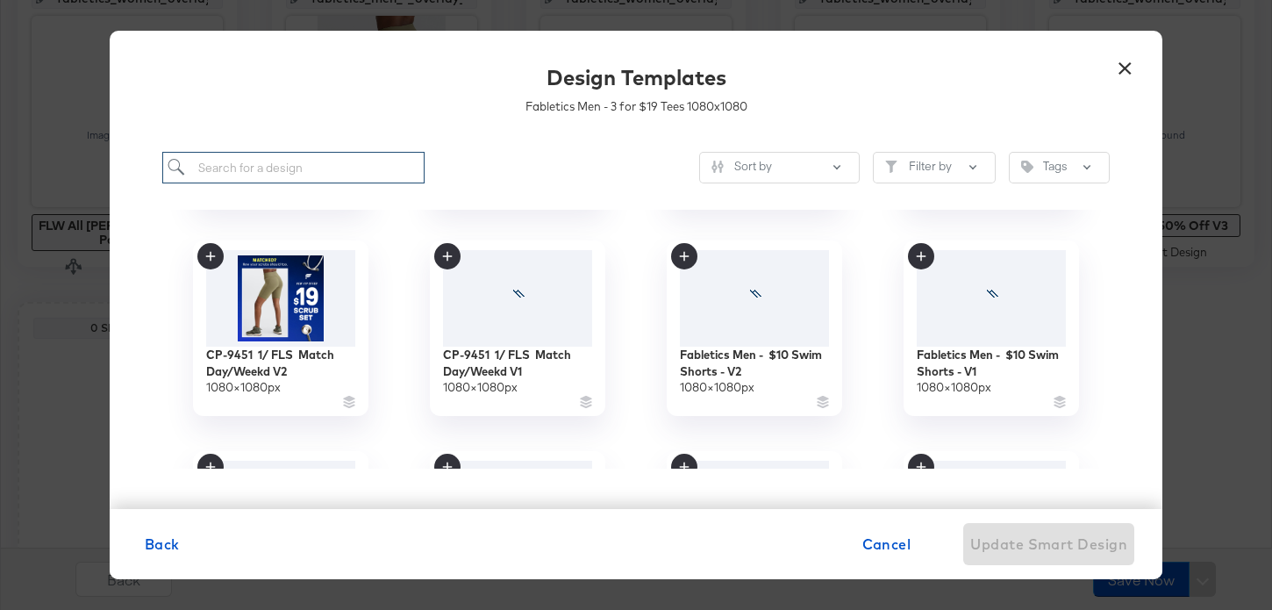
click at [367, 168] on input "search" at bounding box center [293, 168] width 262 height 32
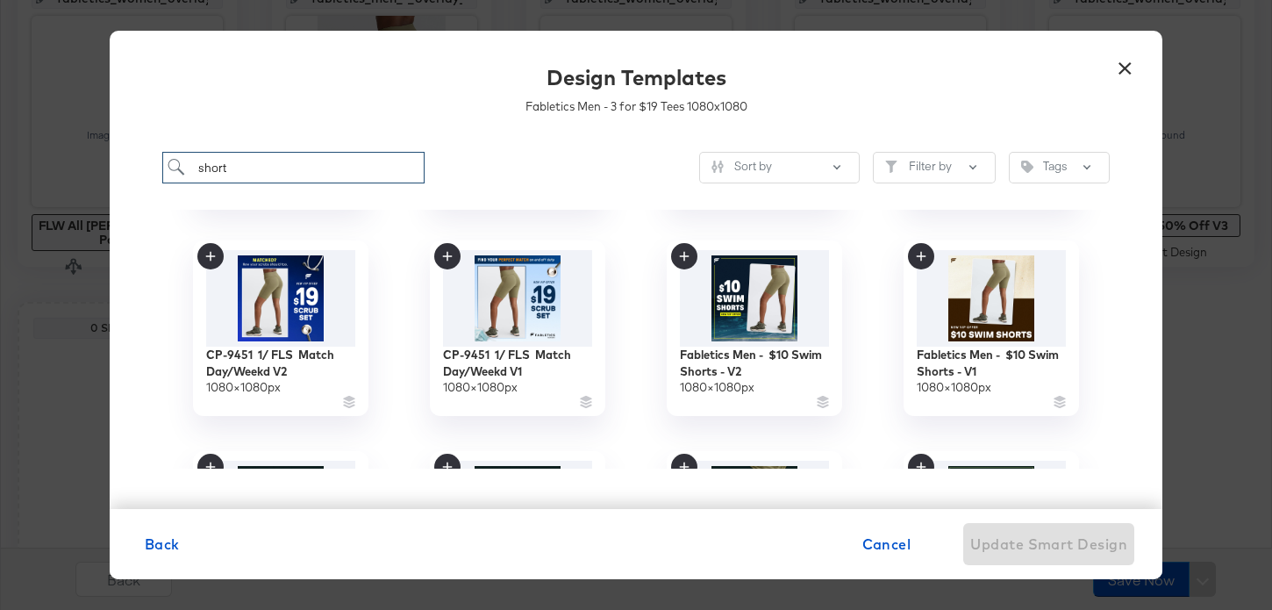
type input "short"
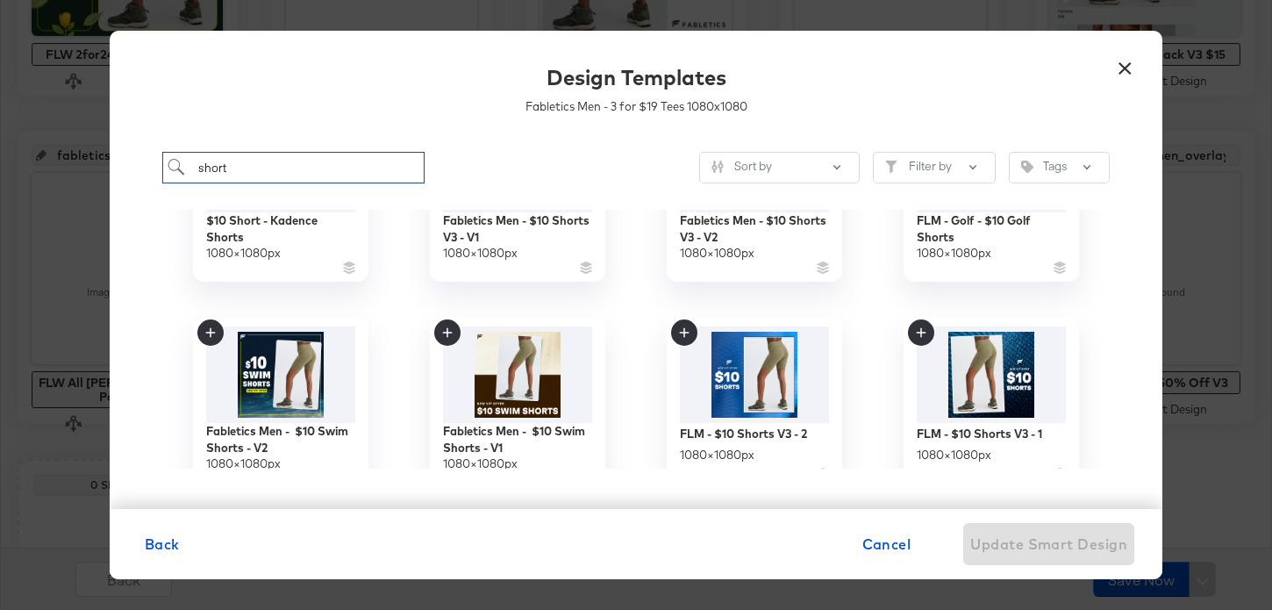
scroll to position [1267, 0]
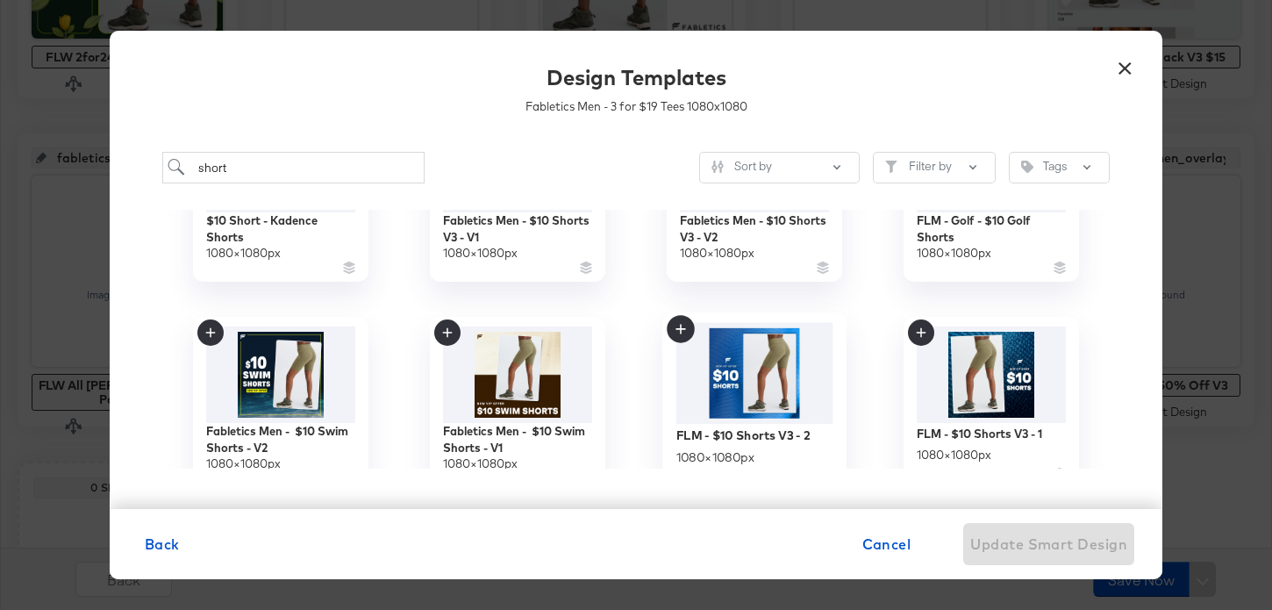
click at [793, 375] on img at bounding box center [754, 373] width 157 height 101
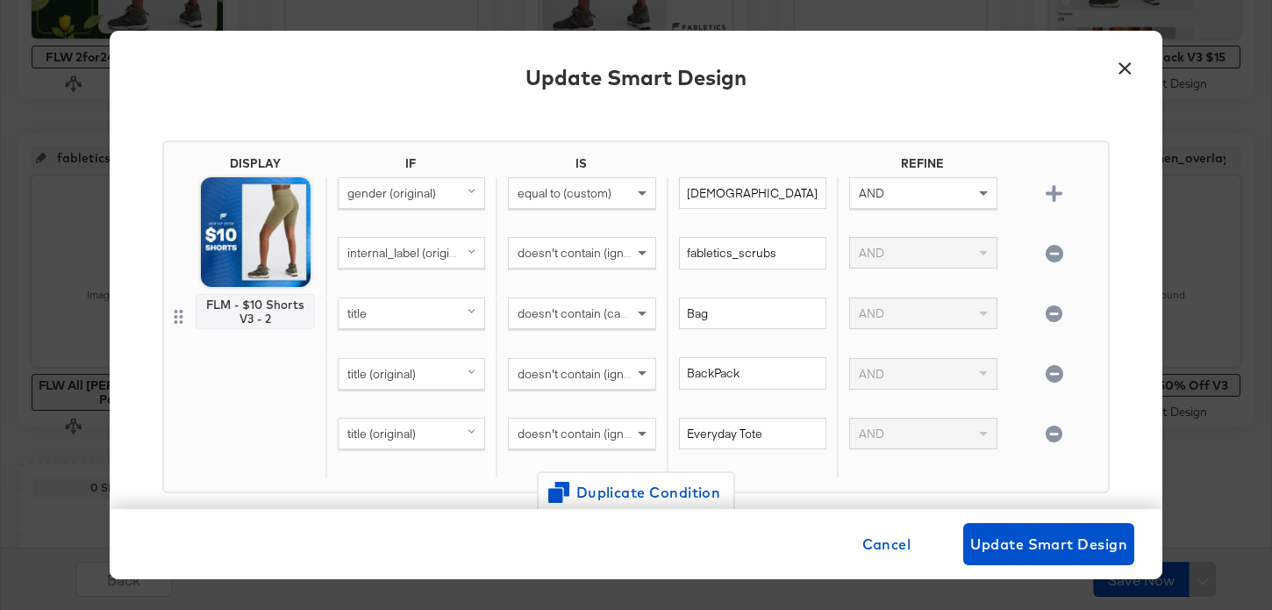
scroll to position [182, 0]
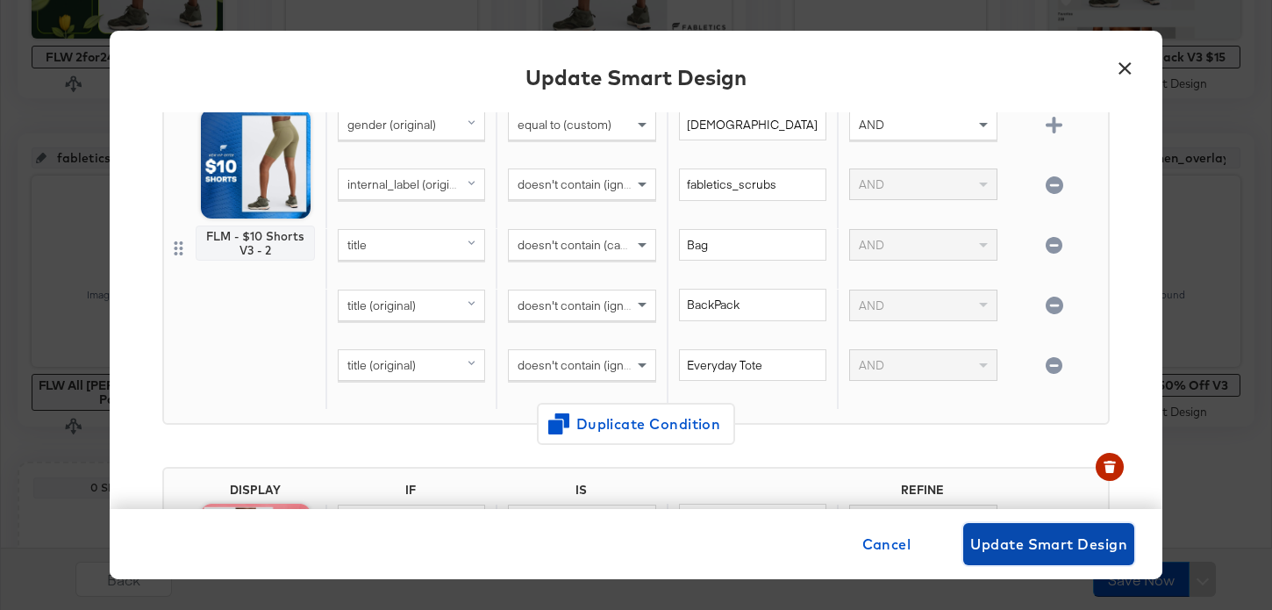
click at [1086, 546] on span "Update Smart Design" at bounding box center [1048, 543] width 157 height 25
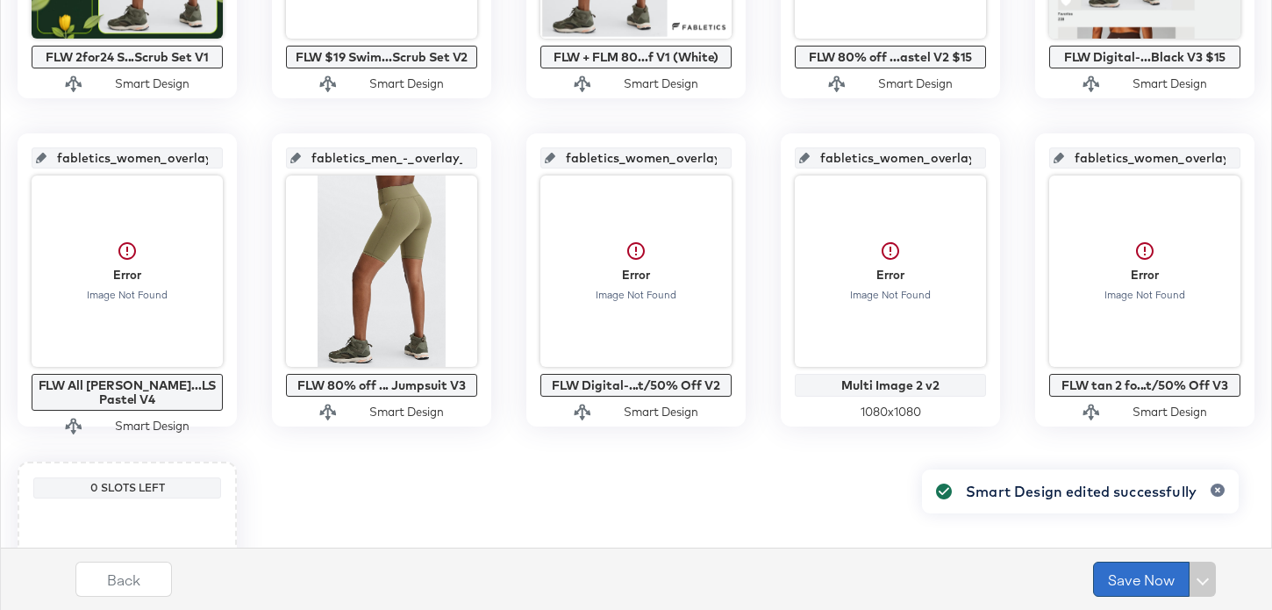
click at [1137, 579] on button "Save Now" at bounding box center [1141, 578] width 96 height 35
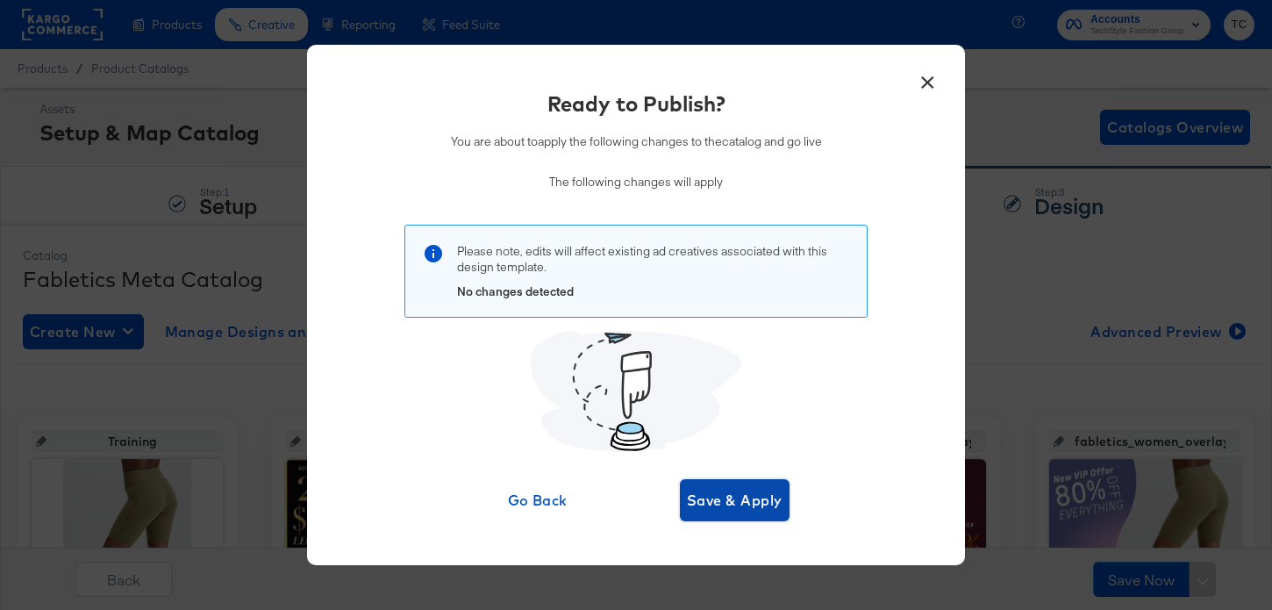
click at [740, 517] on button "Save & Apply" at bounding box center [735, 500] width 110 height 42
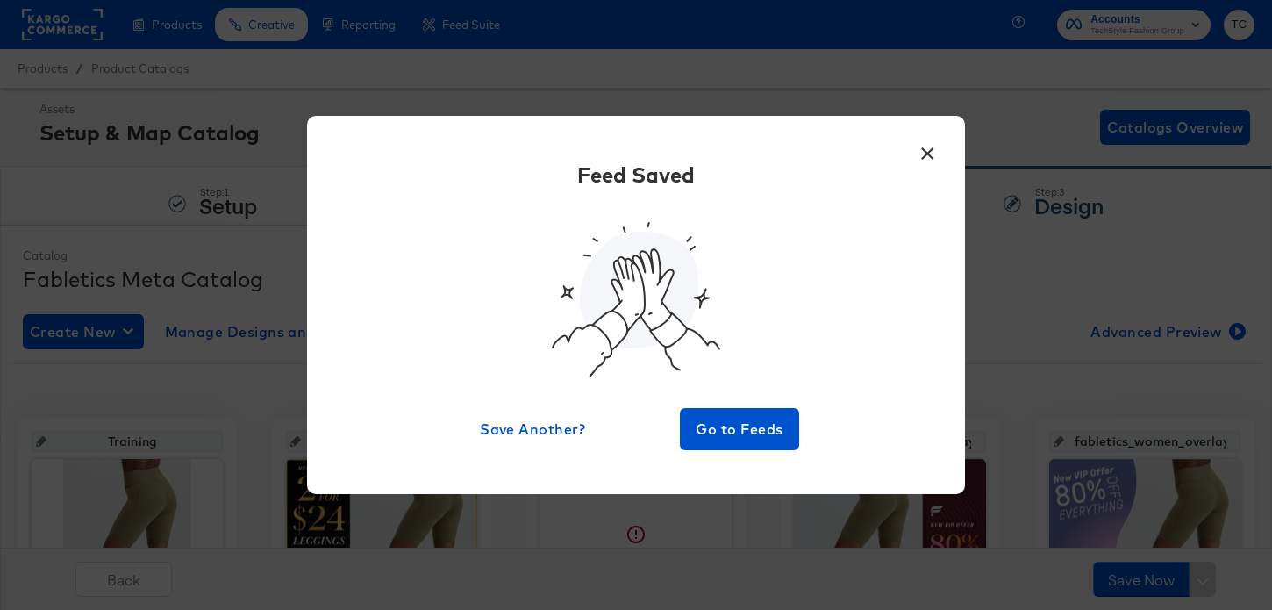
click at [930, 153] on button "×" at bounding box center [927, 149] width 32 height 32
